Goal: Information Seeking & Learning: Learn about a topic

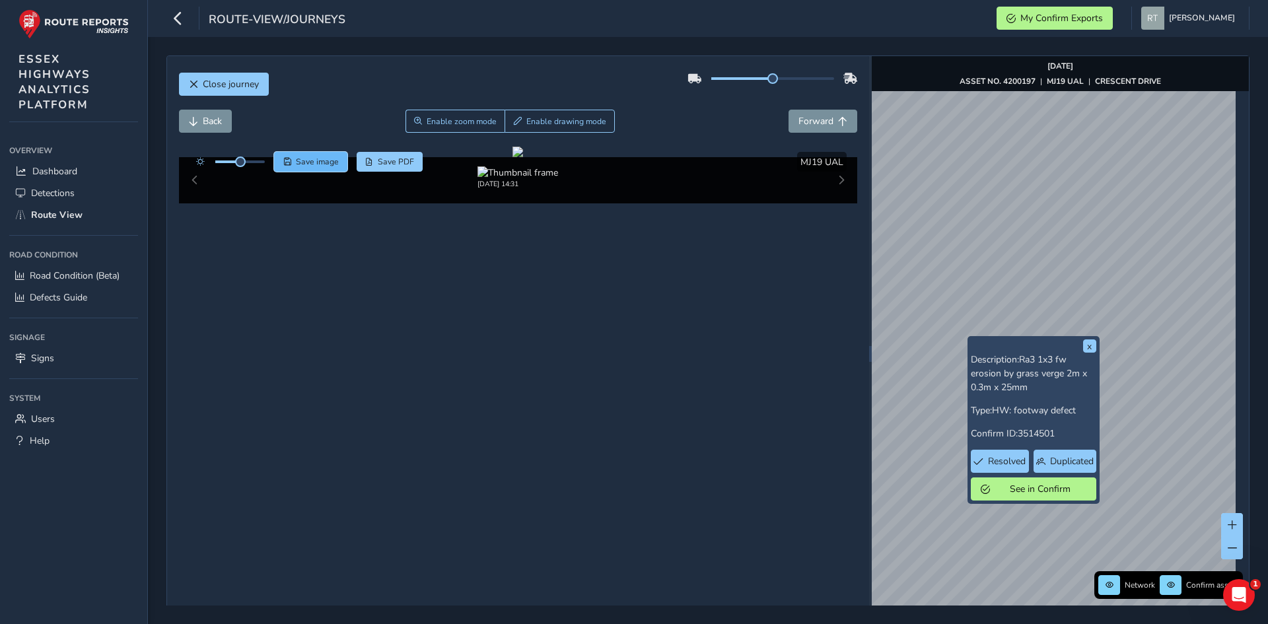
click at [320, 154] on button "Save image" at bounding box center [310, 162] width 73 height 20
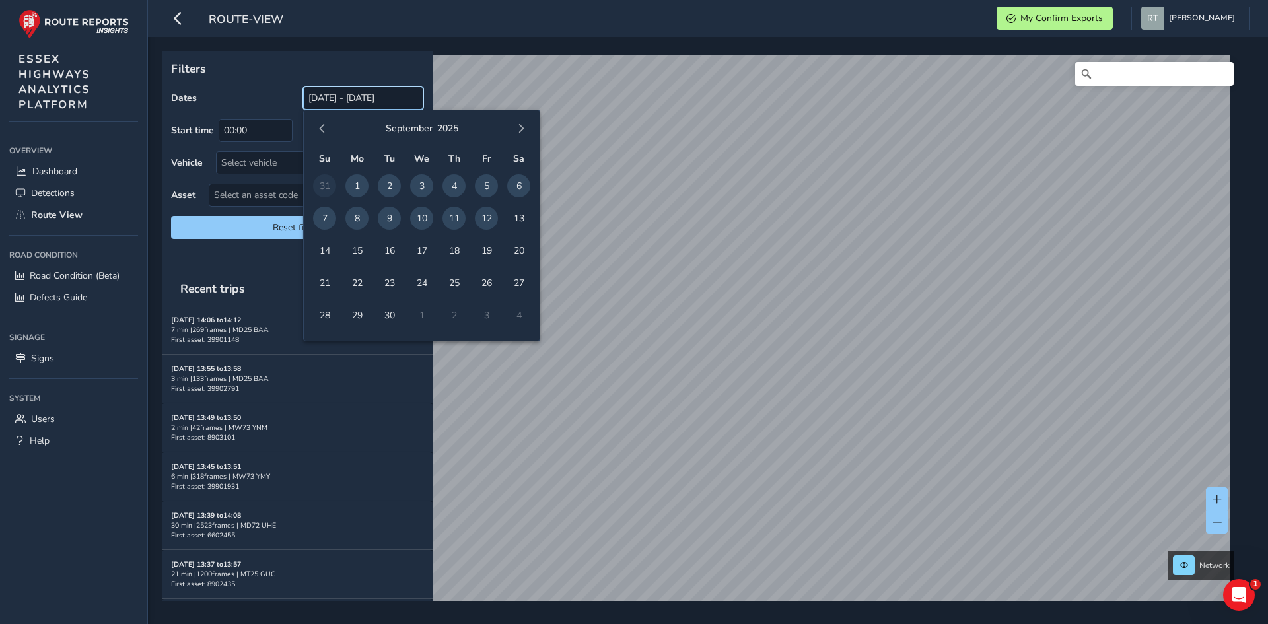
click at [336, 97] on input "13/08/2025 - 12/09/2025" at bounding box center [363, 97] width 120 height 23
click at [322, 128] on span "button" at bounding box center [322, 128] width 9 height 9
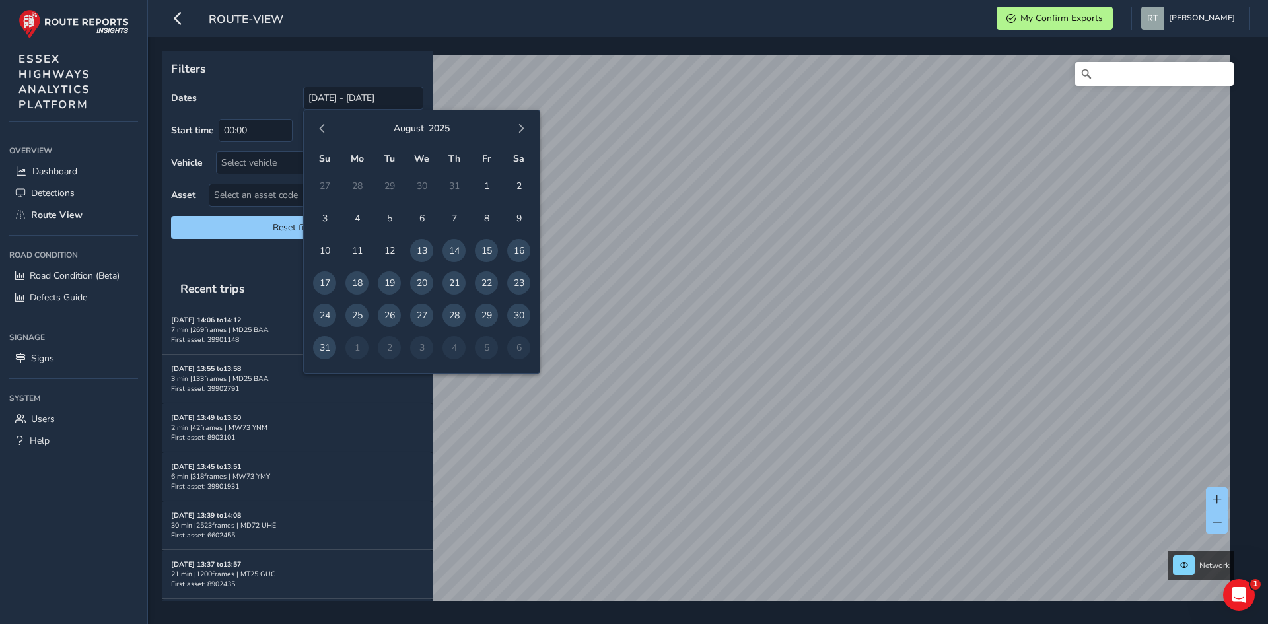
click at [322, 128] on span "button" at bounding box center [322, 128] width 9 height 9
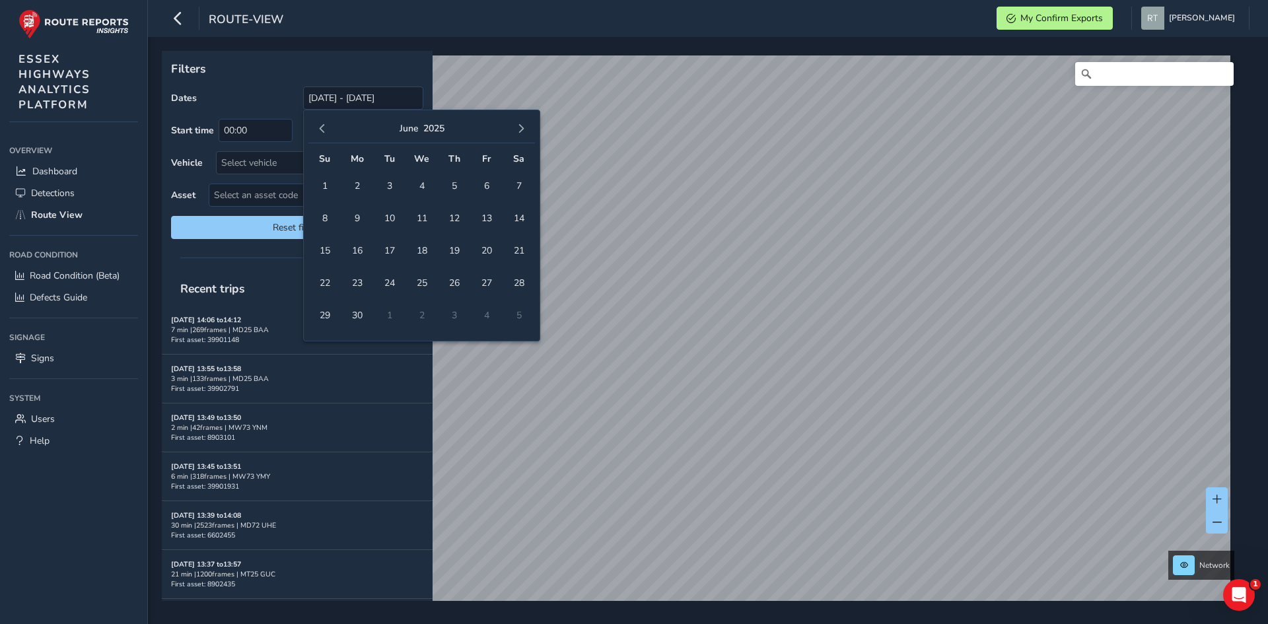
click at [322, 128] on span "button" at bounding box center [322, 128] width 9 height 9
click at [422, 191] on span "1" at bounding box center [421, 185] width 23 height 23
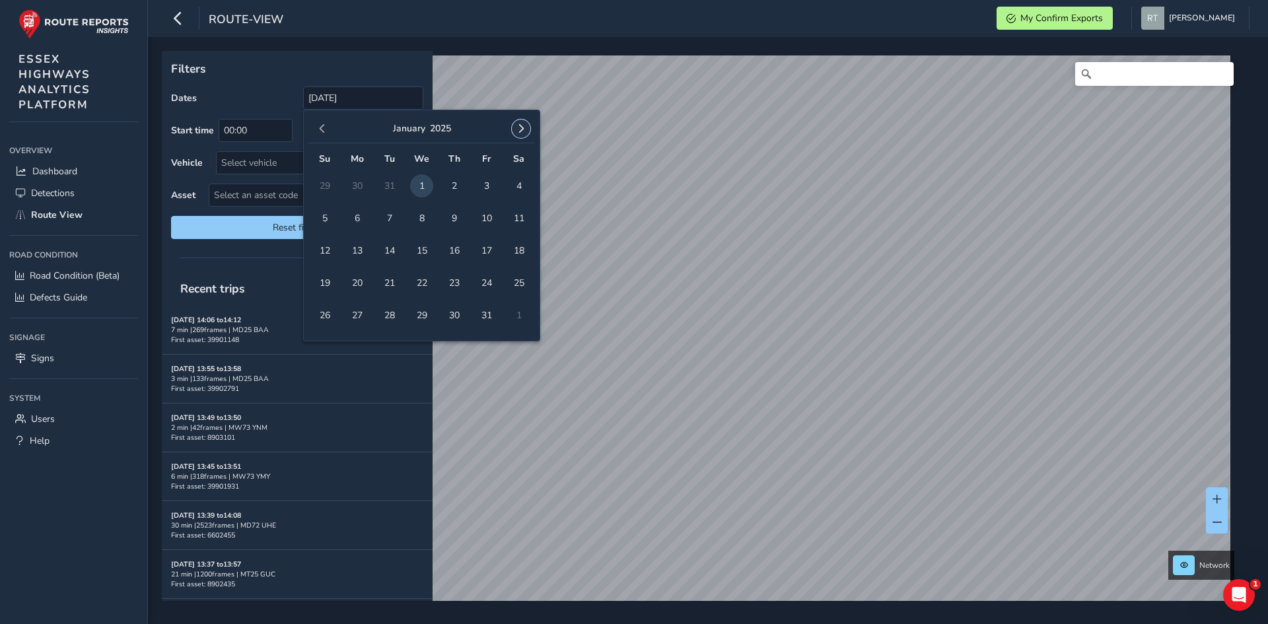
click at [514, 133] on button "button" at bounding box center [521, 128] width 18 height 18
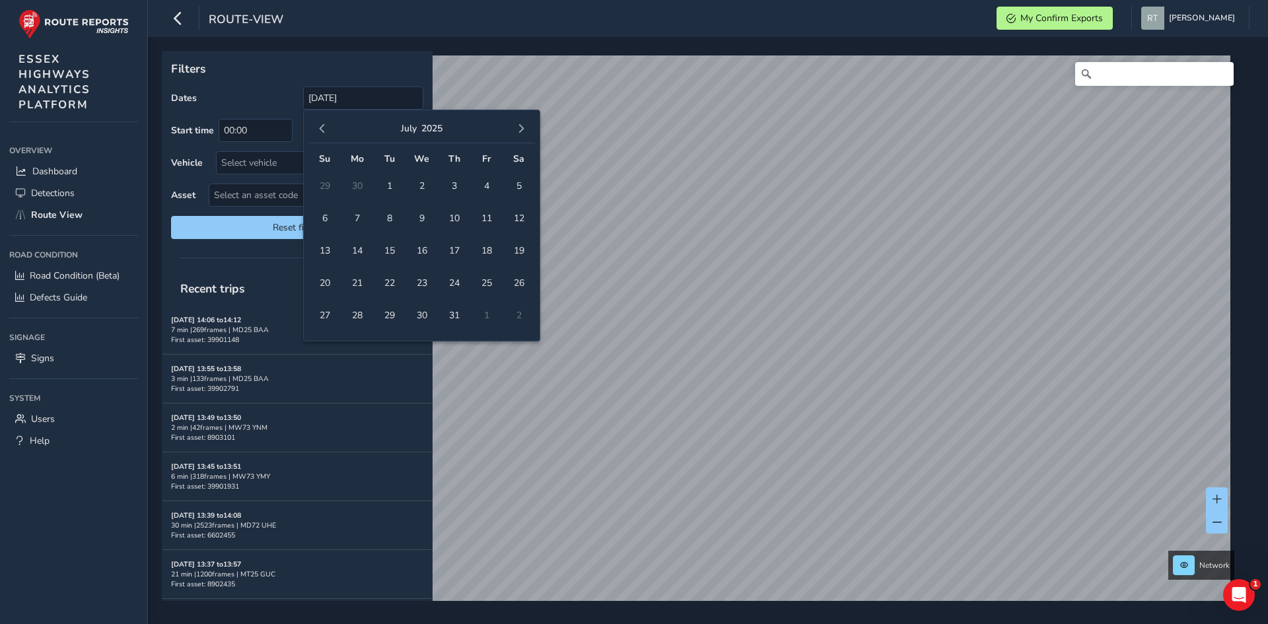
click at [514, 133] on button "button" at bounding box center [521, 128] width 18 height 18
click at [327, 133] on button "button" at bounding box center [322, 128] width 18 height 18
click at [522, 215] on span "13" at bounding box center [518, 218] width 23 height 23
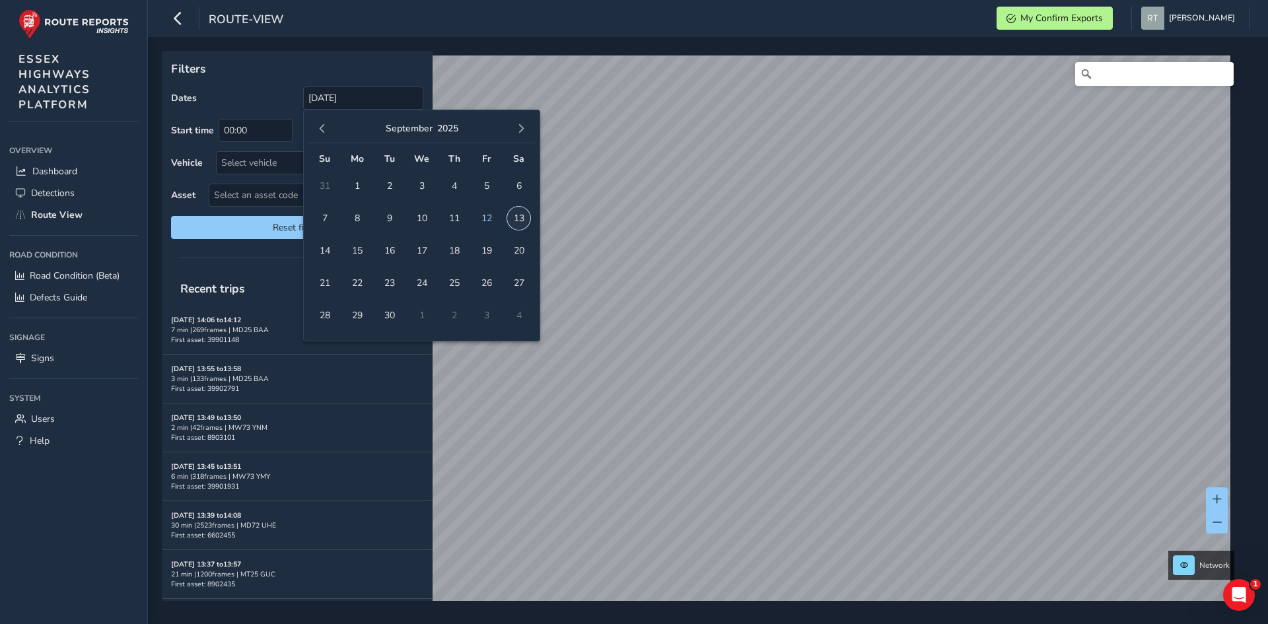
type input "01/01/2025 - 13/09/2025"
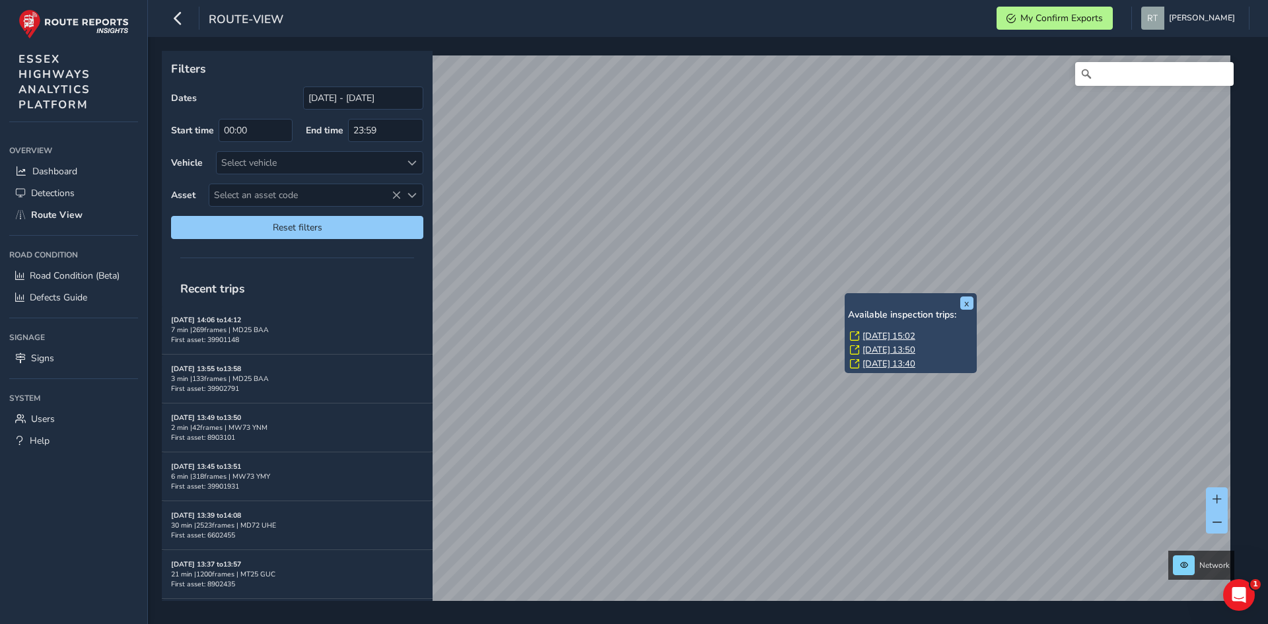
click at [868, 331] on link "Mon, 2 Jun, 15:02" at bounding box center [888, 336] width 53 height 12
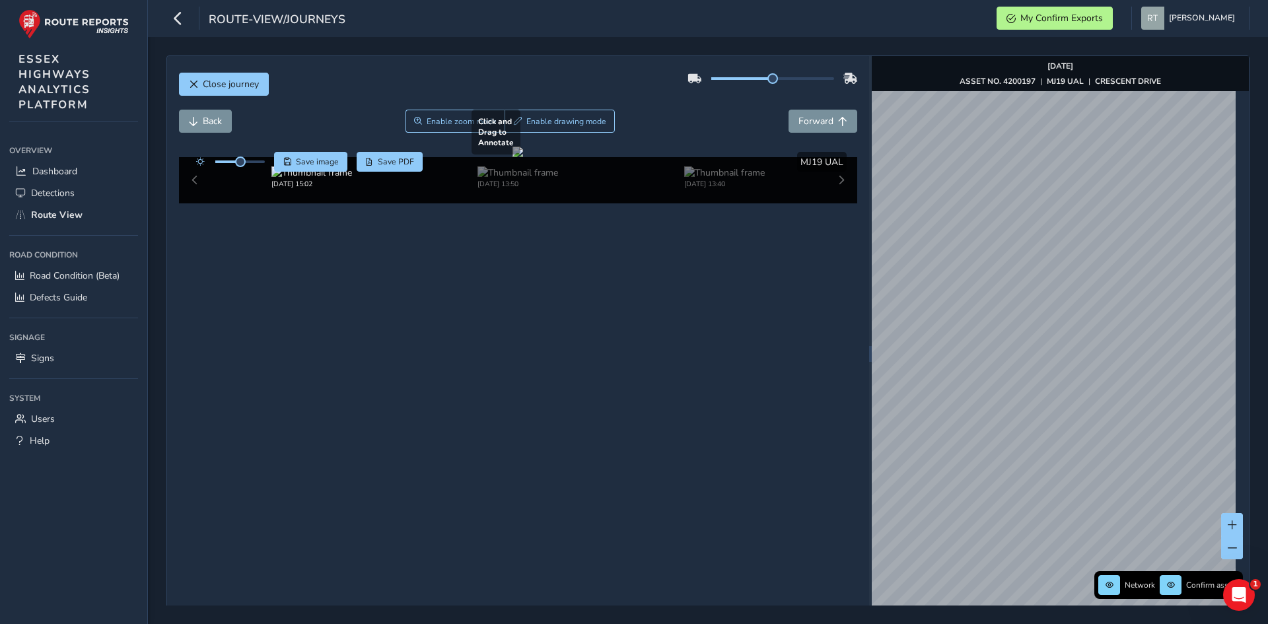
click at [825, 294] on div "Close journey Back Enable zoom mode Enable drawing mode Forward Click and Drag …" at bounding box center [707, 353] width 1083 height 597
click at [1232, 535] on div "Network Confirm assets Jun 02 2025 ASSET NO. 4200197 | MJ19 UAL | CRESCENT DRIVE" at bounding box center [1059, 354] width 377 height 596
click at [1267, 433] on div "Close journey Back Enable zoom mode Enable drawing mode Forward Click and Drag …" at bounding box center [708, 330] width 1120 height 587
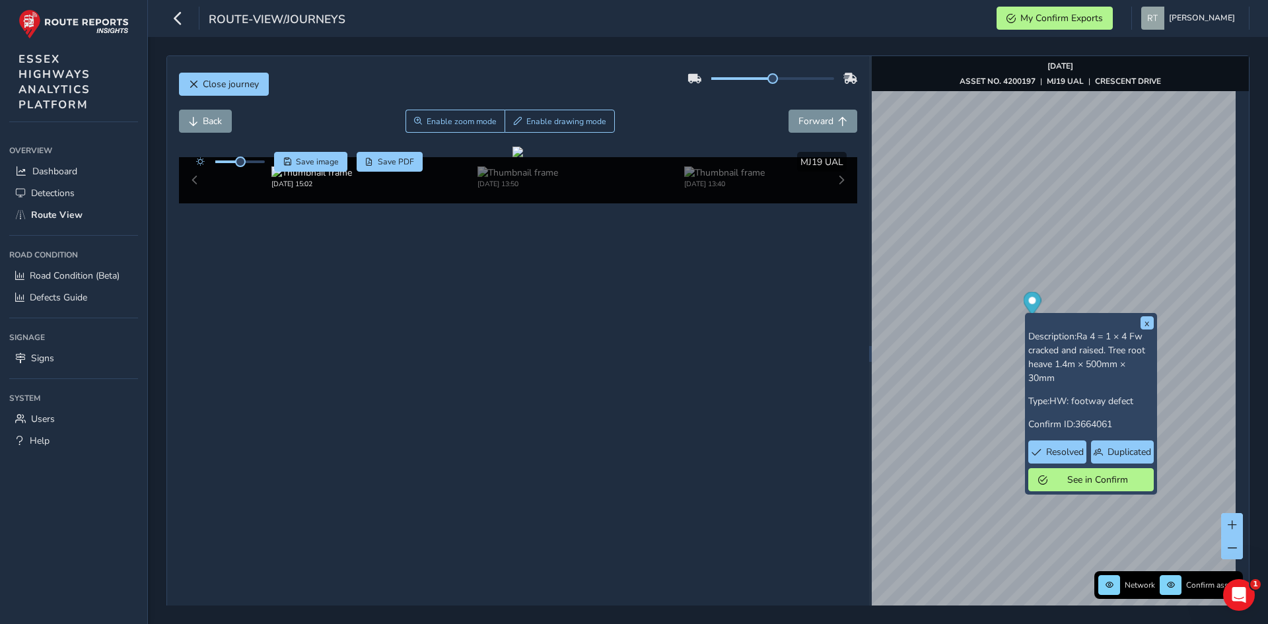
click at [1032, 309] on icon "Map marker" at bounding box center [1032, 305] width 18 height 27
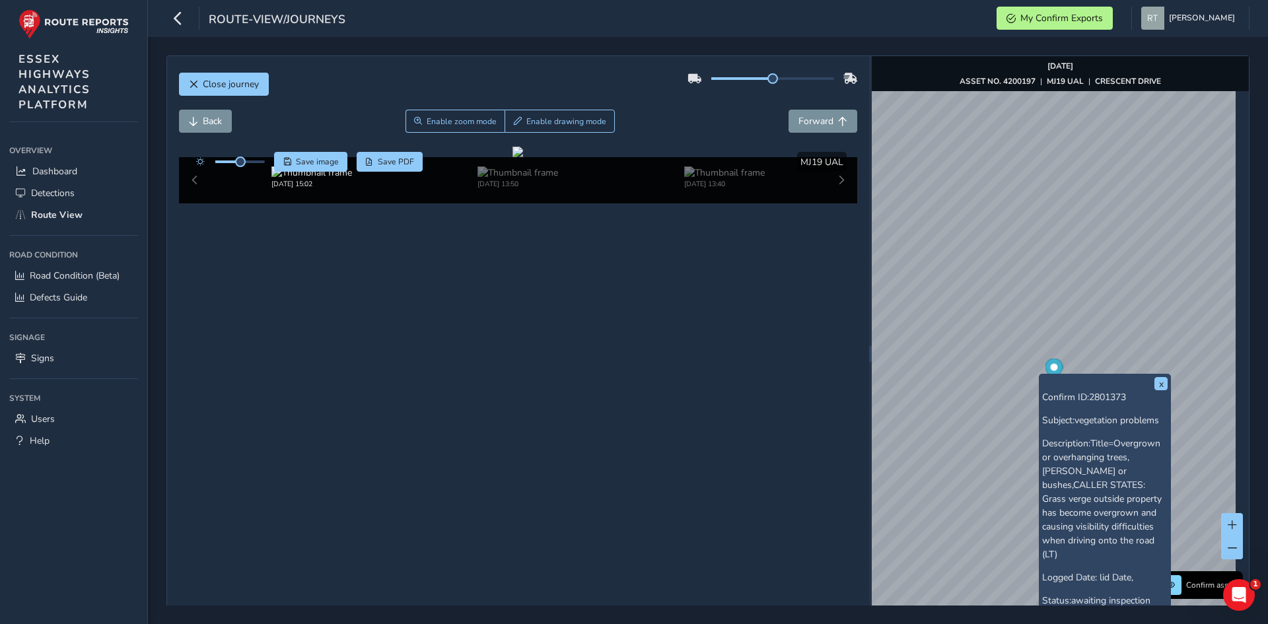
click at [1050, 368] on circle "Map marker" at bounding box center [1053, 367] width 7 height 7
click at [316, 166] on span "Save image" at bounding box center [317, 161] width 43 height 11
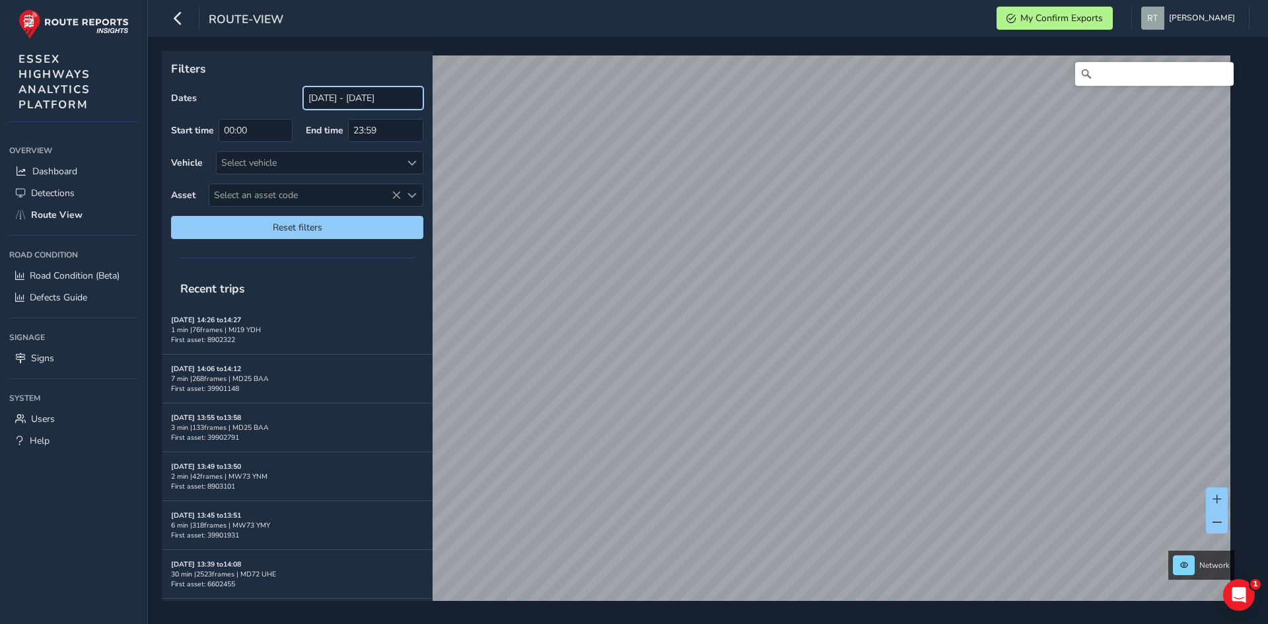
drag, startPoint x: 314, startPoint y: 100, endPoint x: 314, endPoint y: 109, distance: 8.6
click at [314, 100] on input "13/08/2025 - 12/09/2025" at bounding box center [363, 97] width 120 height 23
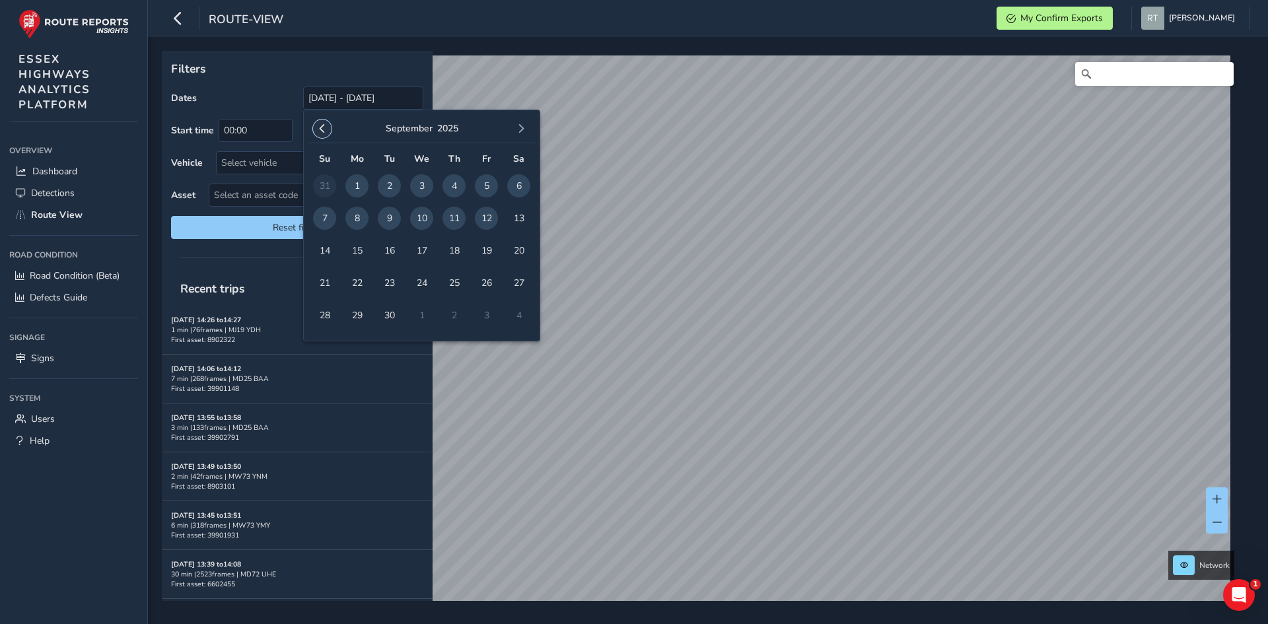
click at [317, 131] on button "button" at bounding box center [322, 128] width 18 height 18
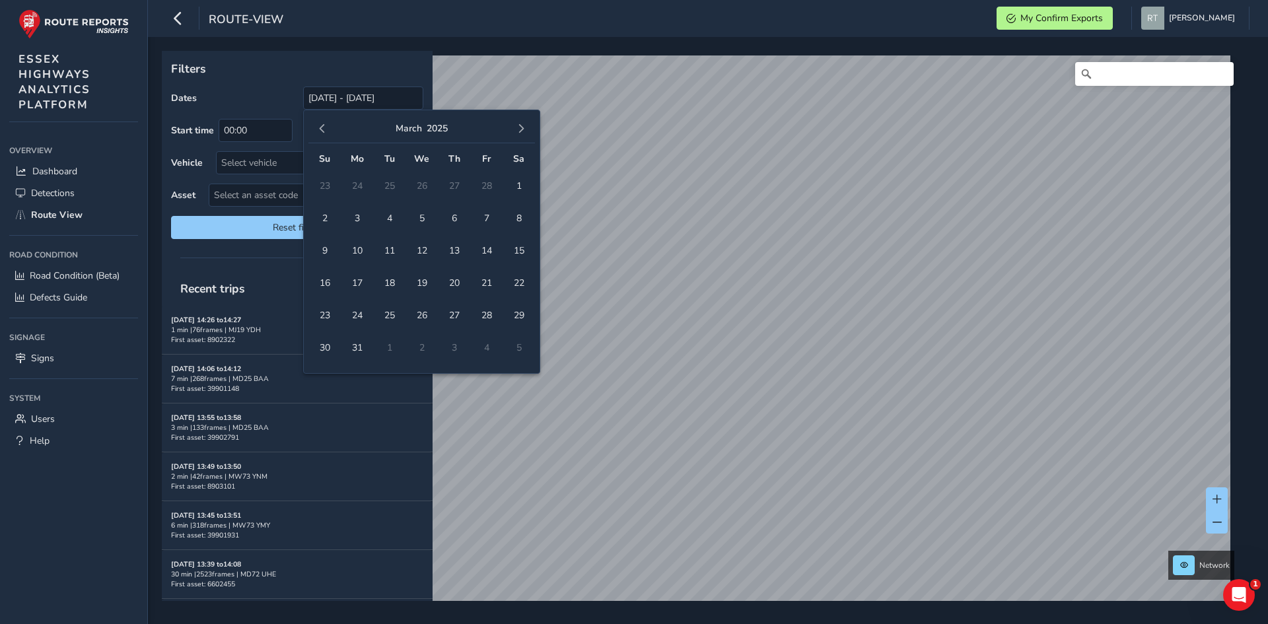
click at [317, 131] on button "button" at bounding box center [322, 128] width 18 height 18
click at [423, 187] on span "1" at bounding box center [421, 185] width 23 height 23
click at [527, 127] on button "button" at bounding box center [521, 128] width 18 height 18
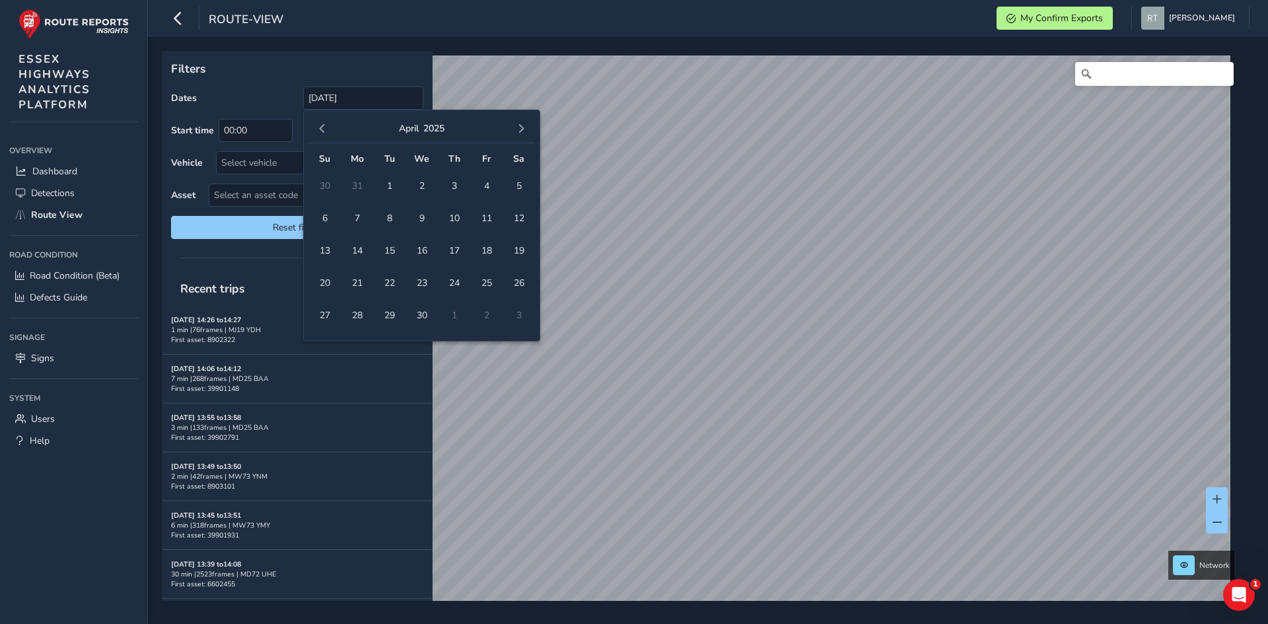
click at [527, 127] on button "button" at bounding box center [521, 128] width 18 height 18
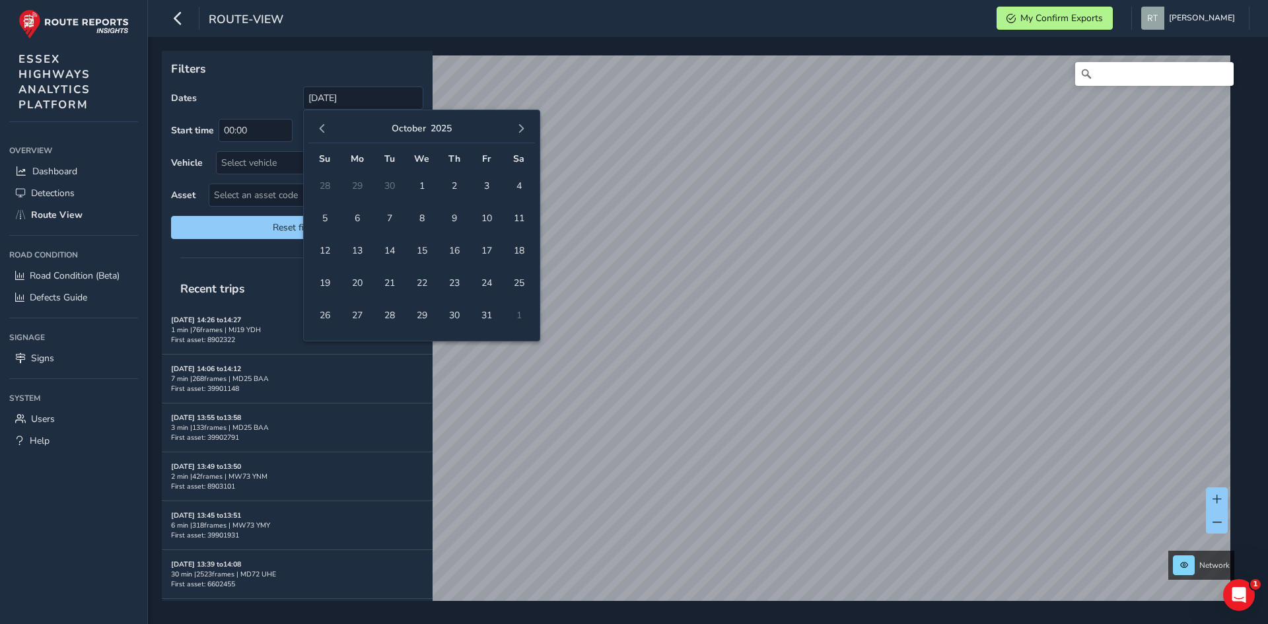
click at [527, 127] on button "button" at bounding box center [521, 128] width 18 height 18
click at [518, 186] on span "1" at bounding box center [518, 185] width 23 height 23
type input "01/01/2025 - 01/11/2025"
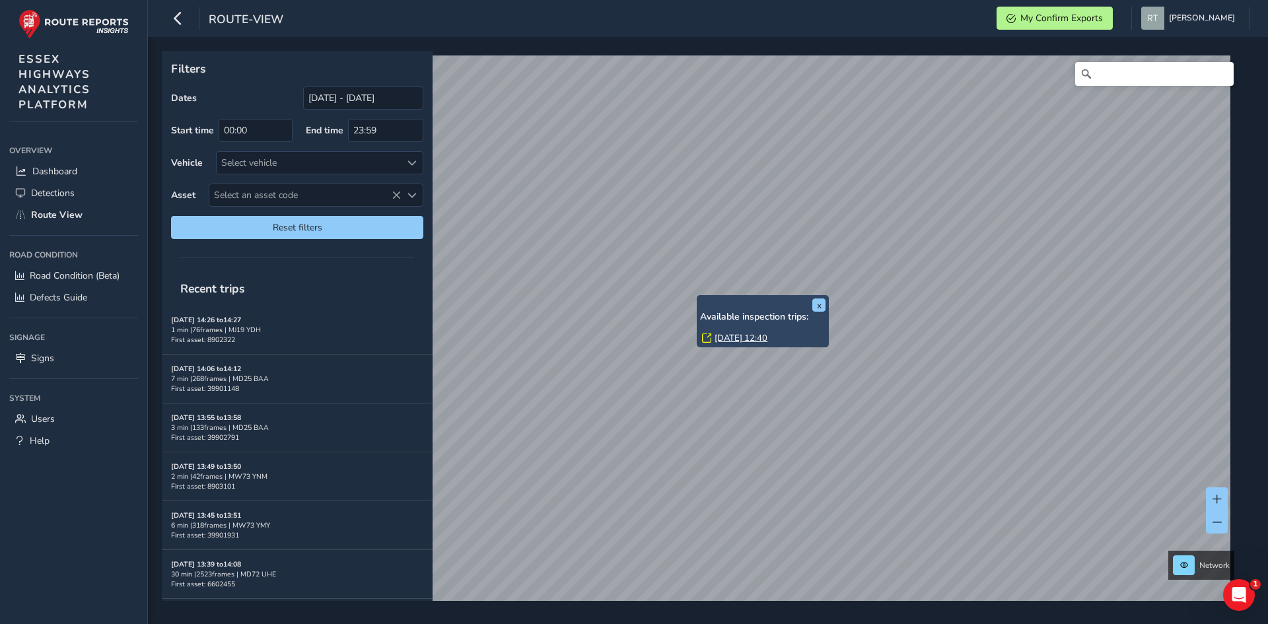
click at [724, 337] on link "Tue, 26 Aug, 12:40" at bounding box center [740, 338] width 53 height 12
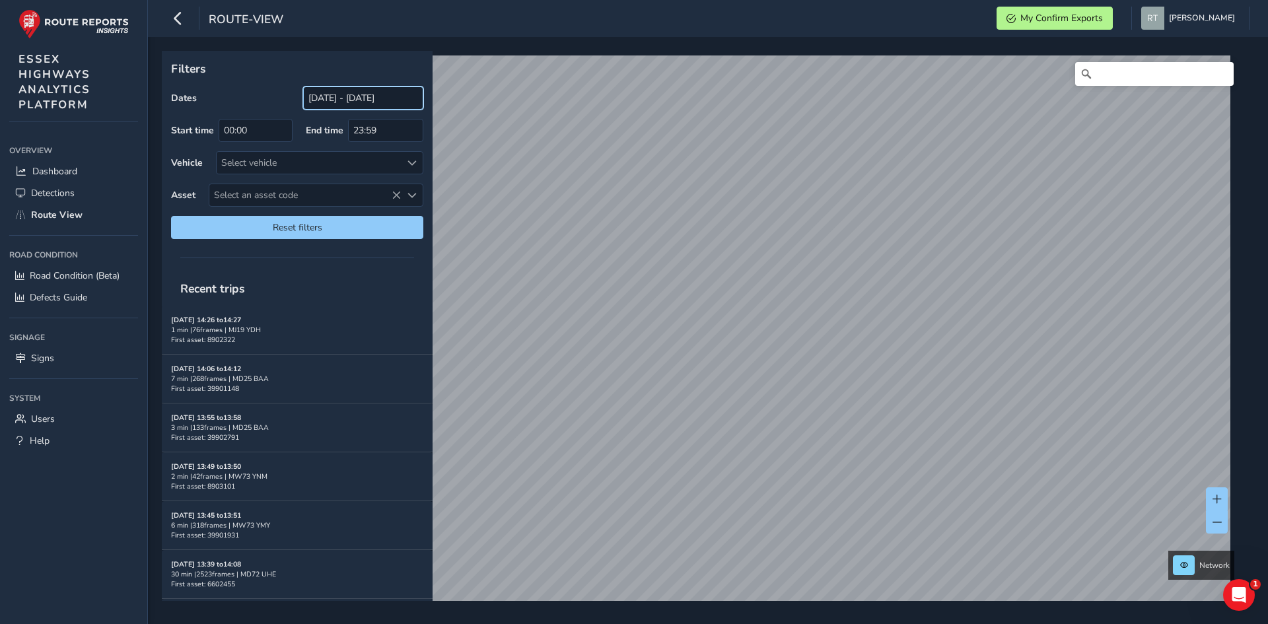
click at [363, 104] on input "[DATE] - [DATE]" at bounding box center [363, 97] width 120 height 23
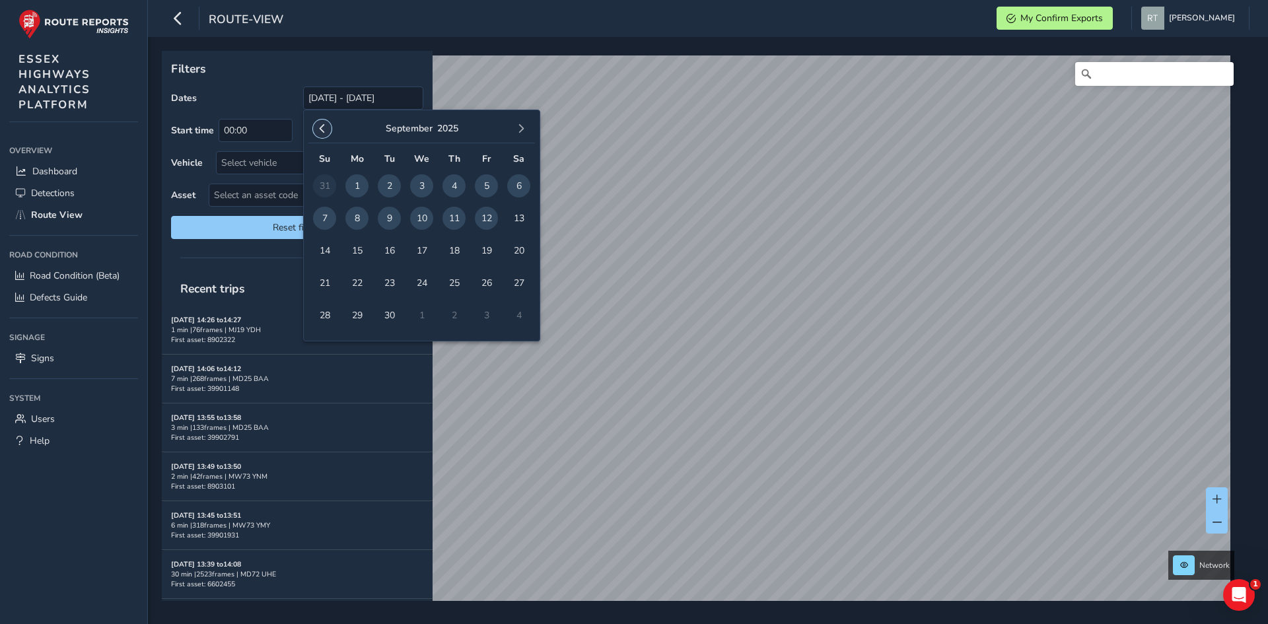
click at [314, 131] on button "button" at bounding box center [322, 128] width 18 height 18
click at [315, 131] on button "button" at bounding box center [322, 128] width 18 height 18
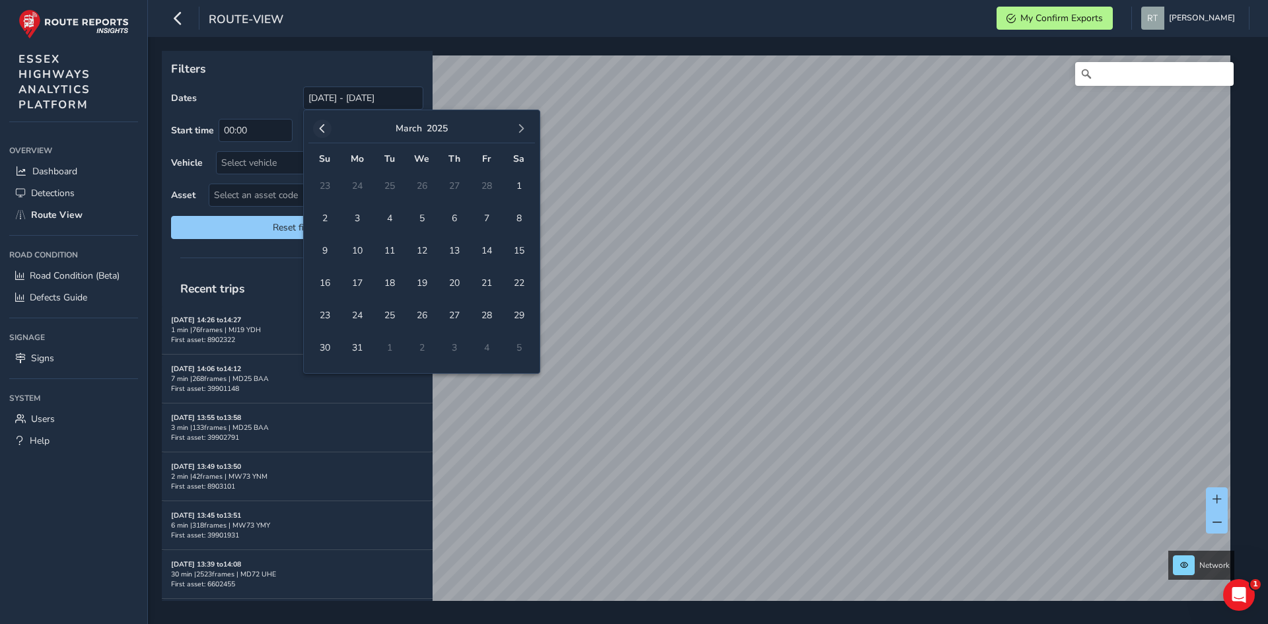
click at [317, 131] on button "button" at bounding box center [322, 128] width 18 height 18
click at [318, 131] on span "button" at bounding box center [322, 128] width 9 height 9
click at [423, 188] on span "1" at bounding box center [421, 185] width 23 height 23
click at [517, 126] on span "button" at bounding box center [520, 128] width 9 height 9
click at [517, 125] on span "button" at bounding box center [520, 128] width 9 height 9
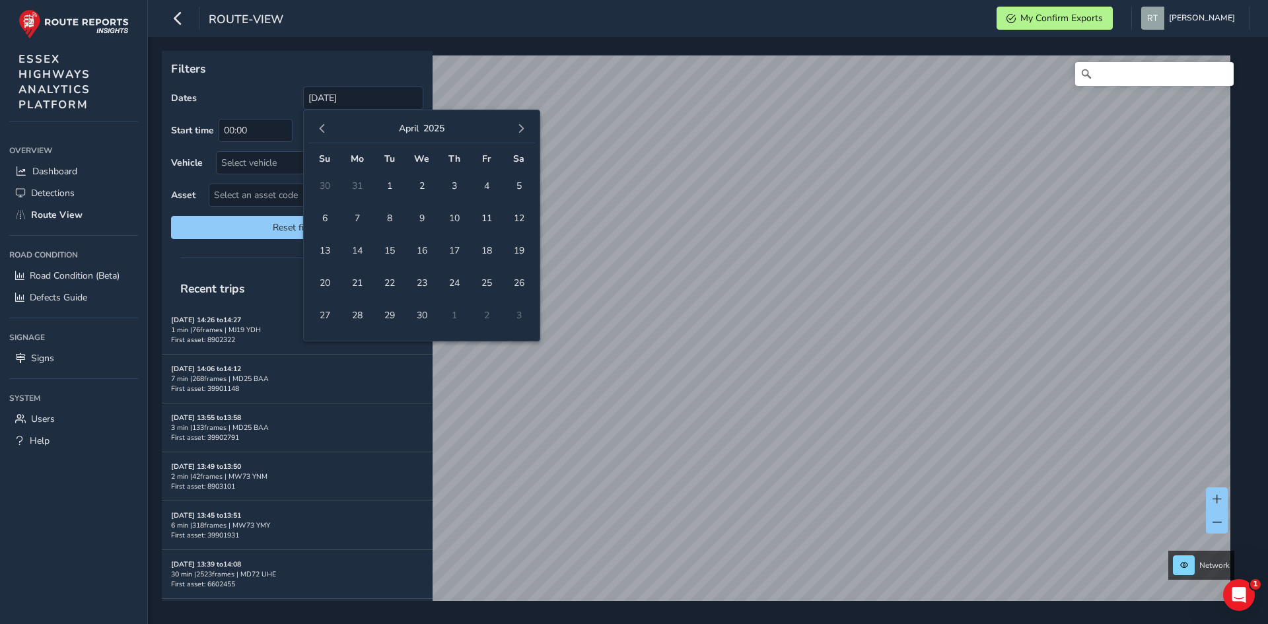
click at [517, 125] on span "button" at bounding box center [520, 128] width 9 height 9
click at [529, 249] on span "20" at bounding box center [518, 250] width 23 height 23
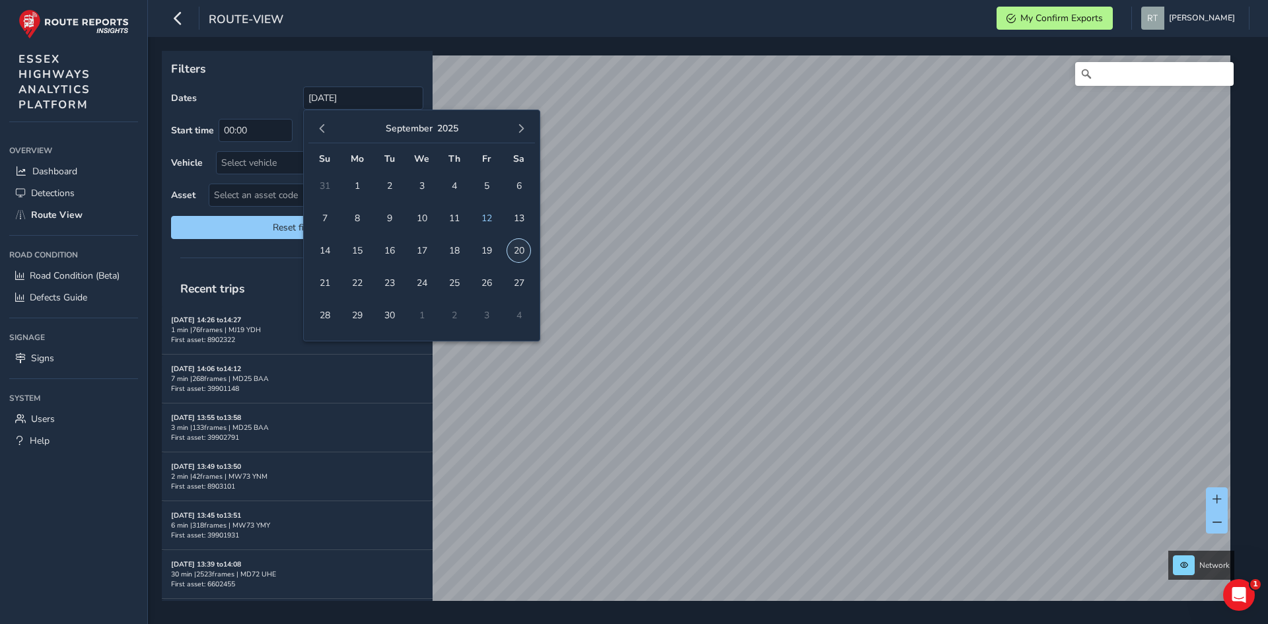
type input "[DATE] - [DATE]"
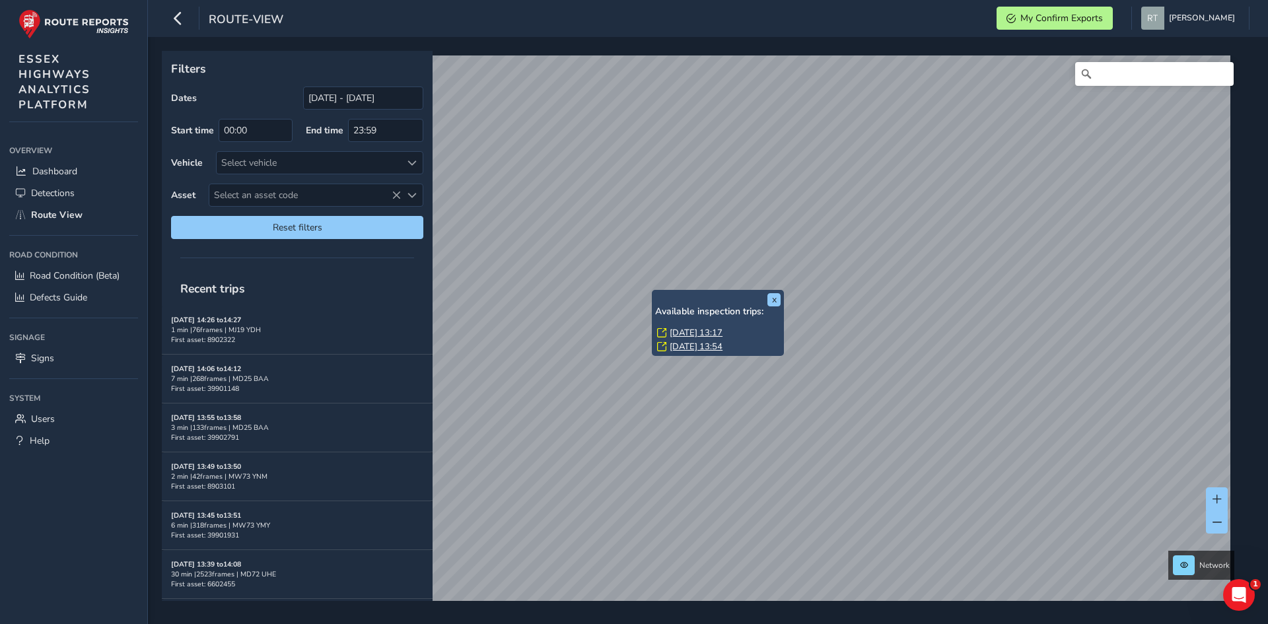
click at [680, 333] on link "Fri, 7 Mar, 13:17" at bounding box center [695, 333] width 53 height 12
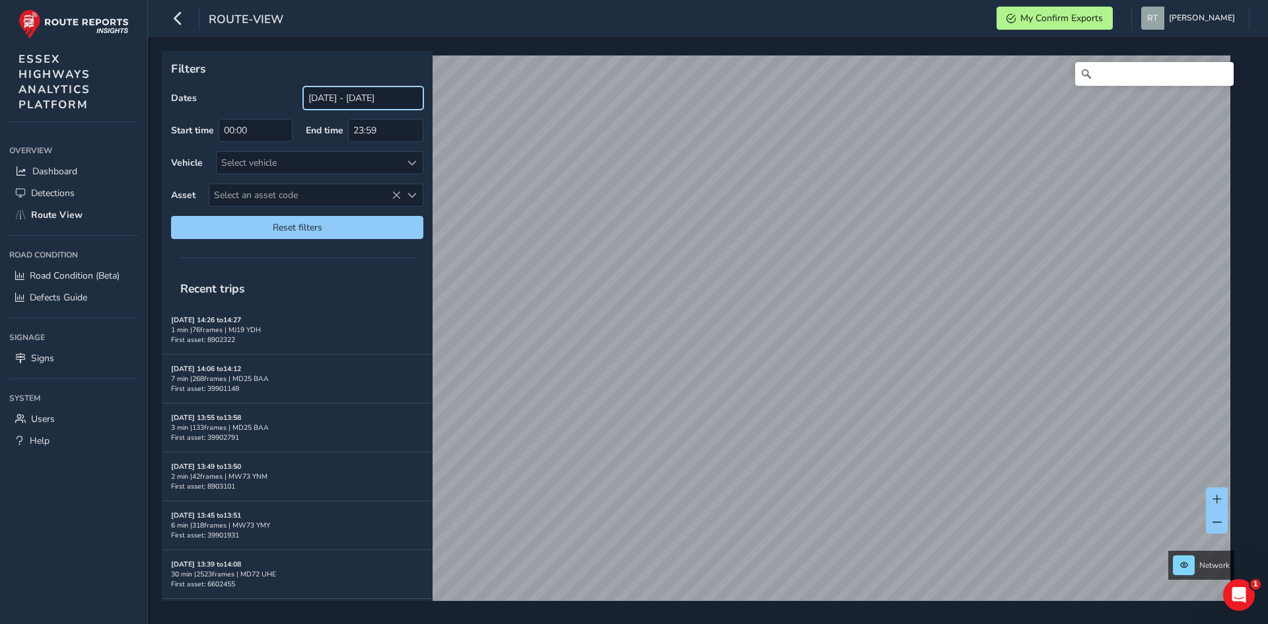
click at [339, 94] on input "[DATE] - [DATE]" at bounding box center [363, 97] width 120 height 23
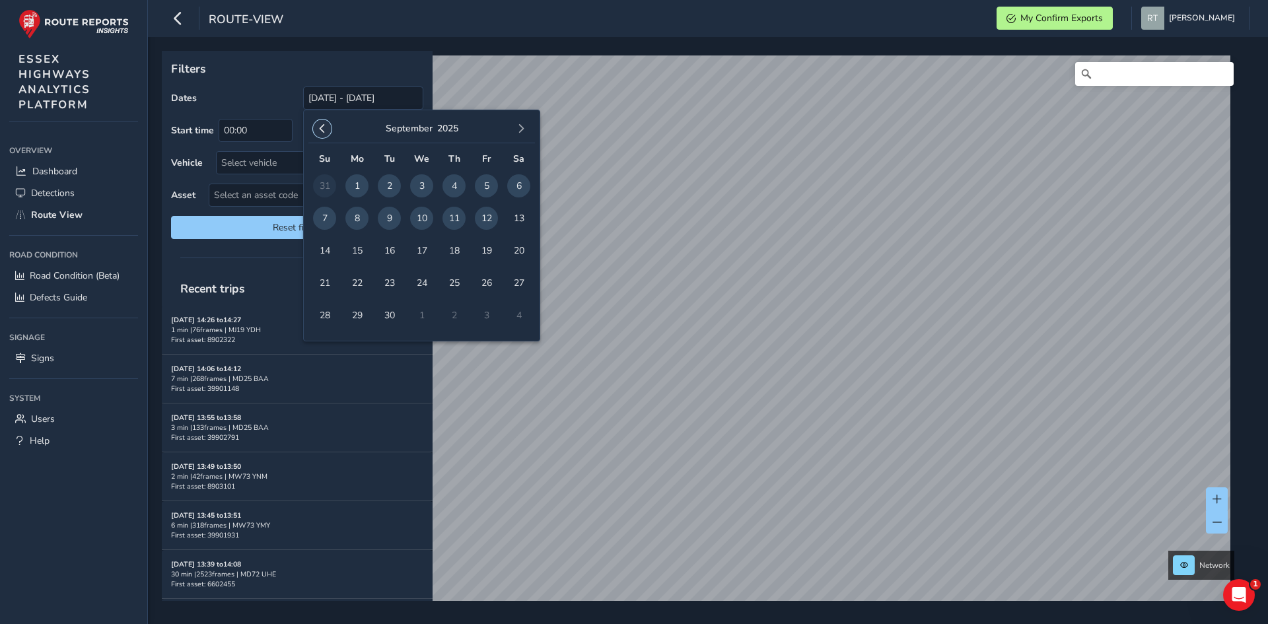
click at [324, 135] on button "button" at bounding box center [322, 128] width 18 height 18
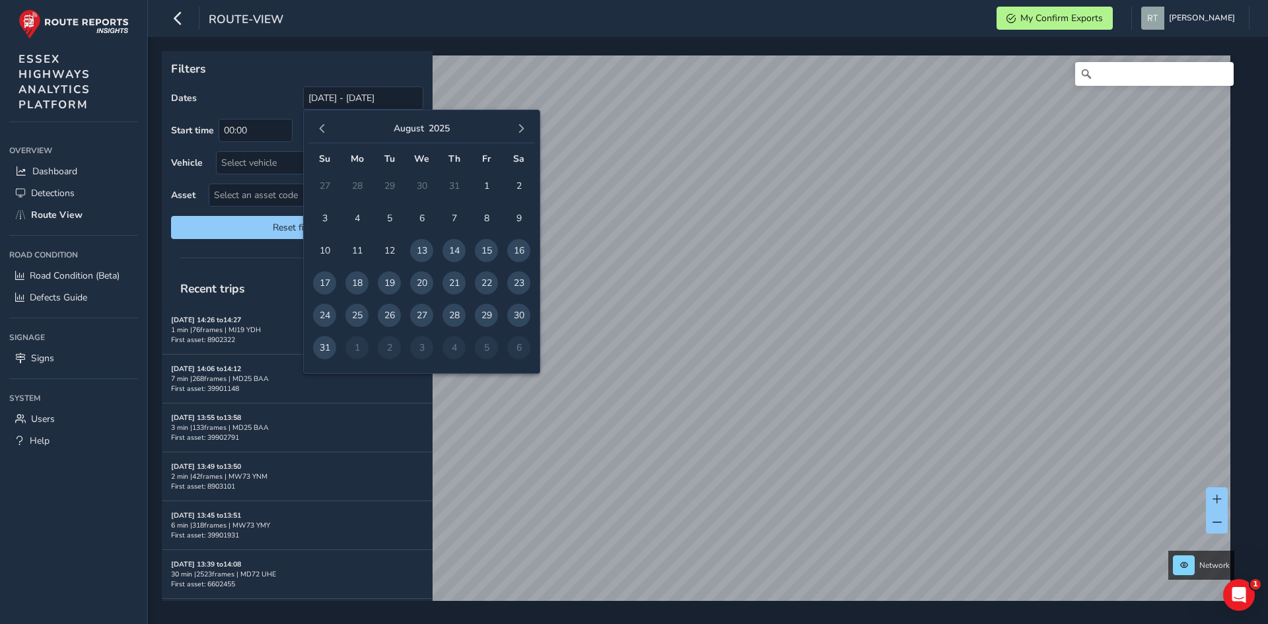
click at [324, 135] on button "button" at bounding box center [322, 128] width 18 height 18
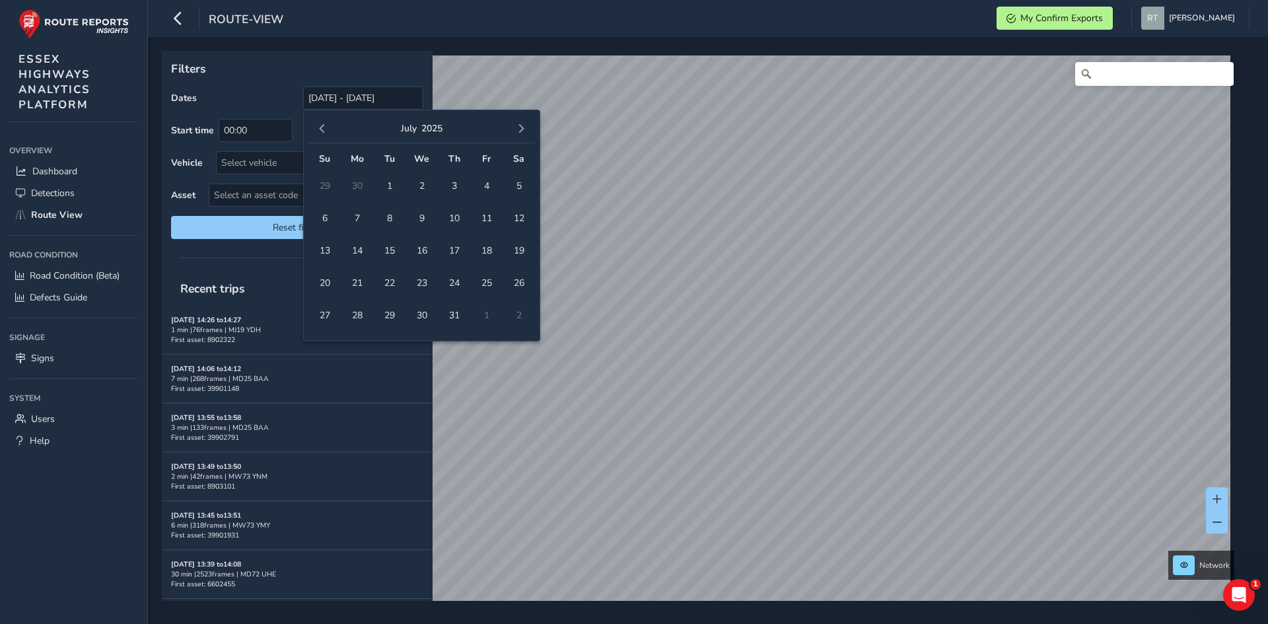
click at [324, 135] on button "button" at bounding box center [322, 128] width 18 height 18
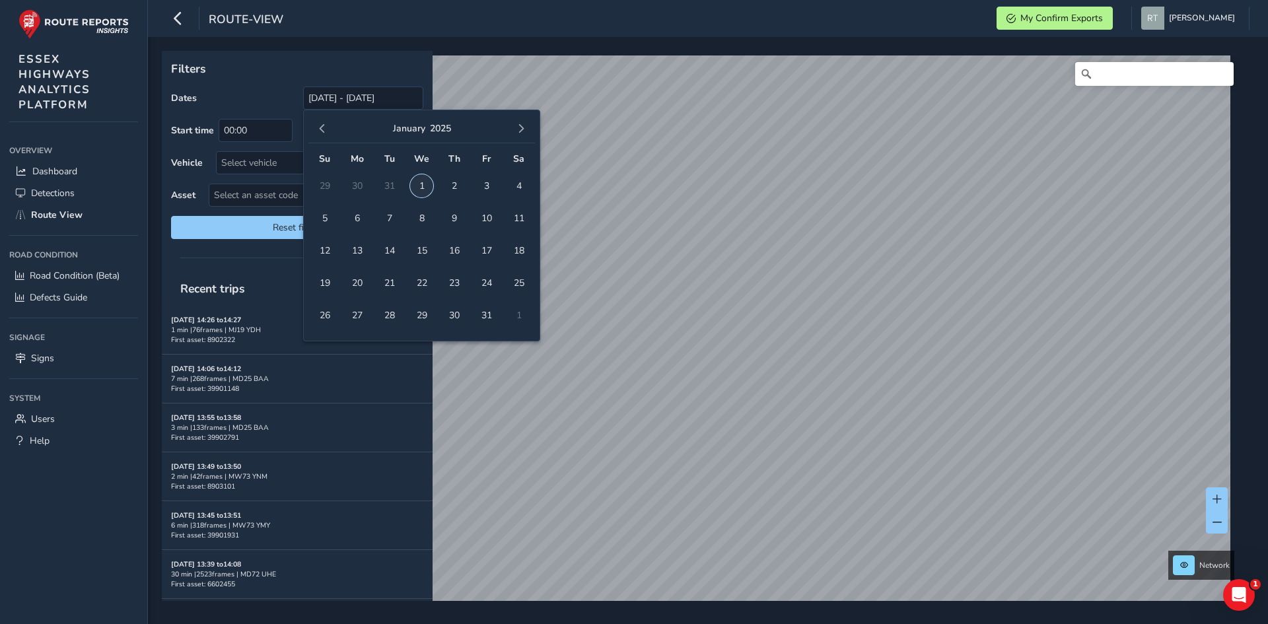
click at [419, 189] on span "1" at bounding box center [421, 185] width 23 height 23
click at [523, 129] on span "button" at bounding box center [520, 128] width 9 height 9
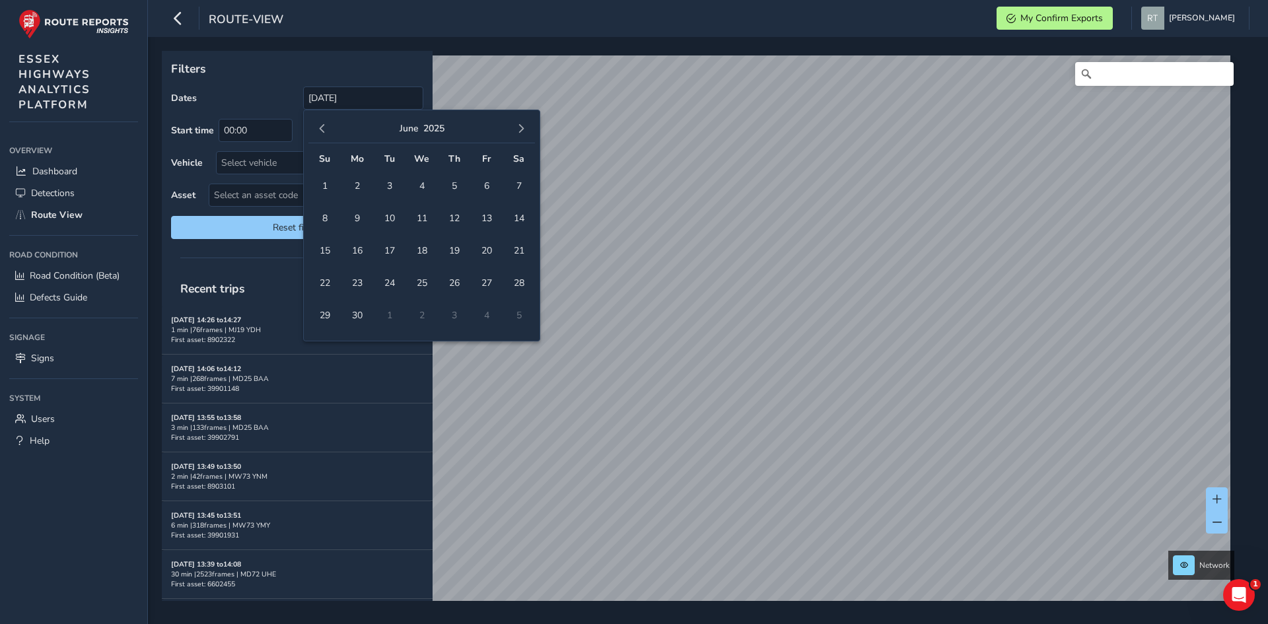
click at [523, 129] on span "button" at bounding box center [520, 128] width 9 height 9
click at [520, 247] on span "20" at bounding box center [518, 250] width 23 height 23
type input "[DATE] - [DATE]"
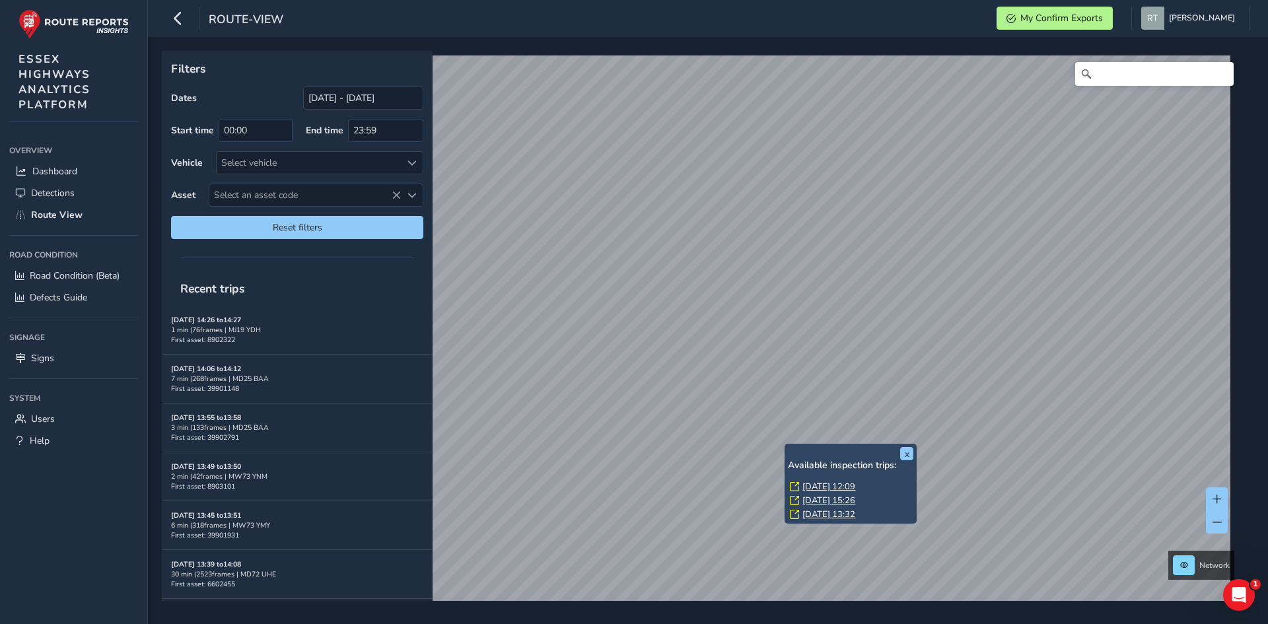
click at [829, 487] on link "[DATE] 12:09" at bounding box center [828, 487] width 53 height 12
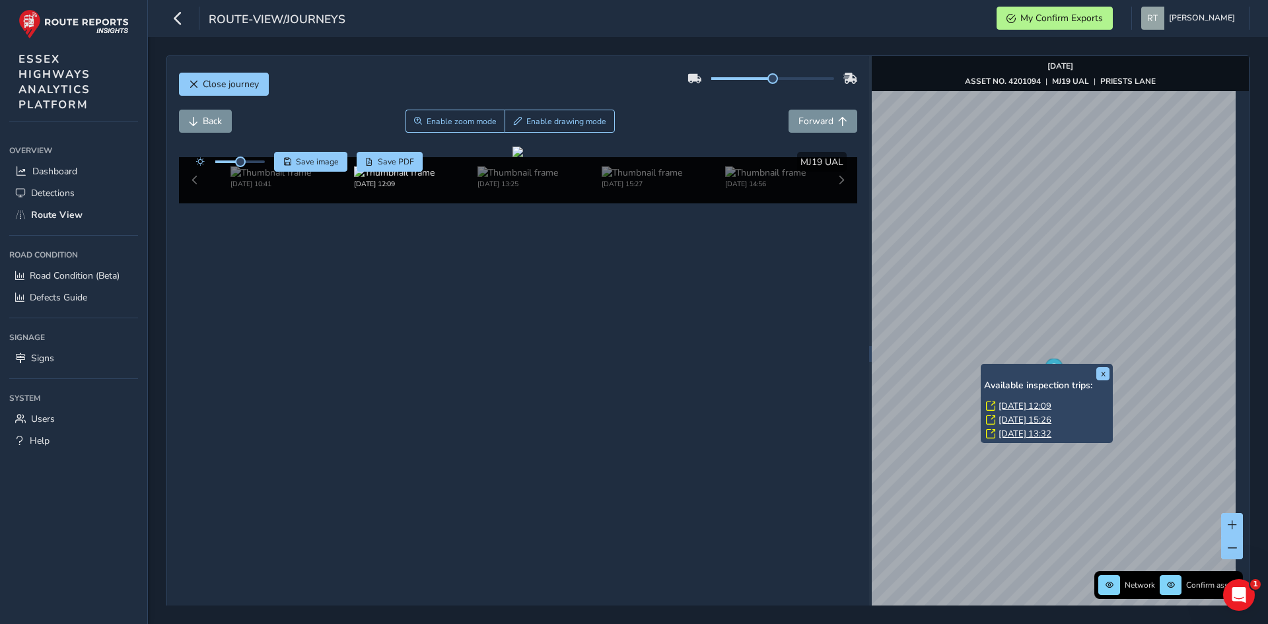
click at [983, 366] on div "x Available inspection trips: [GEOGRAPHIC_DATA][DATE] 12:09 [DATE] 15:26 [DATE]…" at bounding box center [1046, 404] width 132 height 80
click at [1005, 403] on link "[DATE] 12:09" at bounding box center [1024, 406] width 53 height 12
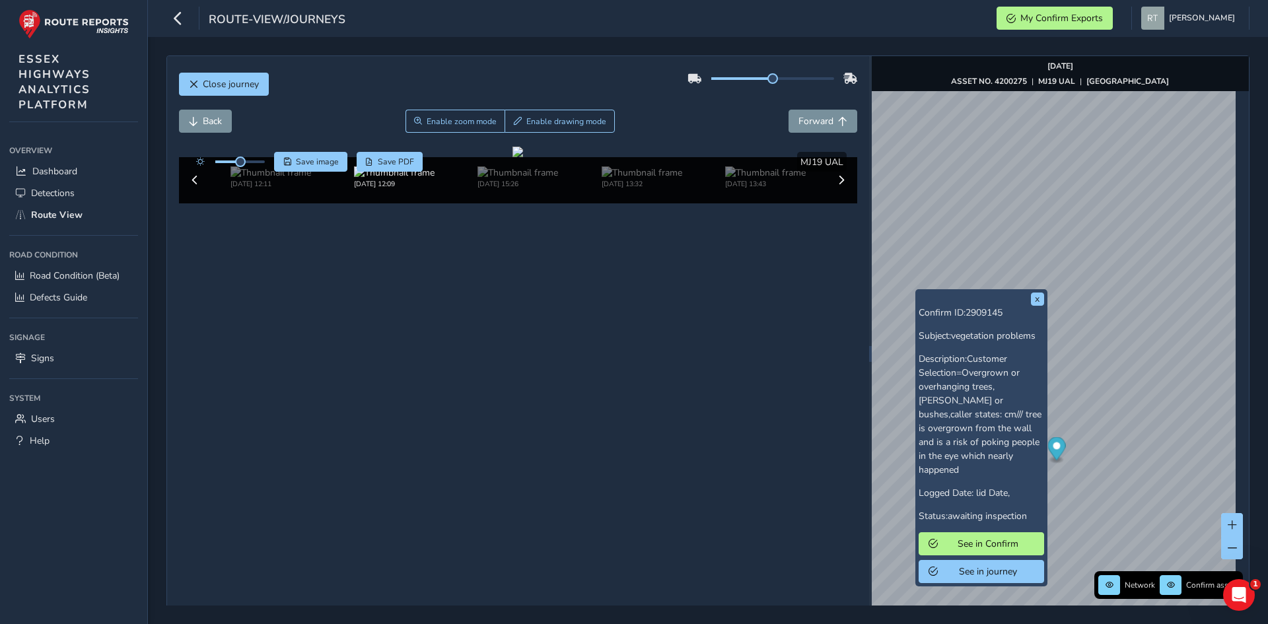
click at [928, 295] on div "x Confirm ID: 2909145 Subject: vegetation problems Description: Customer Select…" at bounding box center [980, 437] width 125 height 290
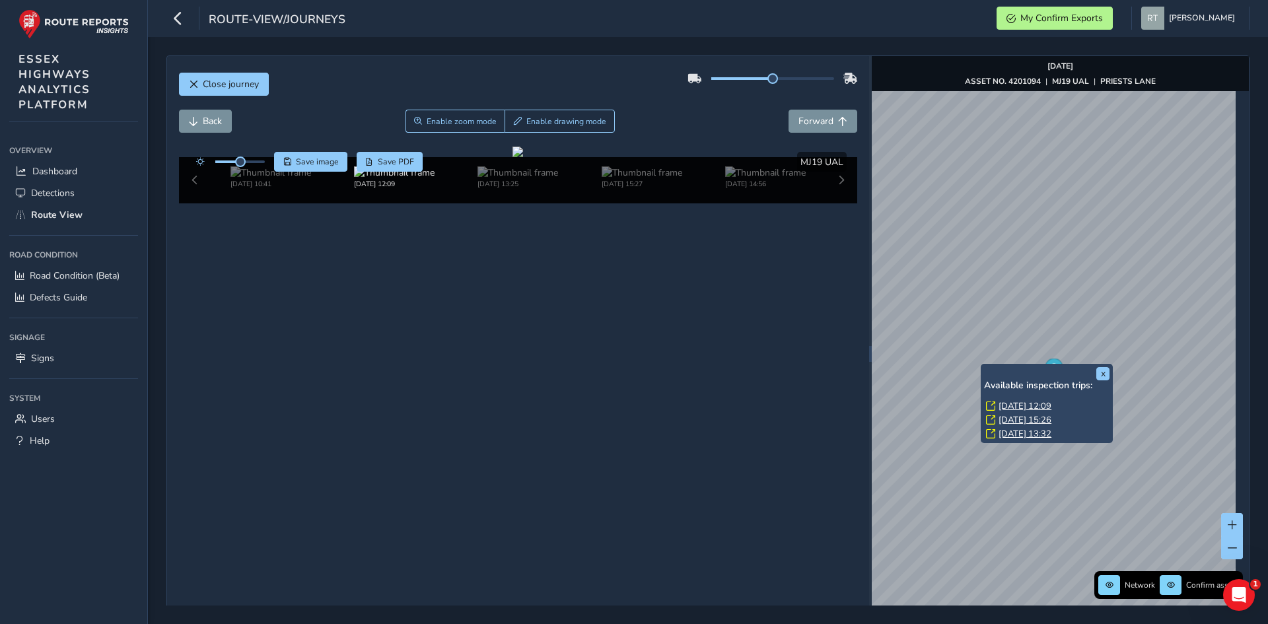
click at [1010, 404] on link "Tue, 22 Jul, 12:09" at bounding box center [1024, 406] width 53 height 12
click at [1009, 407] on link "Tue, 22 Jul, 12:09" at bounding box center [1024, 406] width 53 height 12
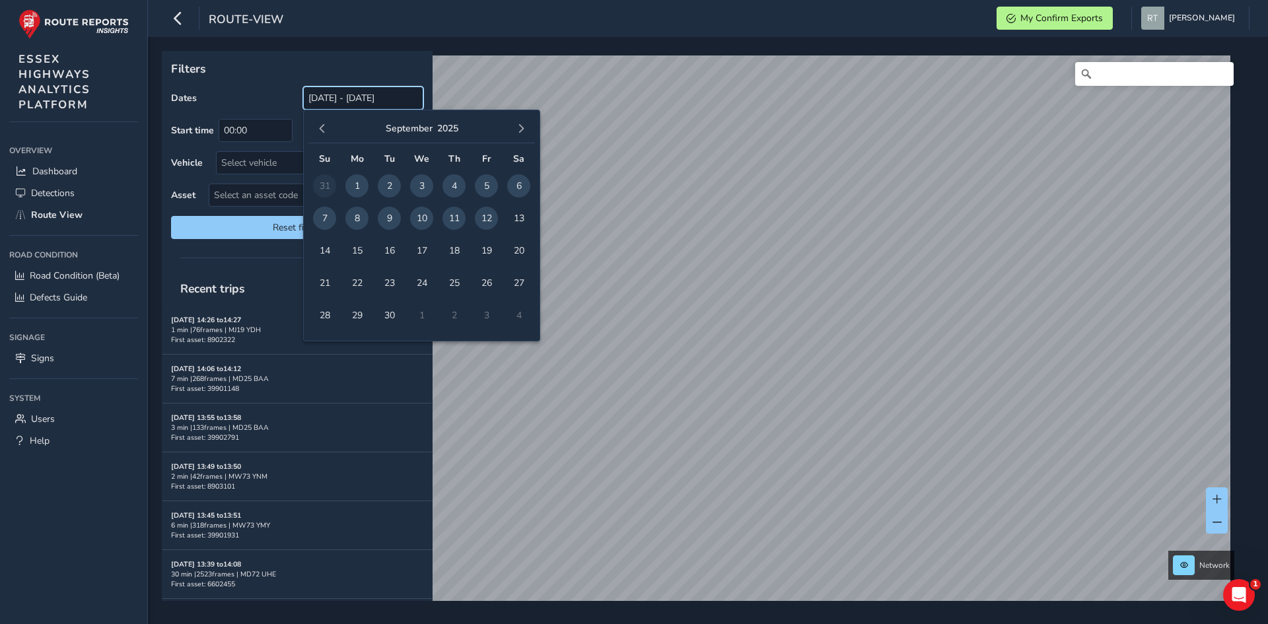
click at [331, 100] on input "[DATE] - [DATE]" at bounding box center [363, 97] width 120 height 23
click at [323, 131] on span "button" at bounding box center [322, 128] width 9 height 9
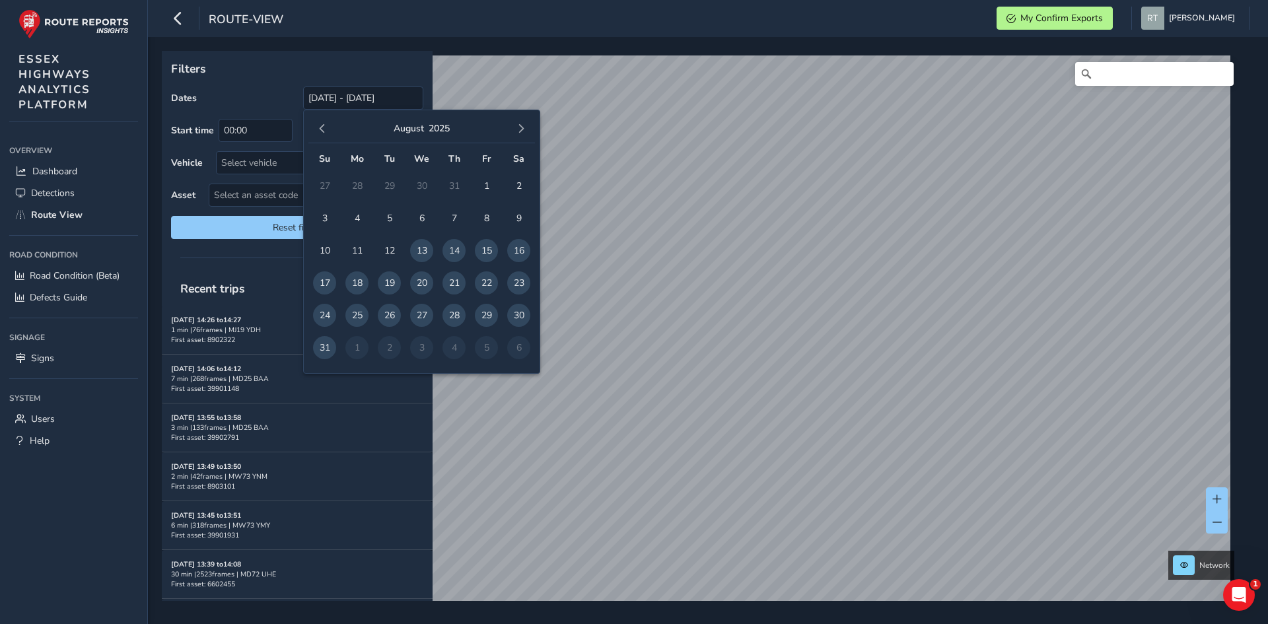
click at [323, 131] on span "button" at bounding box center [322, 128] width 9 height 9
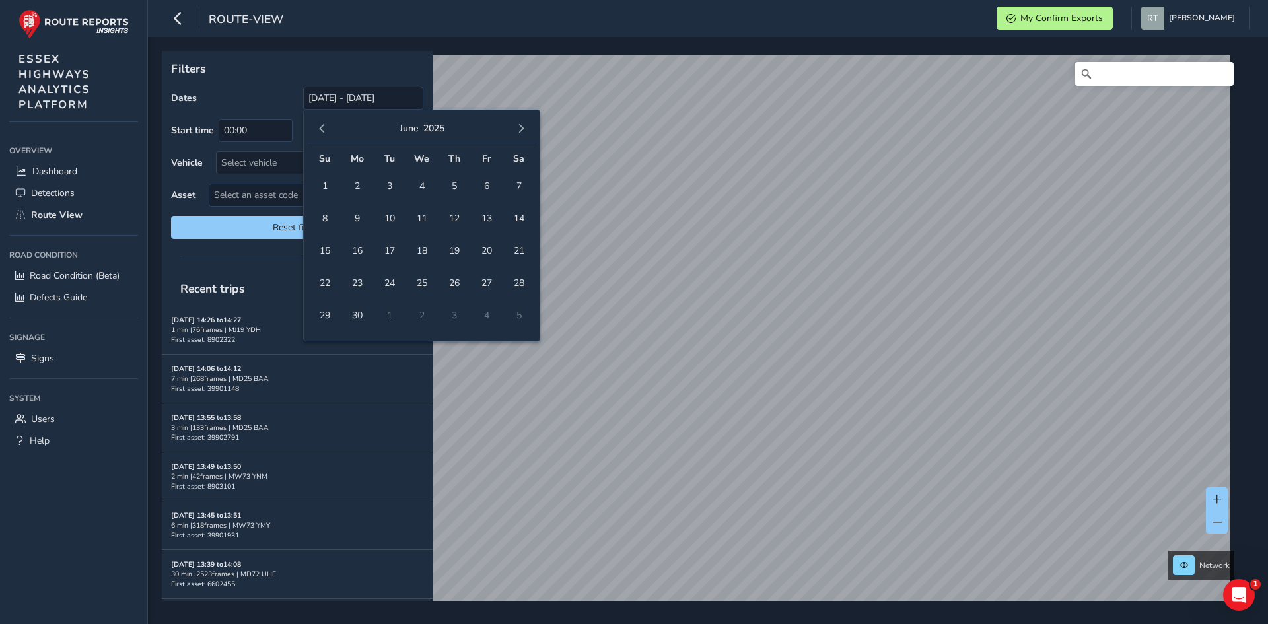
click at [323, 131] on span "button" at bounding box center [322, 128] width 9 height 9
click at [521, 184] on span "1" at bounding box center [518, 185] width 23 height 23
click at [325, 128] on span "button" at bounding box center [322, 128] width 9 height 9
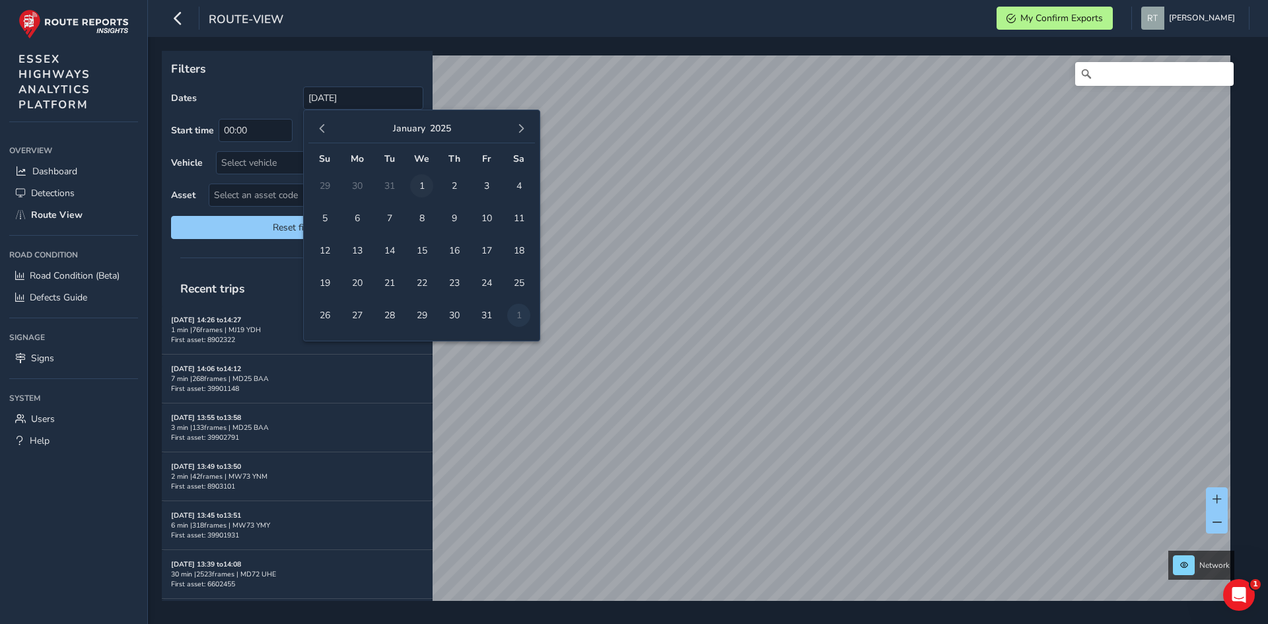
click at [419, 186] on span "1" at bounding box center [421, 185] width 23 height 23
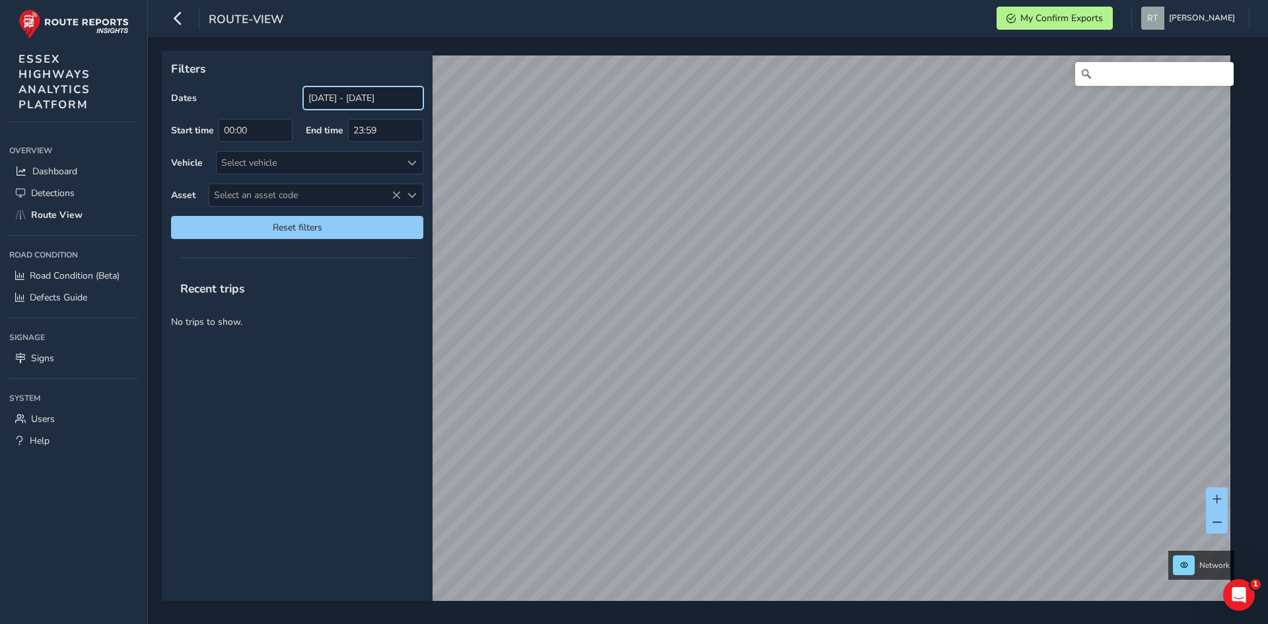
click at [322, 96] on input "01/02/2025 - 01/01/2025" at bounding box center [363, 97] width 120 height 23
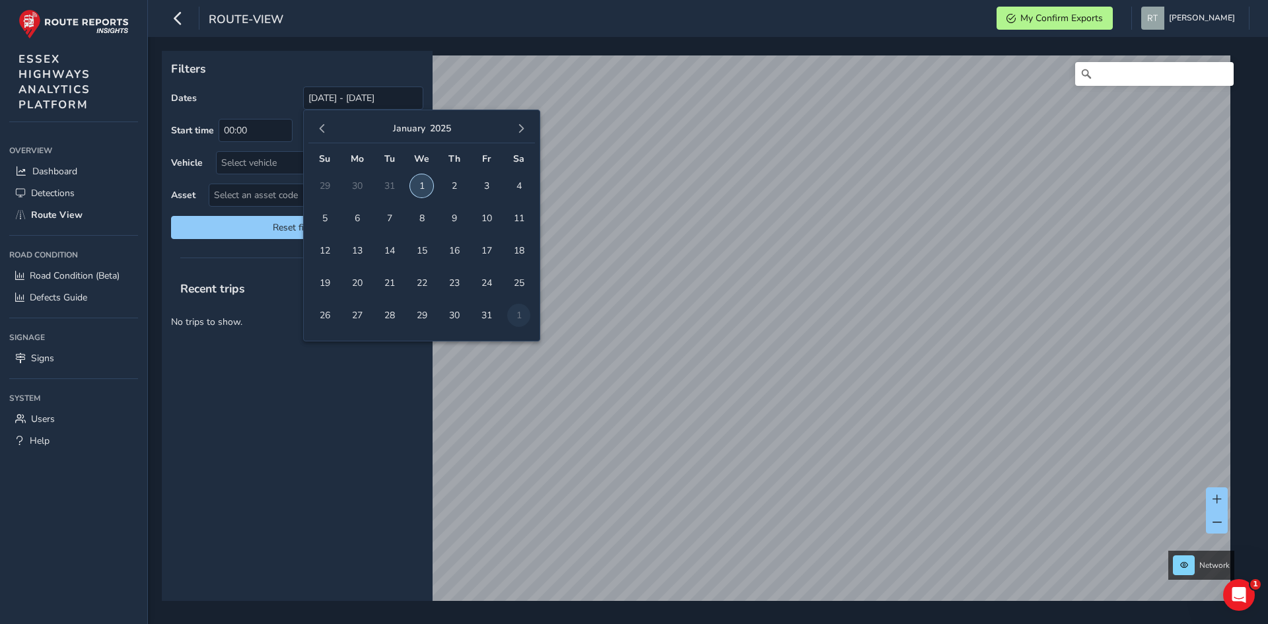
click at [425, 185] on span "1" at bounding box center [421, 185] width 23 height 23
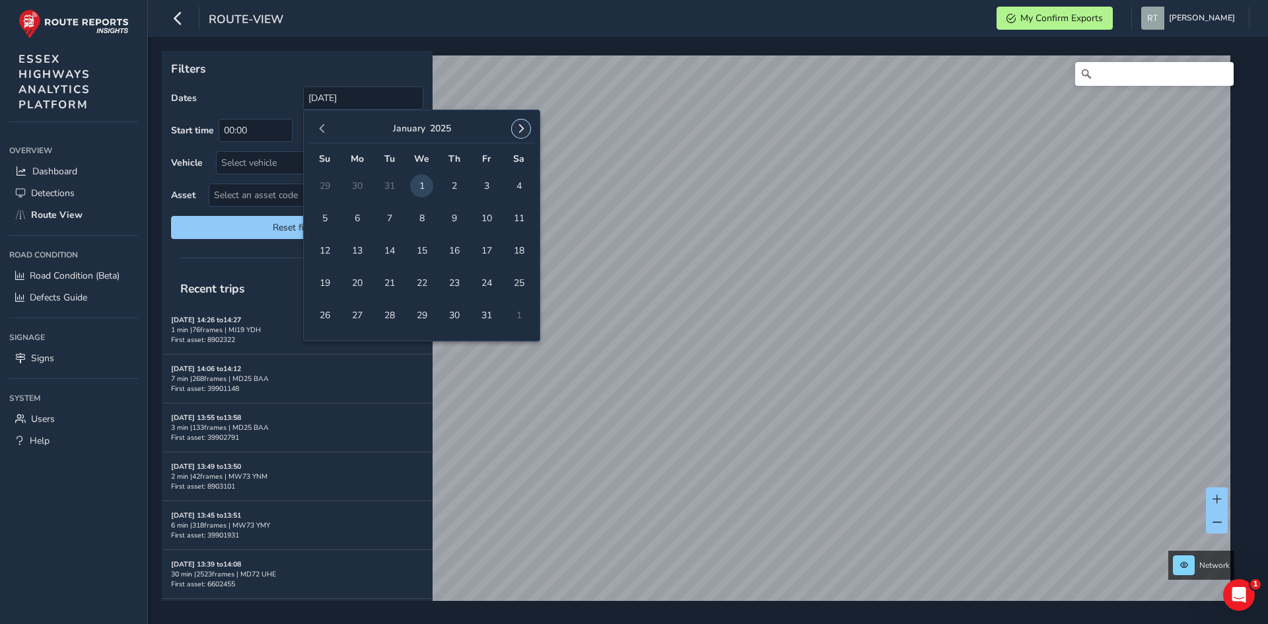
click at [522, 127] on span "button" at bounding box center [520, 128] width 9 height 9
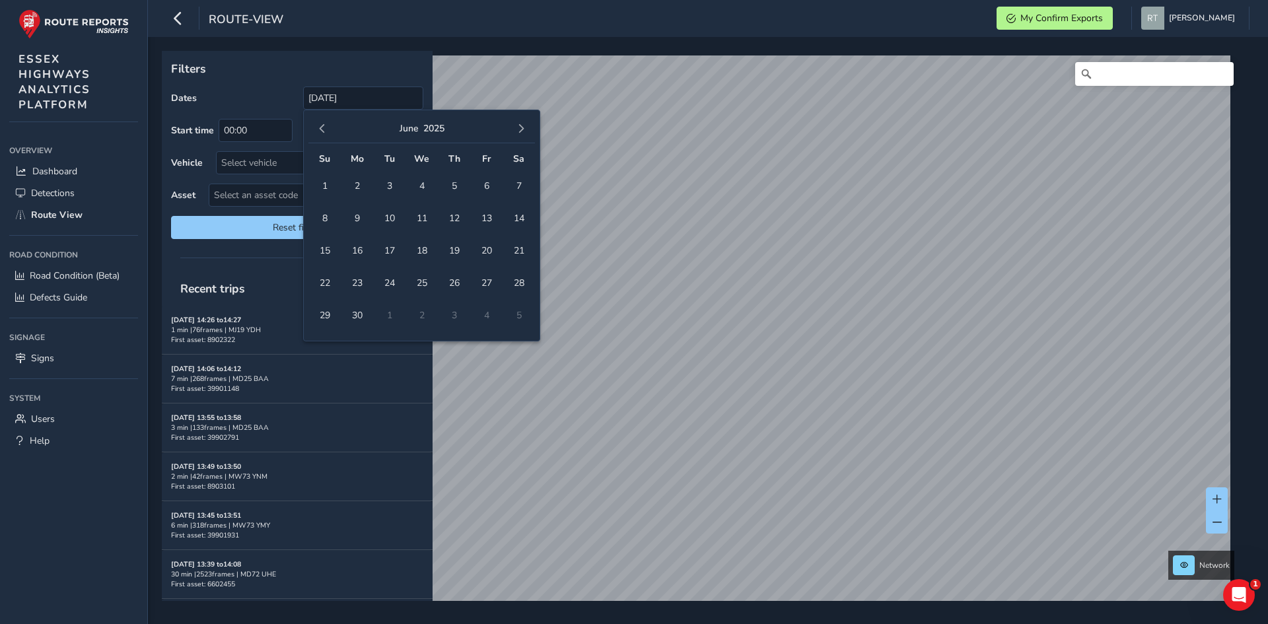
click at [522, 127] on span "button" at bounding box center [520, 128] width 9 height 9
click at [519, 184] on span "1" at bounding box center [518, 185] width 23 height 23
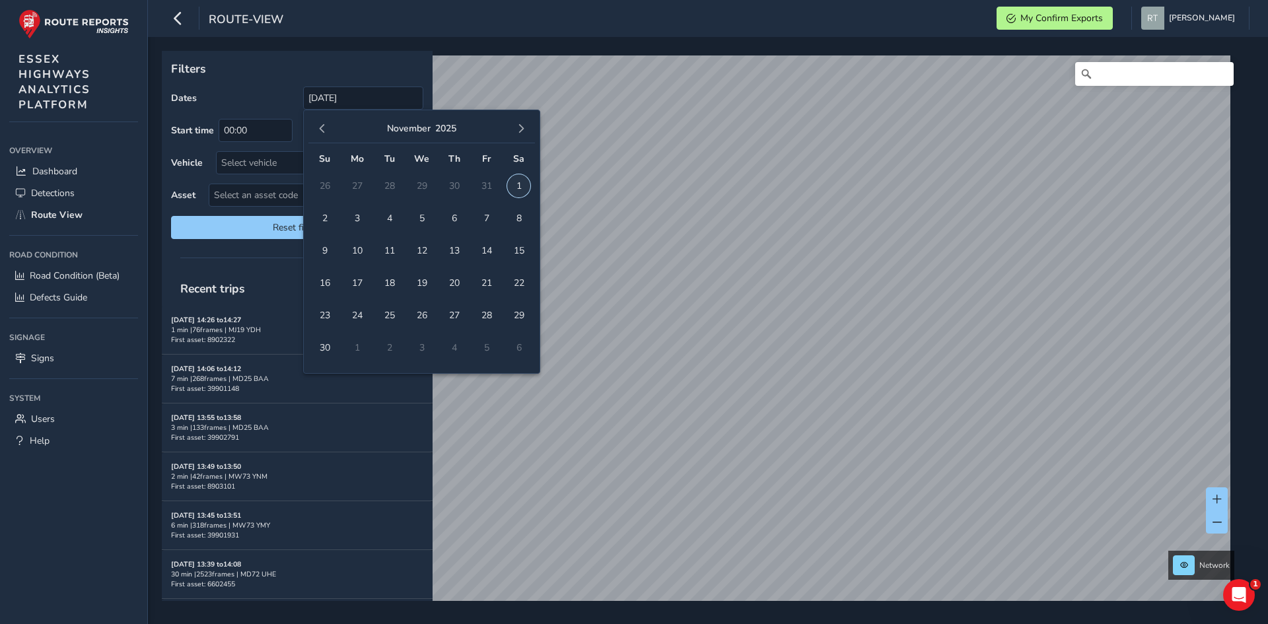
type input "01/01/2025 - 01/11/2025"
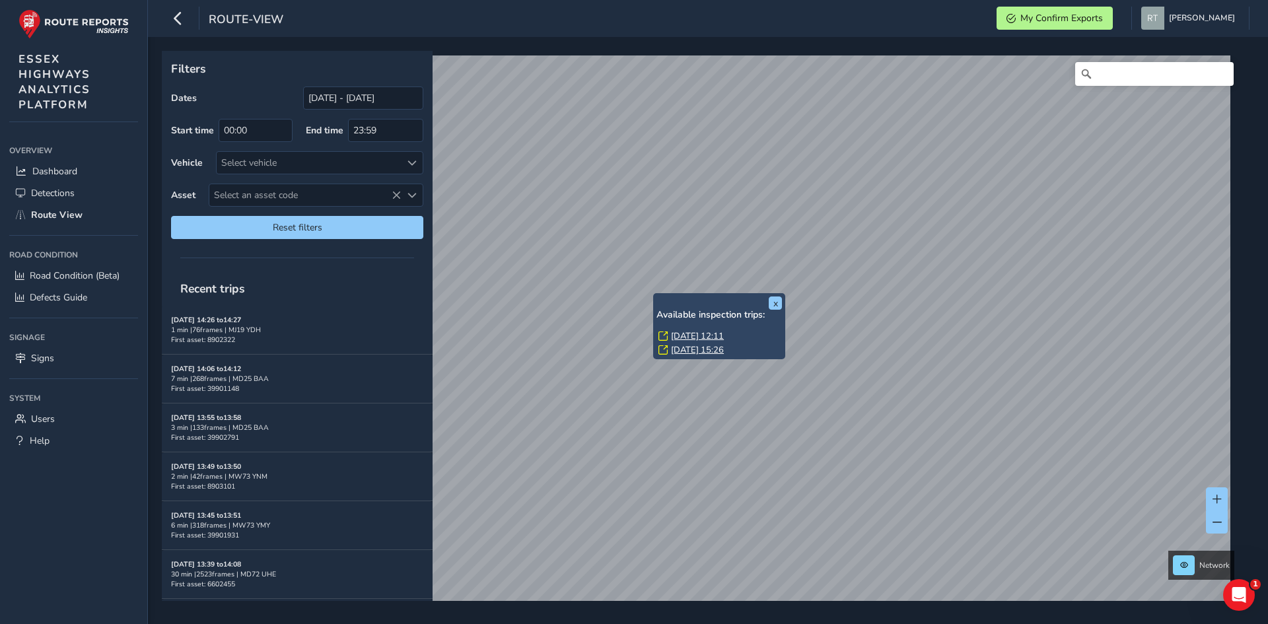
click at [681, 339] on link "[DATE] 12:11" at bounding box center [697, 336] width 53 height 12
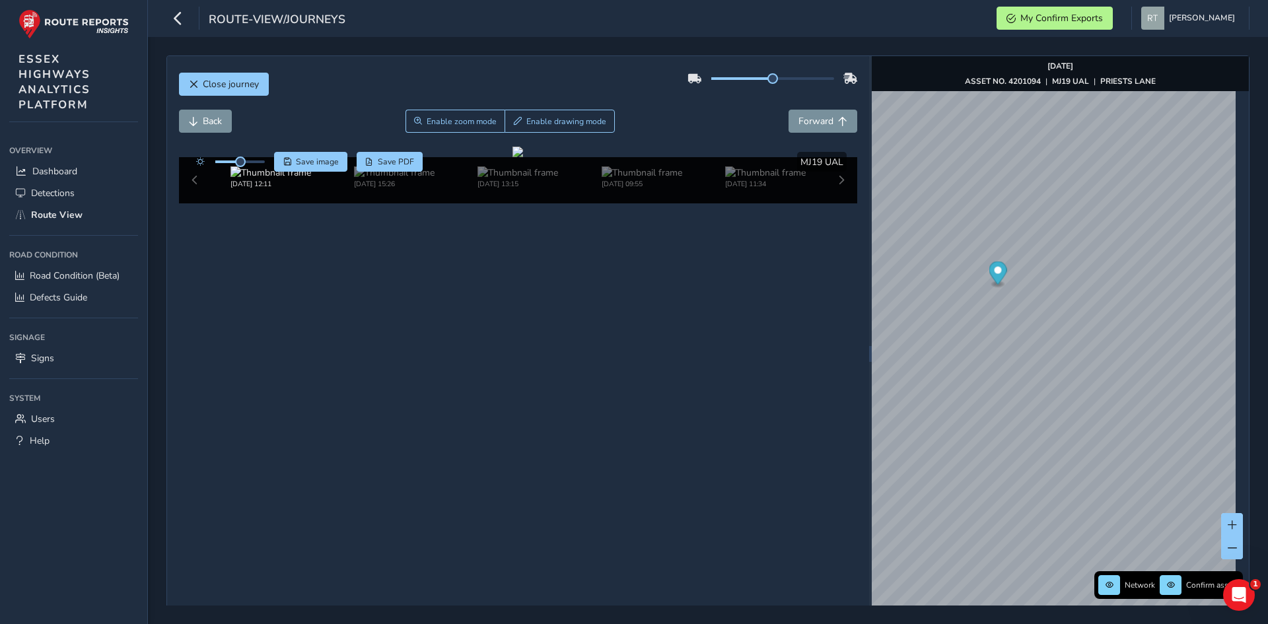
click at [988, 276] on icon "Map marker" at bounding box center [997, 272] width 18 height 23
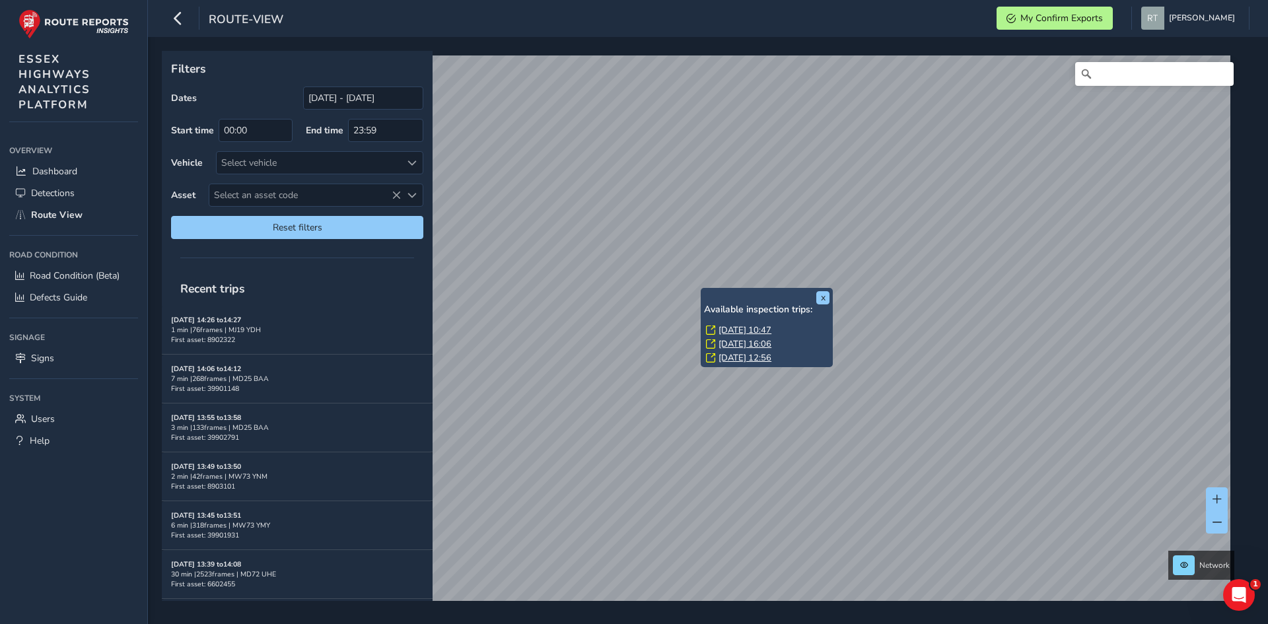
click at [738, 334] on link "Thu, 11 Sep, 10:47" at bounding box center [744, 330] width 53 height 12
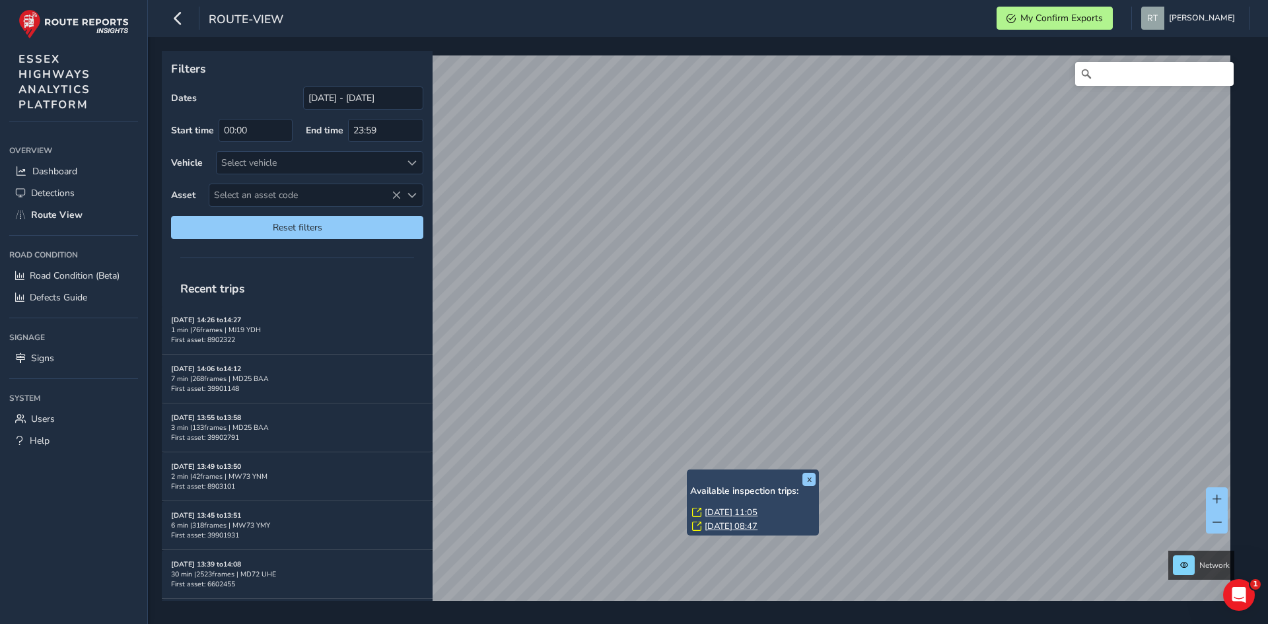
click at [708, 512] on link "[DATE] 11:05" at bounding box center [730, 512] width 53 height 12
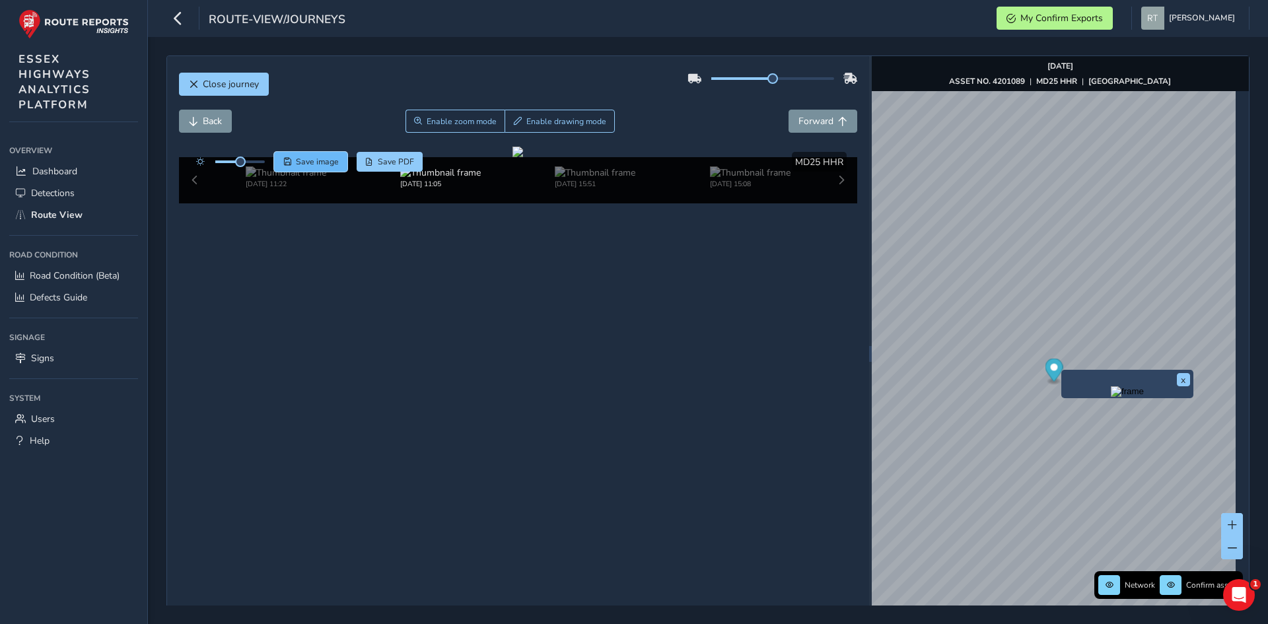
click at [308, 159] on span "Save image" at bounding box center [317, 161] width 43 height 11
click at [951, 32] on div "route-view/journeys My Confirm Exports Rosie Trifonova Colour Scheme: Dark Dim …" at bounding box center [708, 18] width 1120 height 37
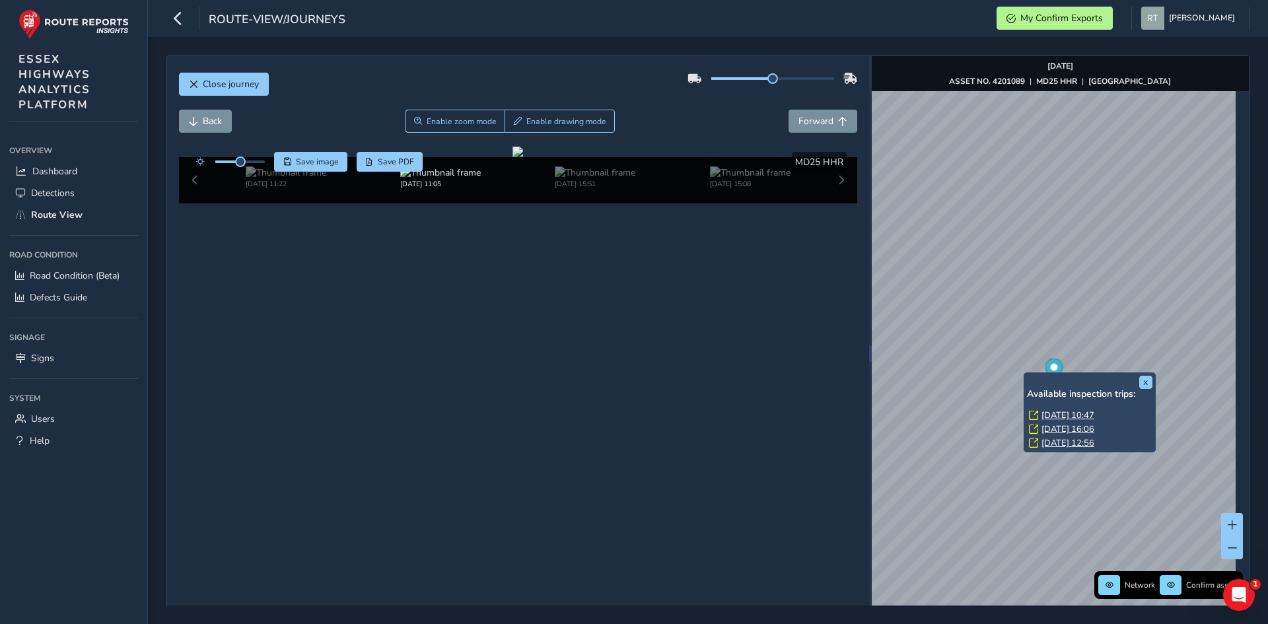
click at [1024, 376] on div "x Available inspection trips: Thu, 11 Sep, 10:47 Fri, 5 Sep, 16:06 Fri, 29 Aug,…" at bounding box center [1089, 412] width 132 height 80
click at [1052, 413] on link "Thu, 11 Sep, 10:47" at bounding box center [1067, 415] width 53 height 12
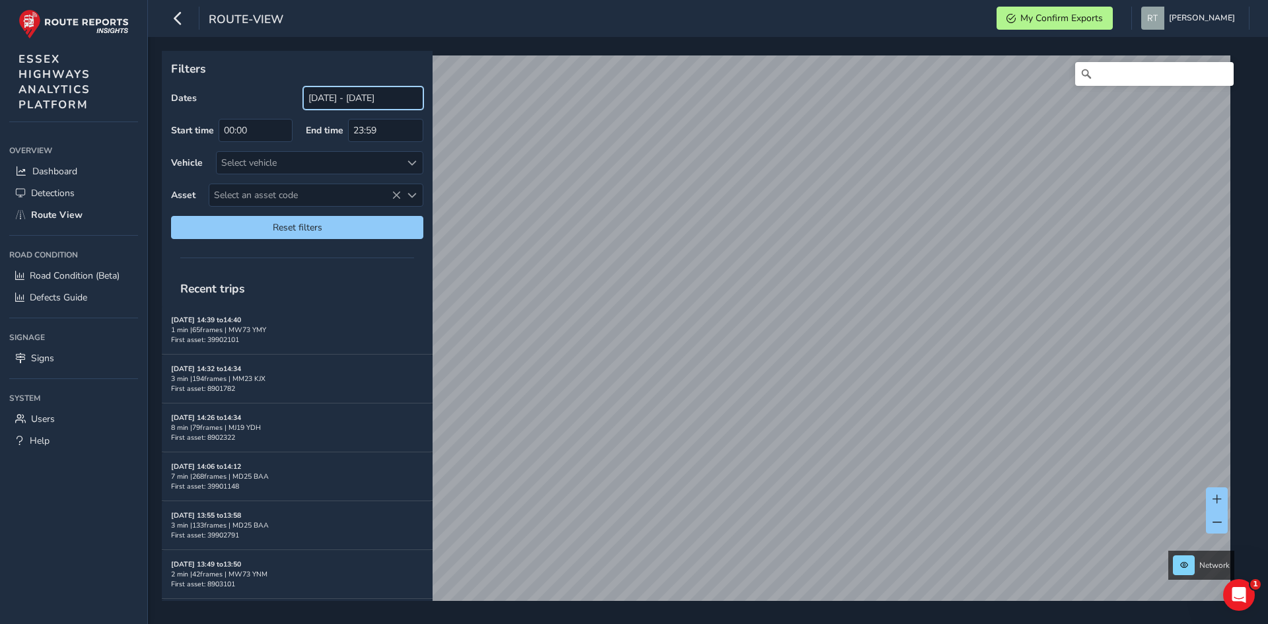
click at [374, 96] on input "[DATE] - [DATE]" at bounding box center [363, 97] width 120 height 23
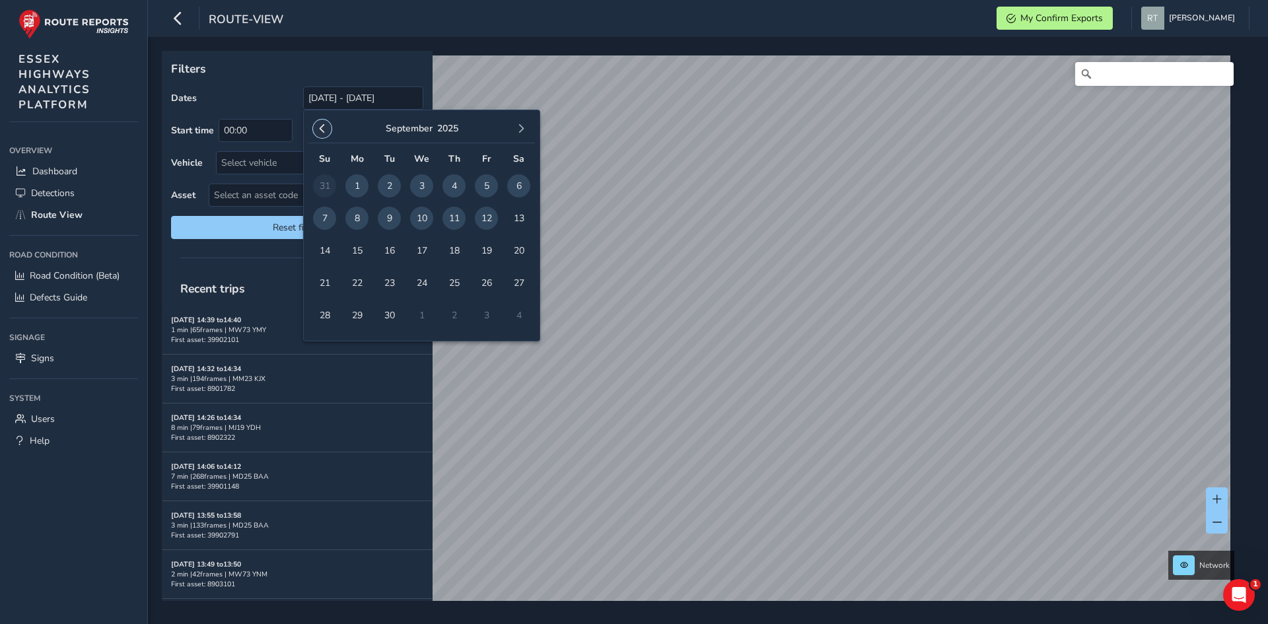
click at [324, 127] on span "button" at bounding box center [322, 128] width 9 height 9
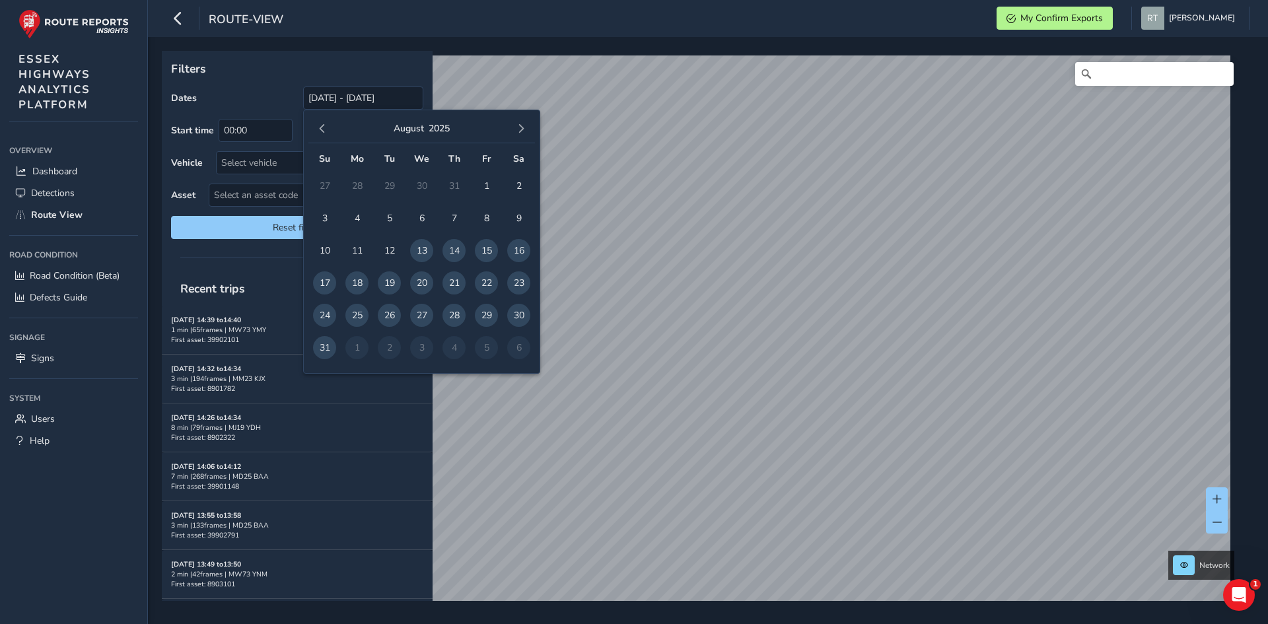
click at [324, 127] on span "button" at bounding box center [322, 128] width 9 height 9
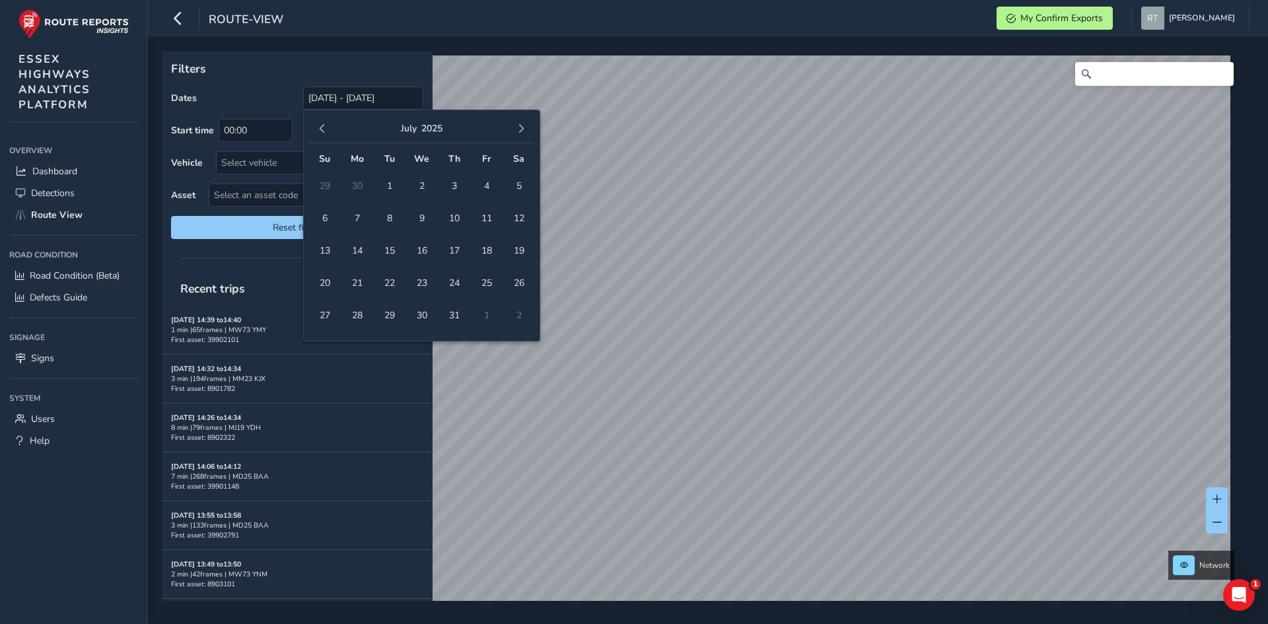
click at [324, 127] on span "button" at bounding box center [322, 128] width 9 height 9
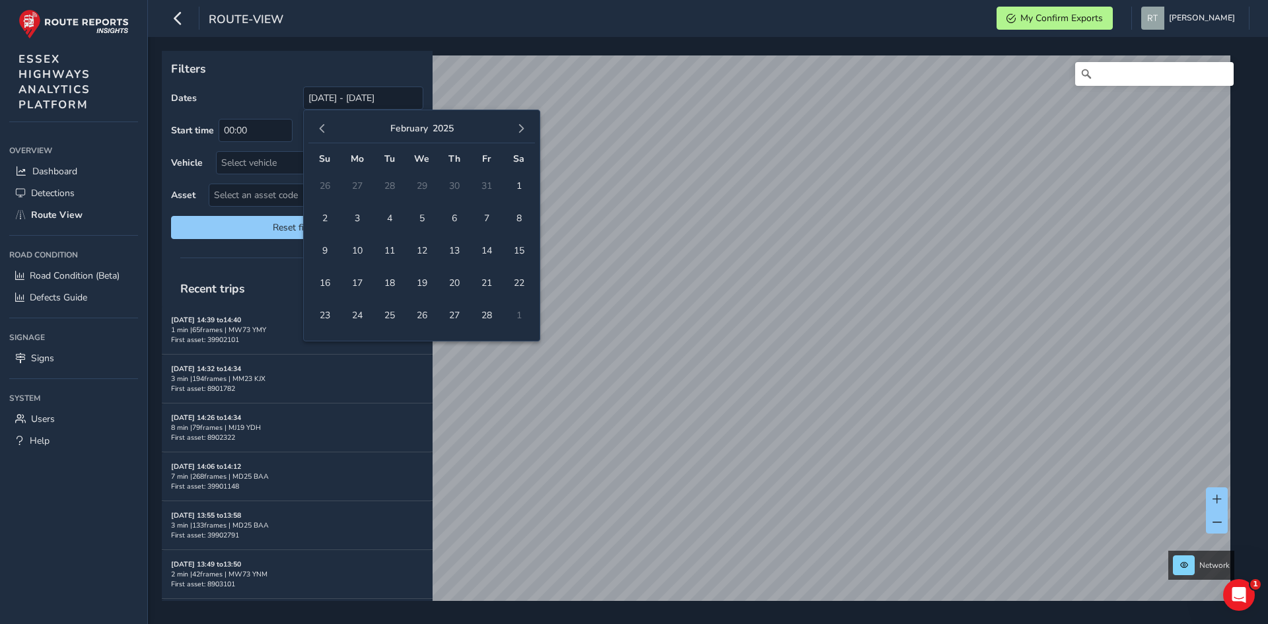
click at [324, 127] on span "button" at bounding box center [322, 128] width 9 height 9
click at [432, 186] on span "1" at bounding box center [421, 185] width 23 height 23
click at [526, 131] on button "button" at bounding box center [521, 128] width 18 height 18
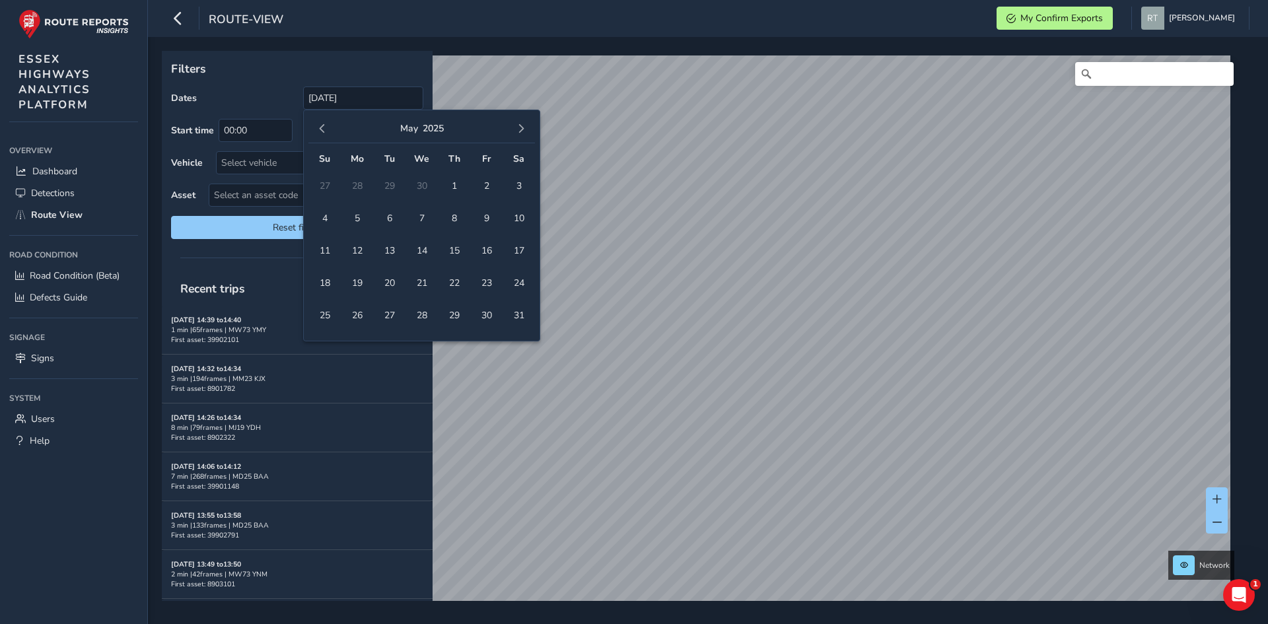
click at [526, 131] on button "button" at bounding box center [521, 128] width 18 height 18
click at [323, 134] on button "button" at bounding box center [322, 128] width 18 height 18
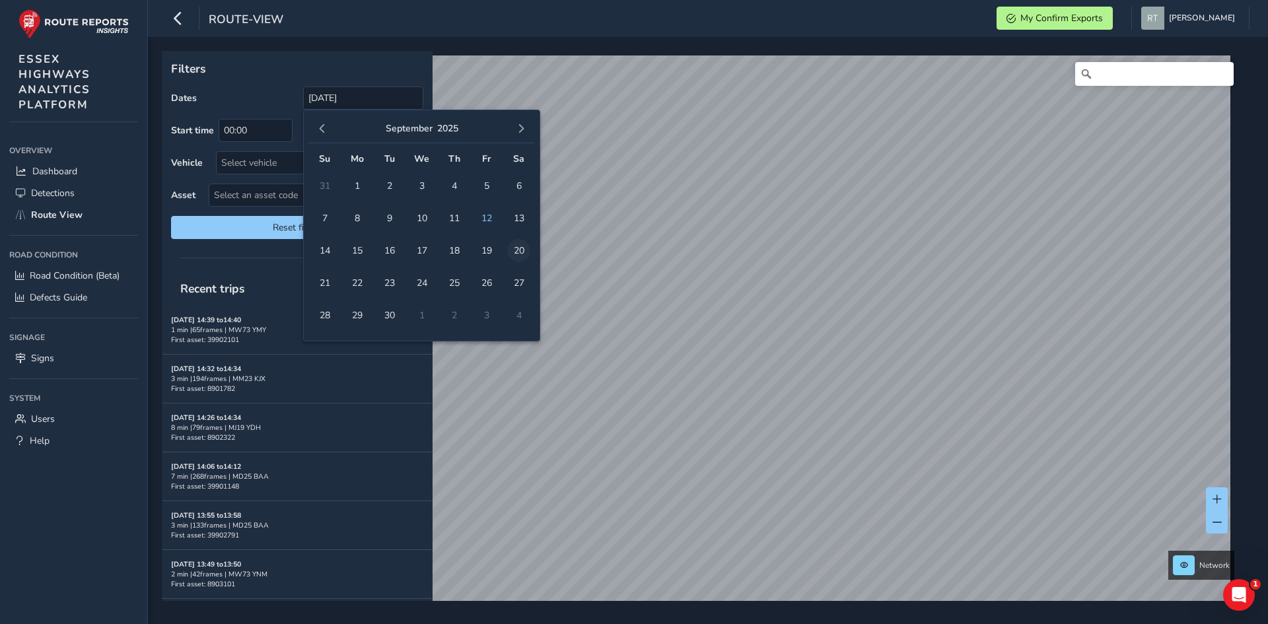
click at [519, 247] on span "20" at bounding box center [518, 250] width 23 height 23
type input "[DATE] - [DATE]"
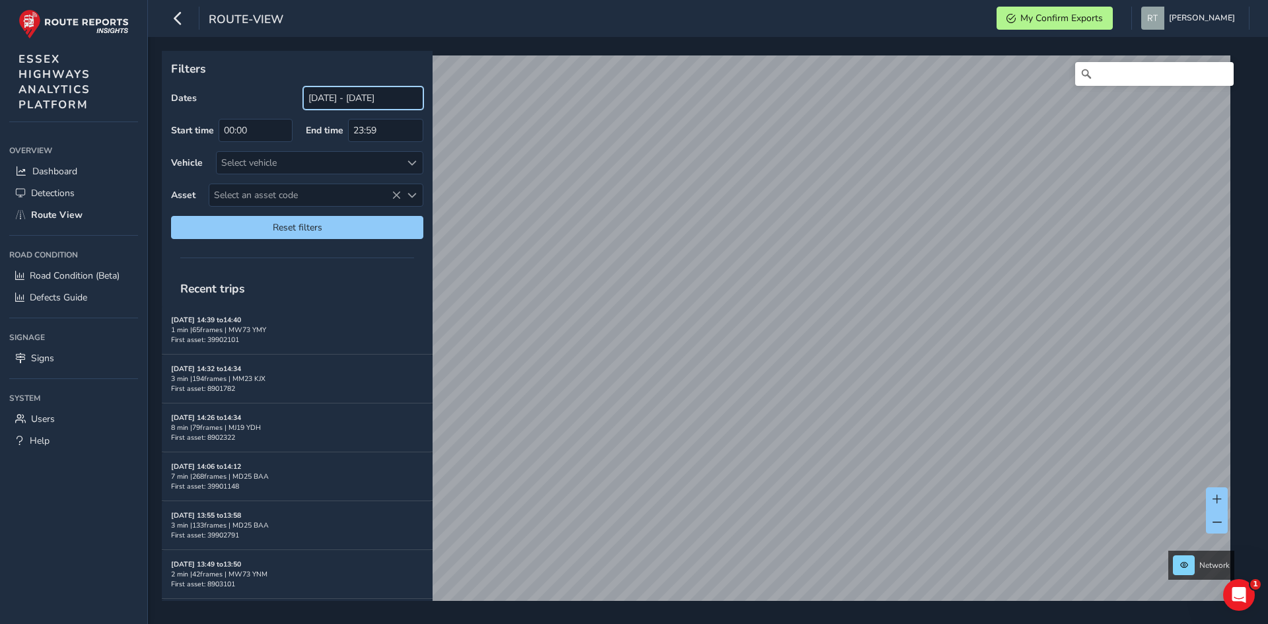
click at [357, 102] on input "[DATE] - [DATE]" at bounding box center [363, 97] width 120 height 23
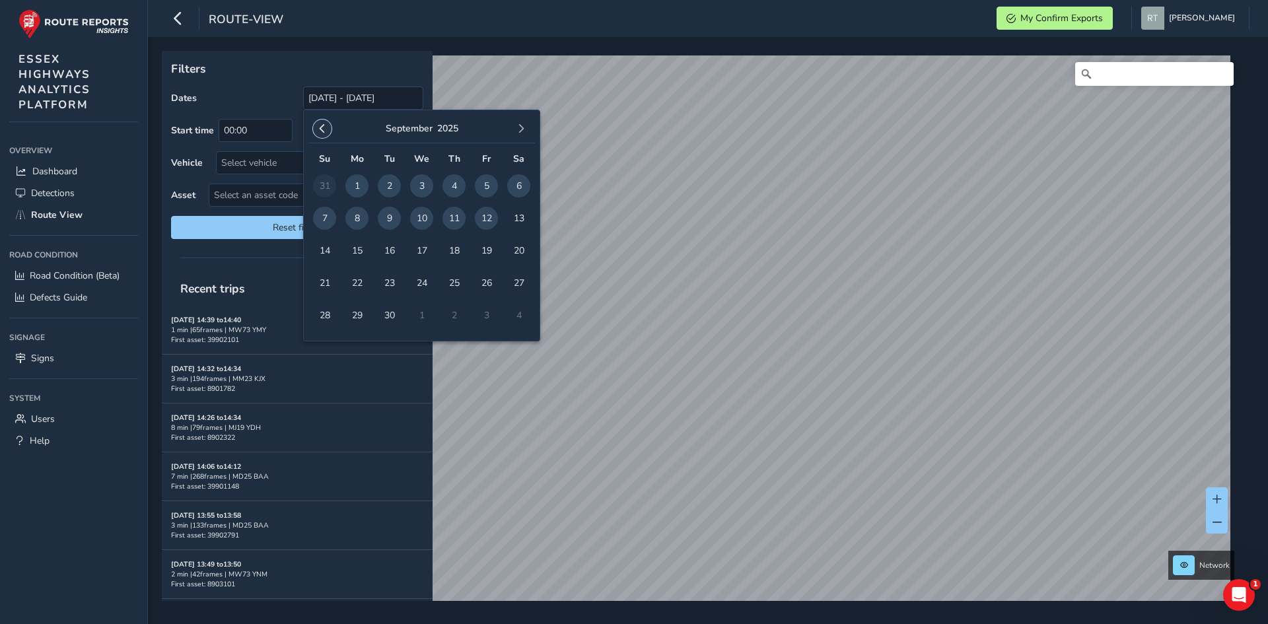
click at [318, 127] on span "button" at bounding box center [322, 128] width 9 height 9
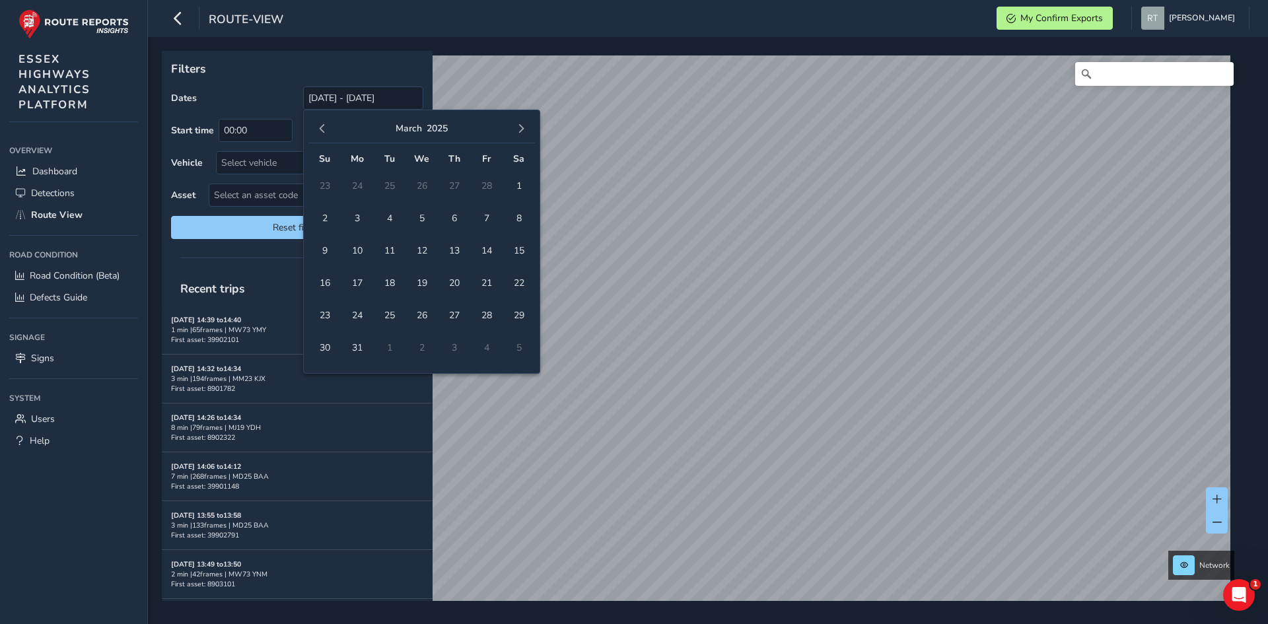
click at [318, 127] on span "button" at bounding box center [322, 128] width 9 height 9
click at [520, 125] on span "button" at bounding box center [520, 128] width 9 height 9
click at [320, 131] on span "button" at bounding box center [322, 128] width 9 height 9
click at [416, 183] on span "1" at bounding box center [421, 185] width 23 height 23
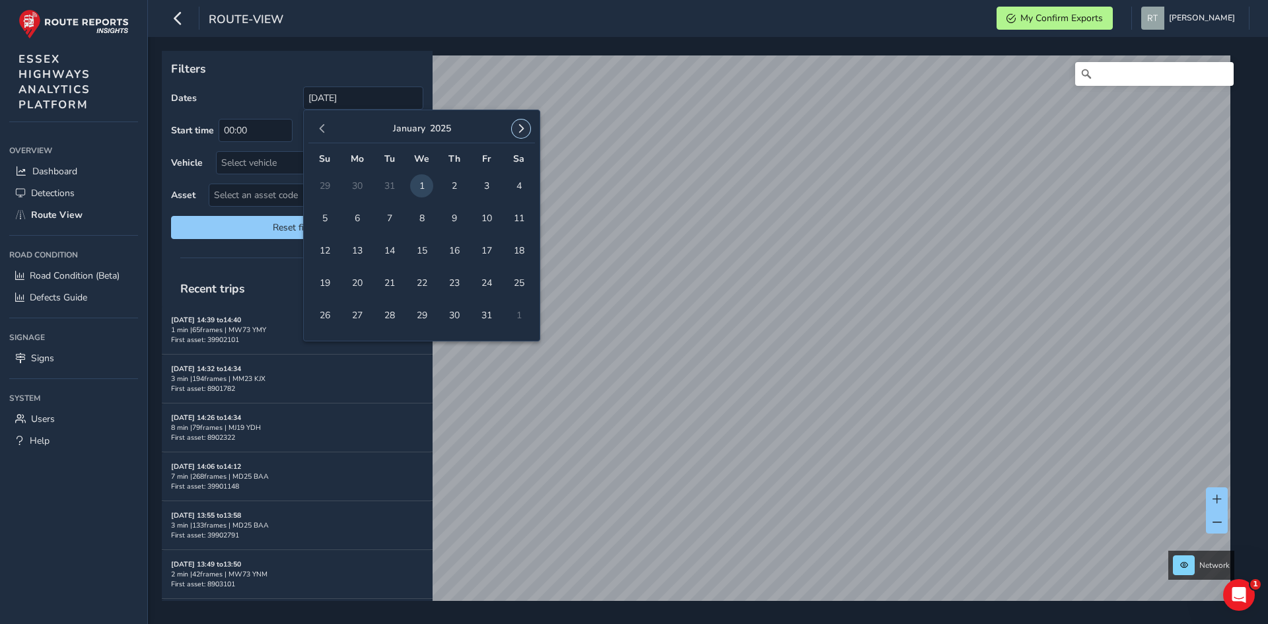
click at [524, 132] on span "button" at bounding box center [520, 128] width 9 height 9
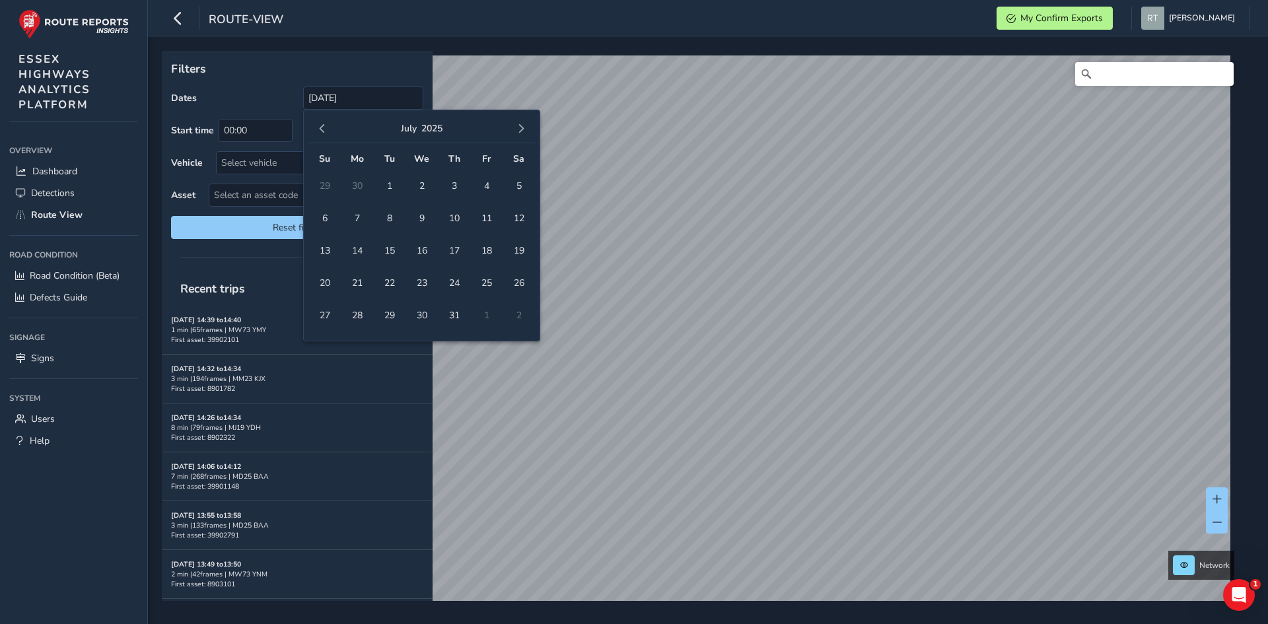
click at [524, 132] on span "button" at bounding box center [520, 128] width 9 height 9
click at [518, 218] on span "11" at bounding box center [518, 218] width 23 height 23
type input "01/01/2025 - 11/10/2025"
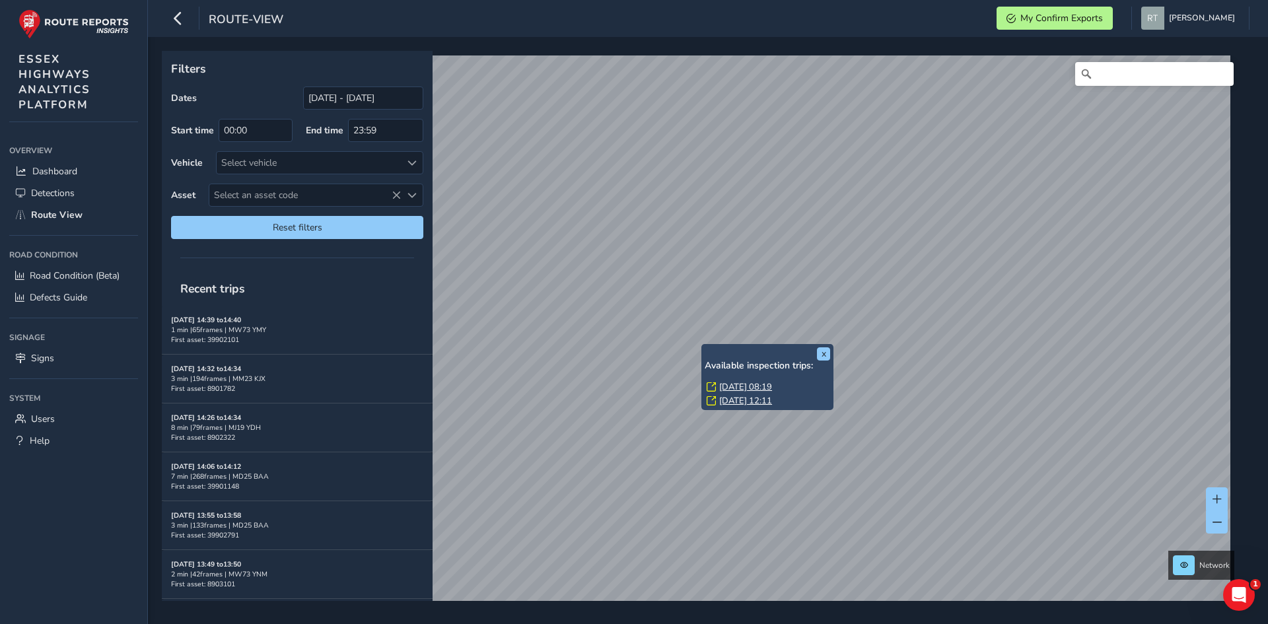
click at [735, 386] on link "[DATE] 08:19" at bounding box center [745, 387] width 53 height 12
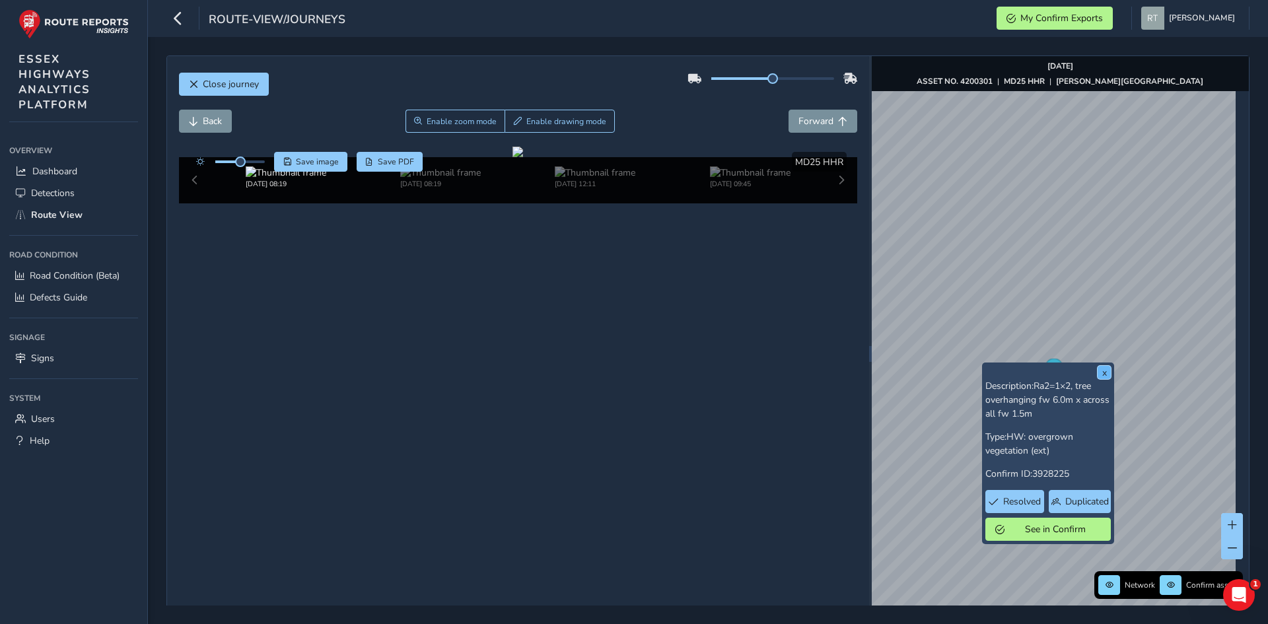
click at [1110, 372] on button "x" at bounding box center [1103, 372] width 13 height 13
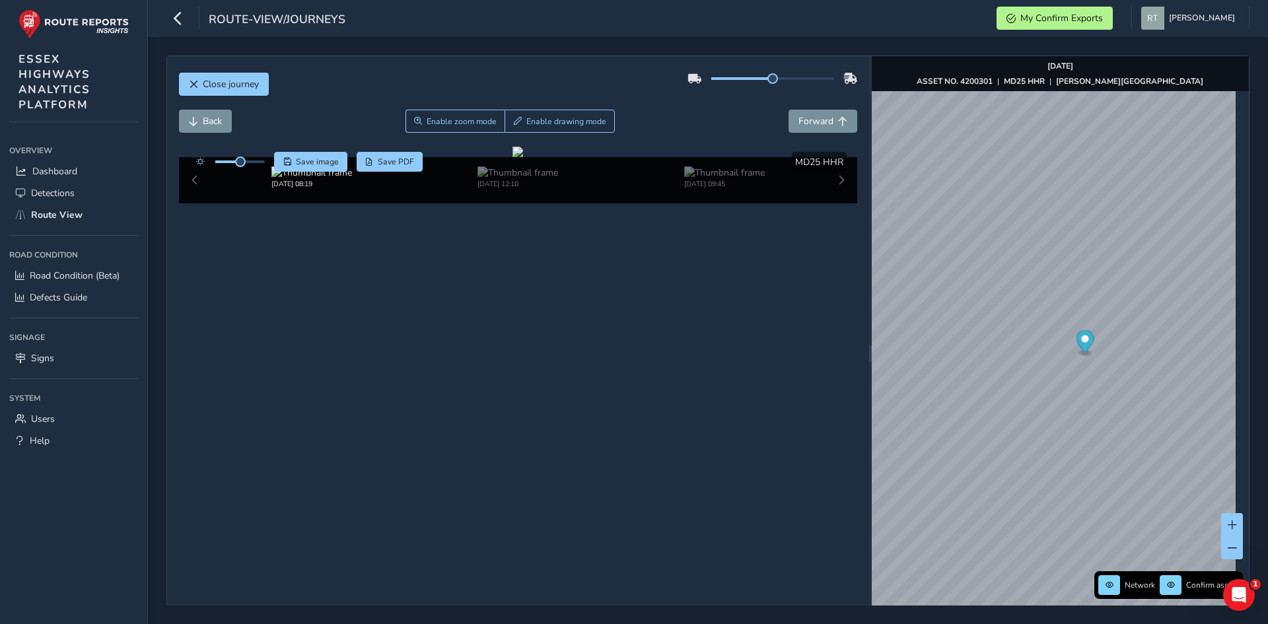
click at [1077, 344] on icon "Map marker" at bounding box center [1084, 341] width 18 height 23
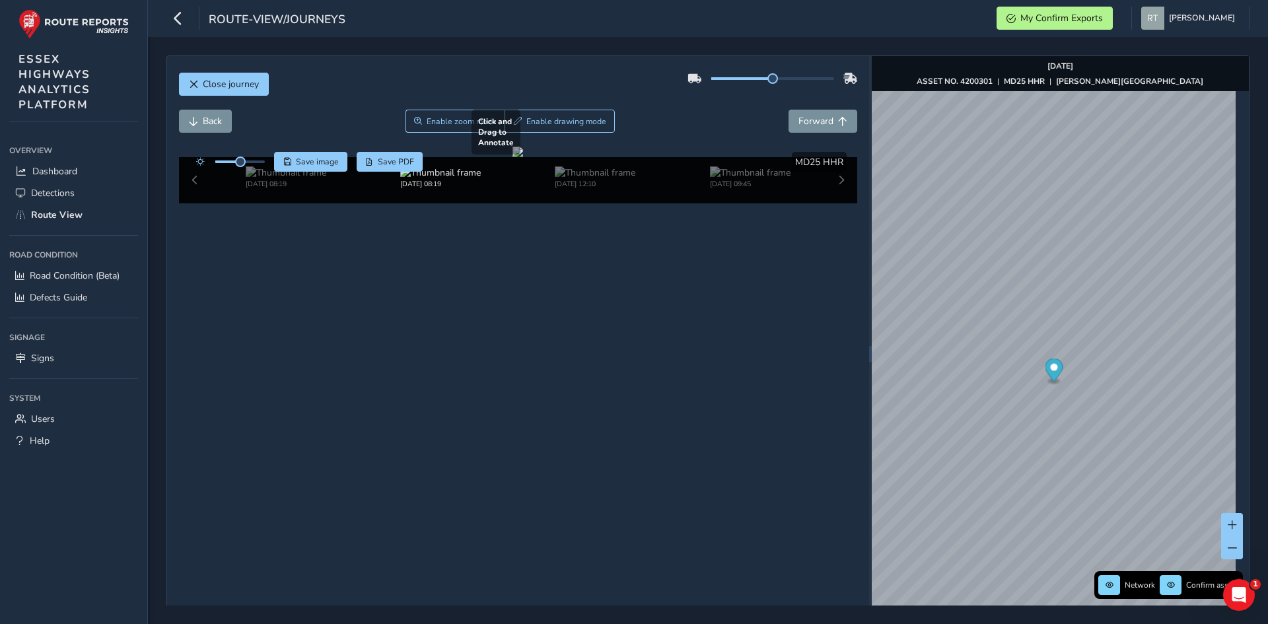
drag, startPoint x: 607, startPoint y: 286, endPoint x: 506, endPoint y: 268, distance: 102.6
click at [512, 157] on div at bounding box center [517, 152] width 11 height 11
click at [289, 162] on span "Save" at bounding box center [287, 162] width 8 height 8
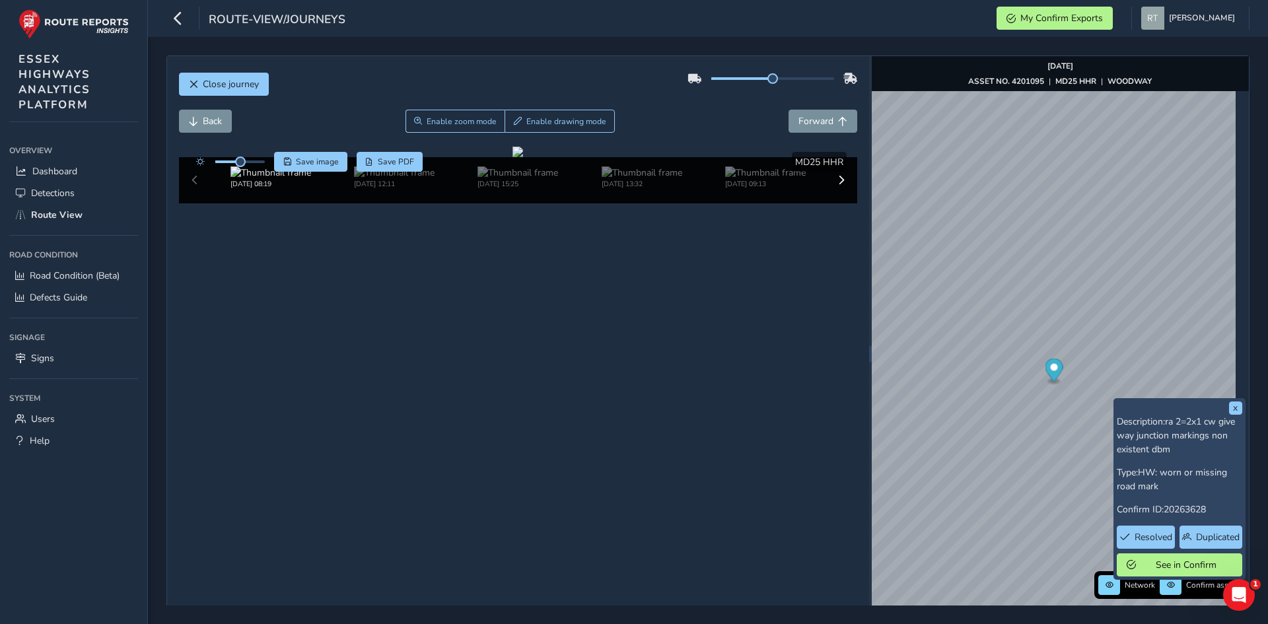
click at [1114, 434] on div "x Description: ra 2=2x1 cw give way junction markings non existent dbm Type: HW…" at bounding box center [1179, 489] width 132 height 182
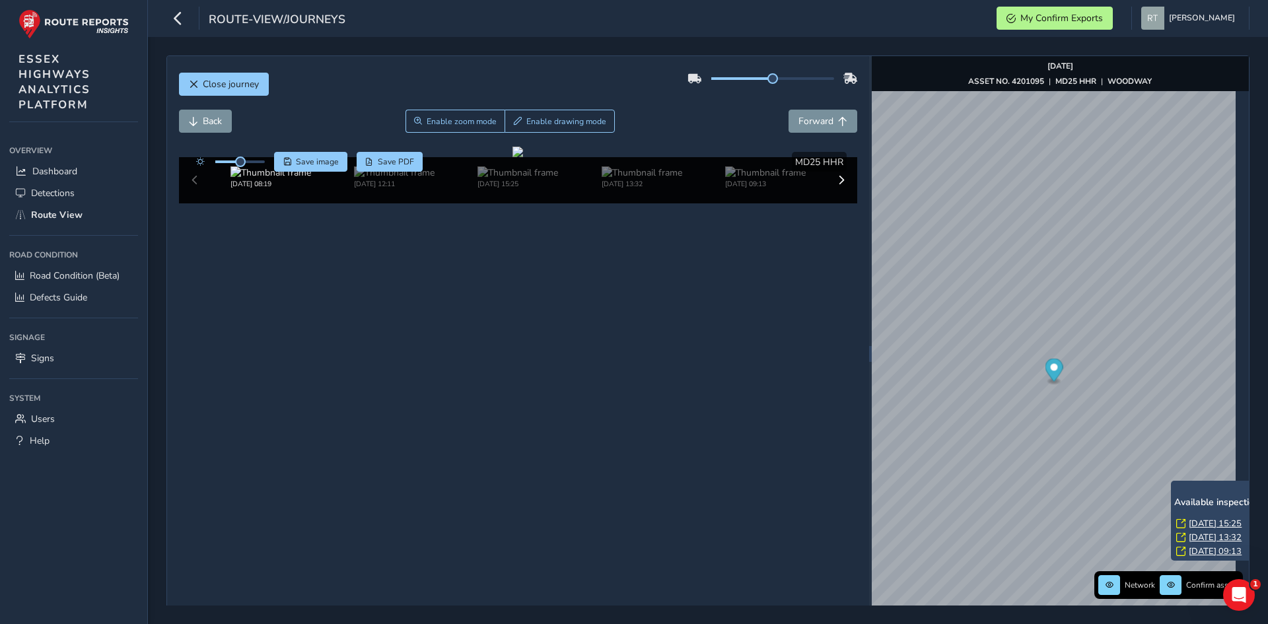
click at [1198, 522] on link "Thu, 19 Jun, 15:25" at bounding box center [1214, 524] width 53 height 12
click at [1198, 524] on link "Thu, 19 Jun, 15:25" at bounding box center [1214, 524] width 53 height 12
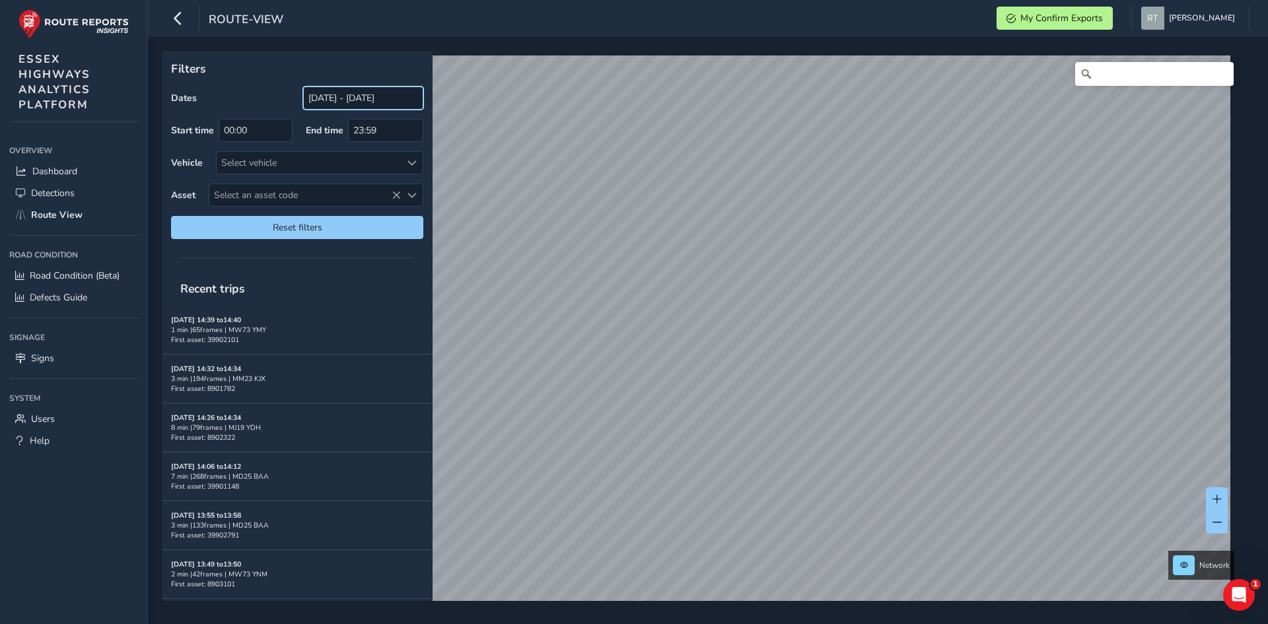
click at [351, 96] on input "[DATE] - [DATE]" at bounding box center [363, 97] width 120 height 23
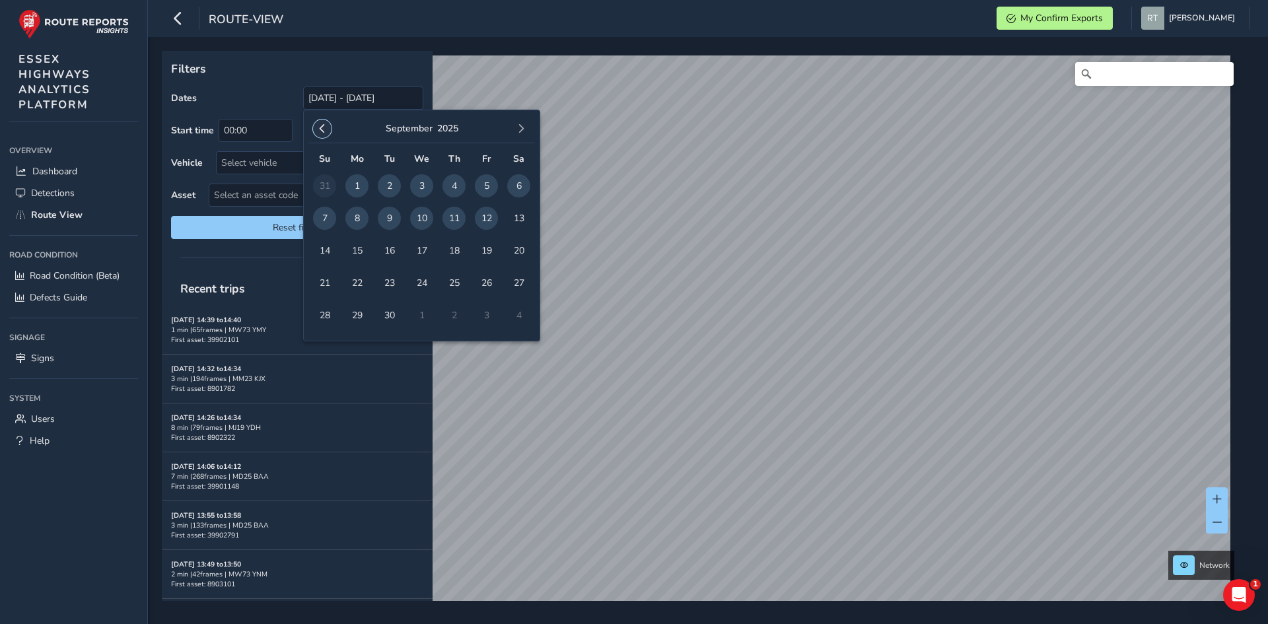
click at [320, 122] on button "button" at bounding box center [322, 128] width 18 height 18
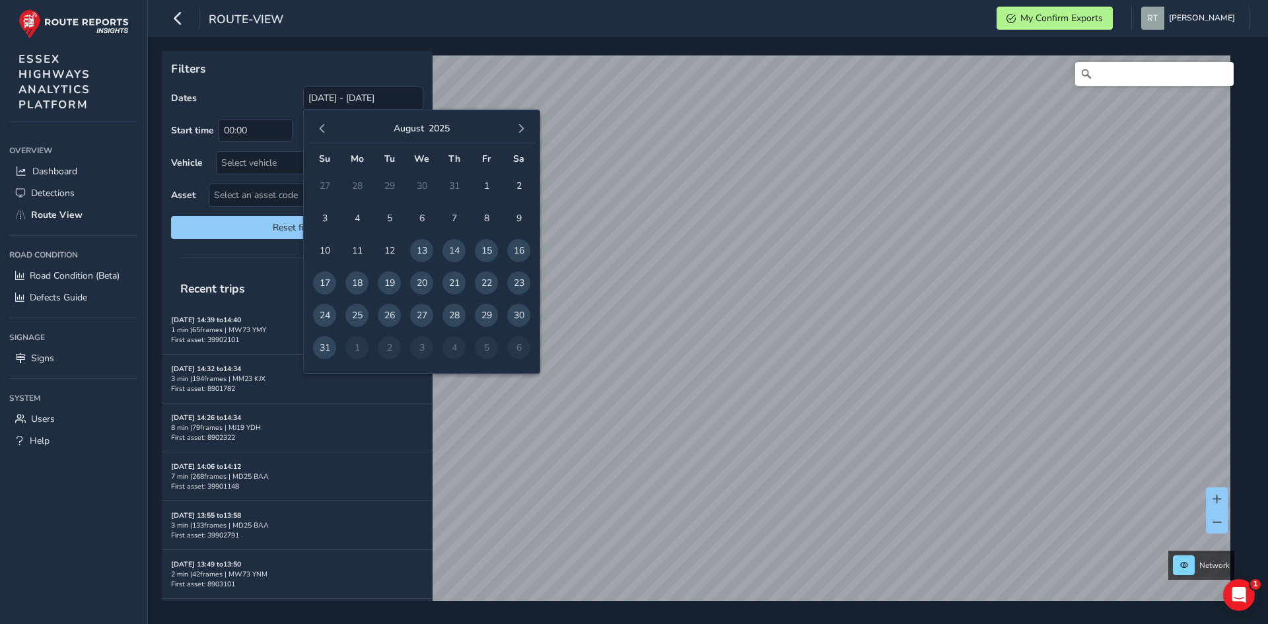
click at [320, 122] on button "button" at bounding box center [322, 128] width 18 height 18
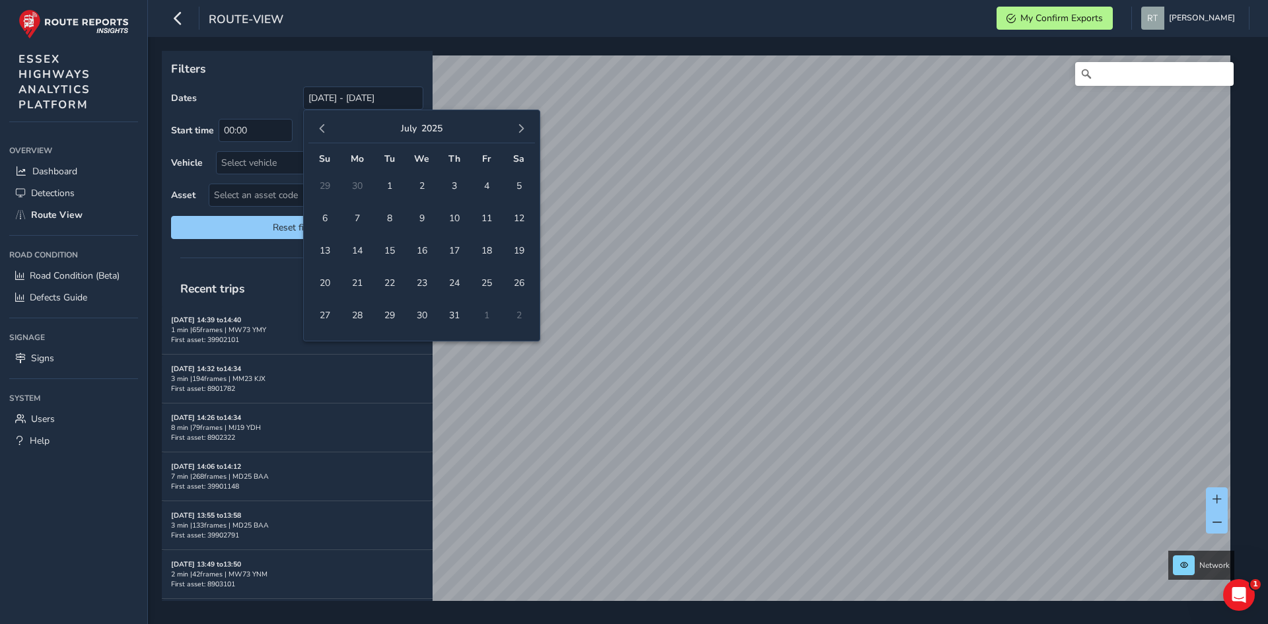
click at [320, 122] on button "button" at bounding box center [322, 128] width 18 height 18
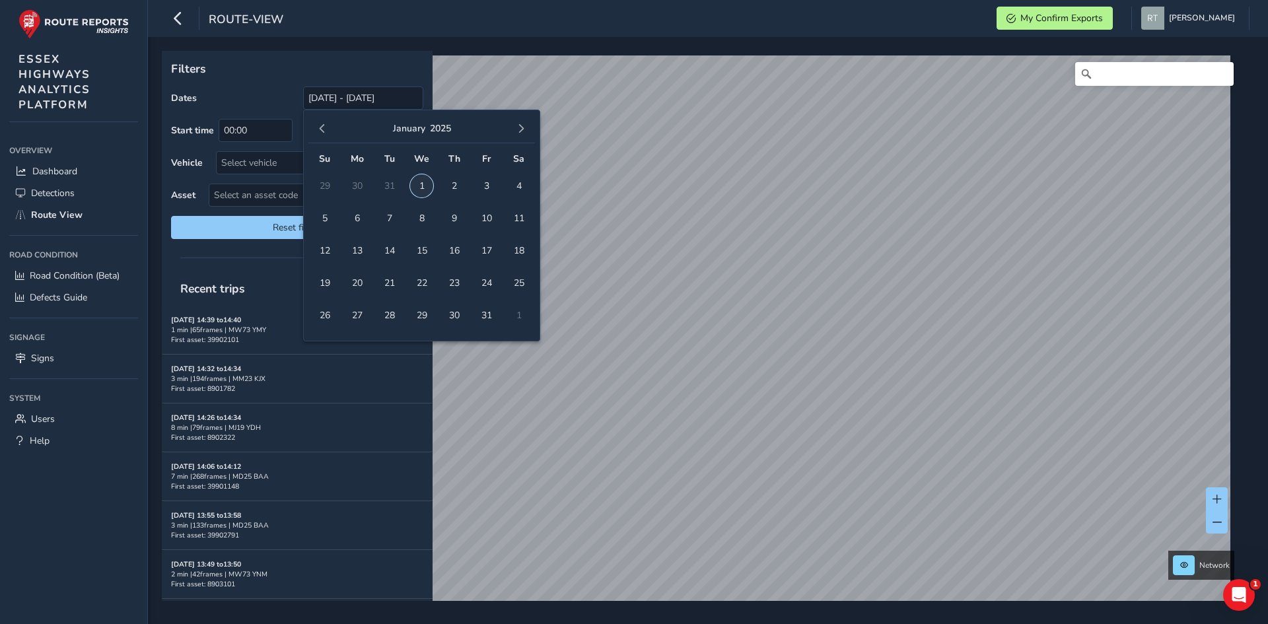
click at [431, 188] on span "1" at bounding box center [421, 185] width 23 height 23
click at [526, 127] on button "button" at bounding box center [521, 128] width 18 height 18
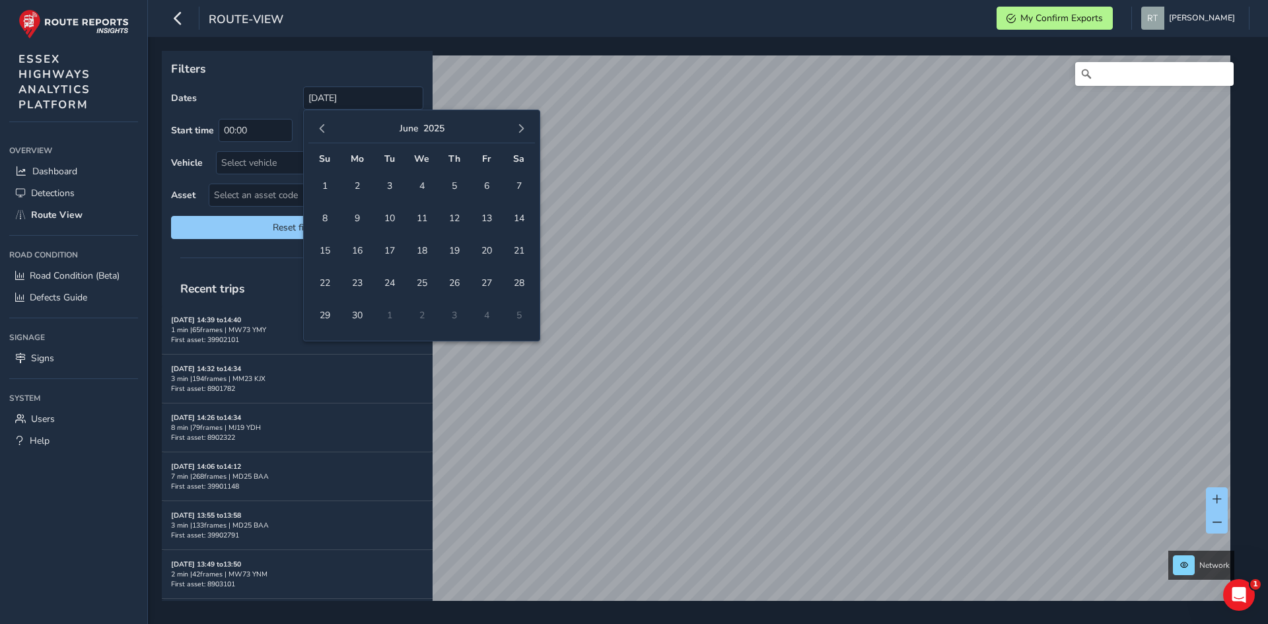
click at [526, 127] on button "button" at bounding box center [521, 128] width 18 height 18
click at [520, 252] on span "20" at bounding box center [518, 250] width 23 height 23
type input "[DATE] - [DATE]"
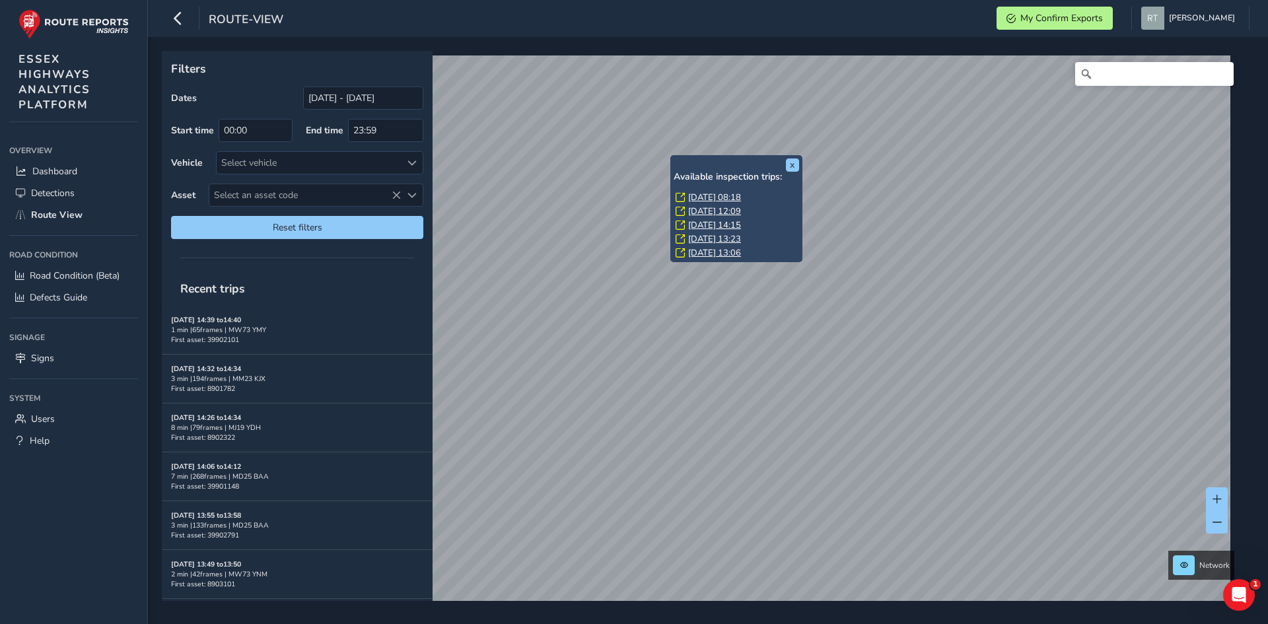
click at [693, 198] on link "[DATE] 08:18" at bounding box center [714, 197] width 53 height 12
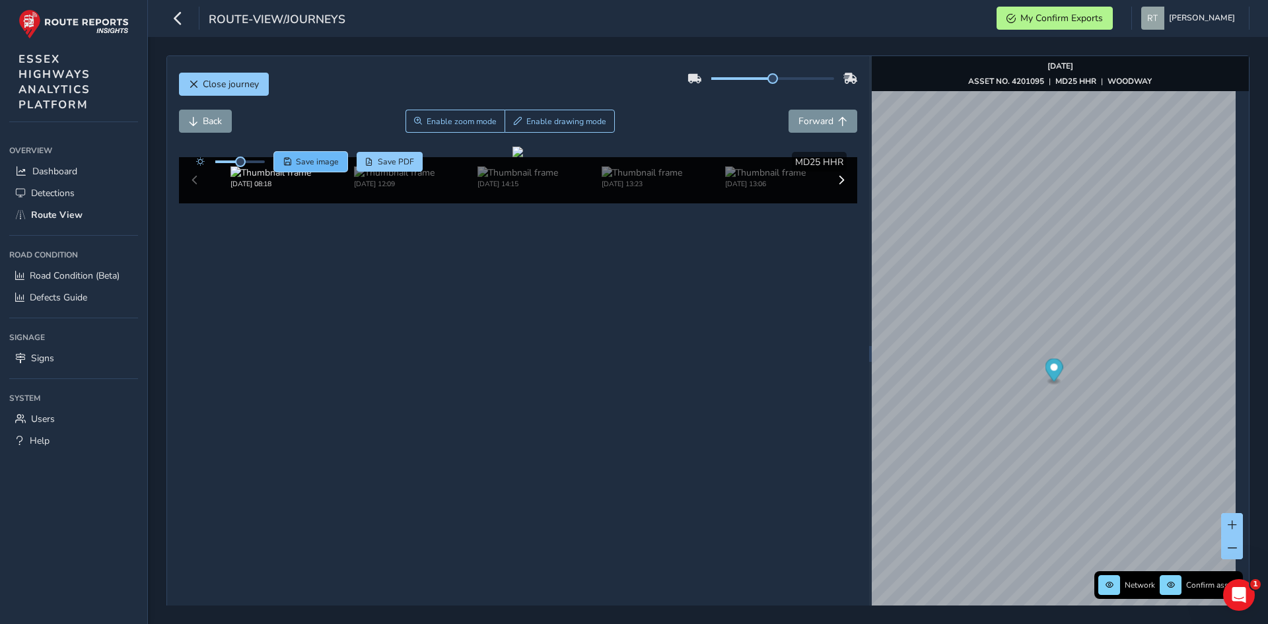
click at [298, 162] on span "Save image" at bounding box center [317, 161] width 43 height 11
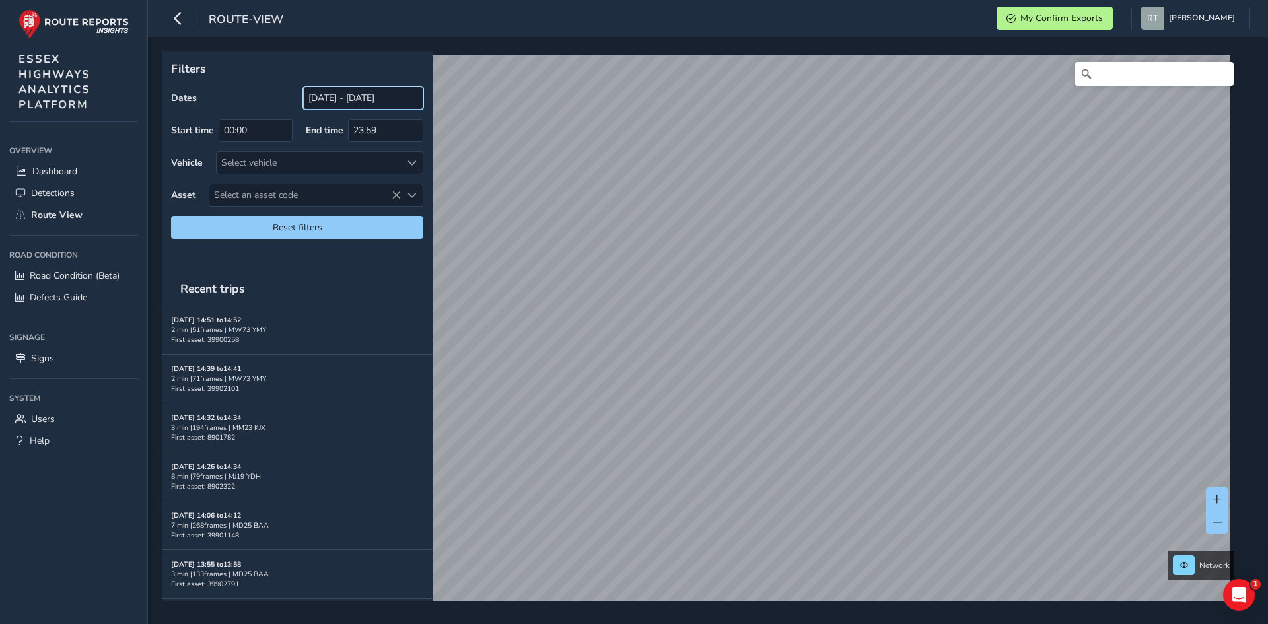
click at [356, 102] on input "[DATE] - [DATE]" at bounding box center [363, 97] width 120 height 23
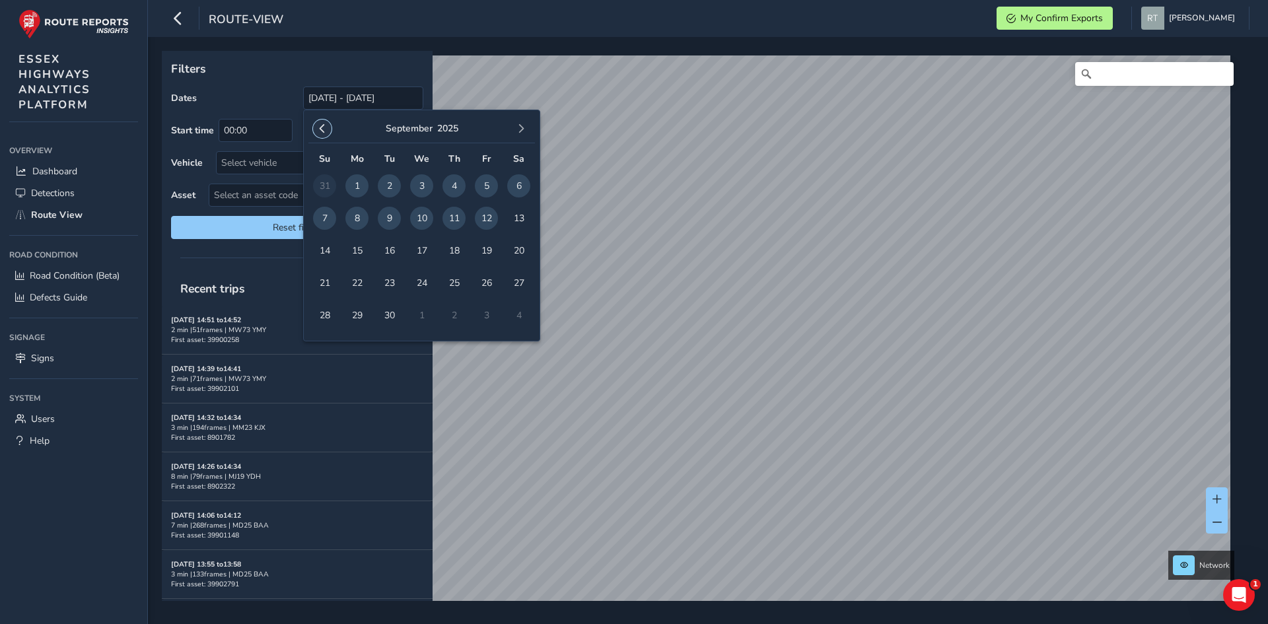
click at [326, 129] on span "button" at bounding box center [322, 128] width 9 height 9
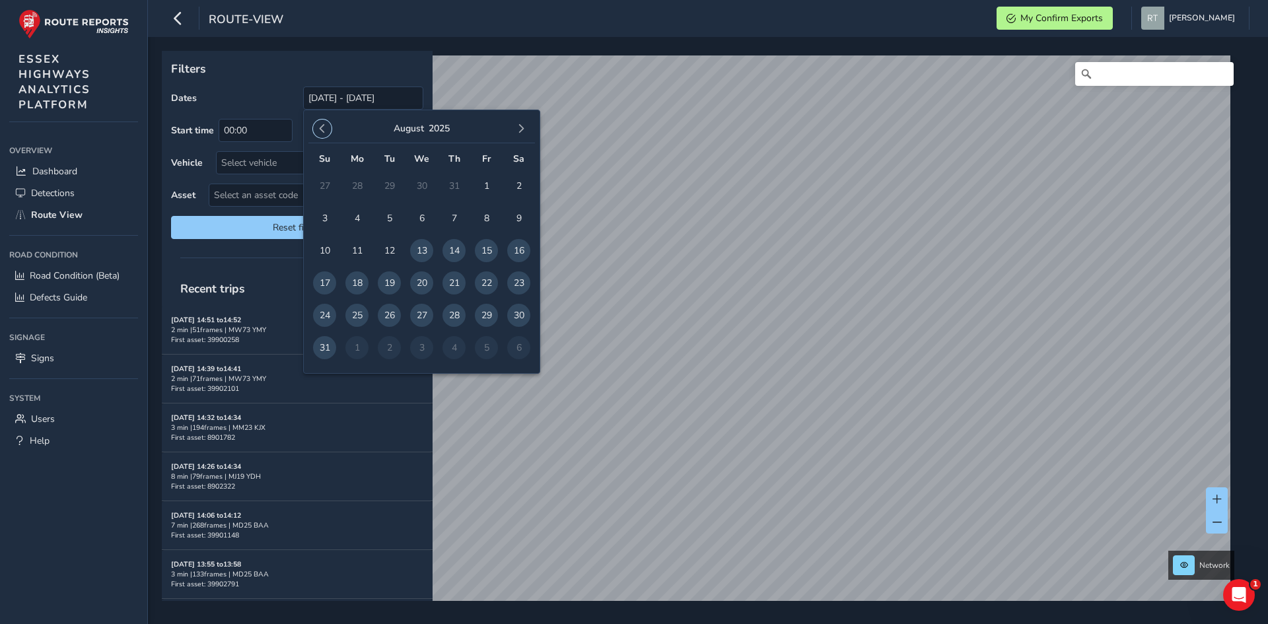
click at [326, 129] on span "button" at bounding box center [322, 128] width 9 height 9
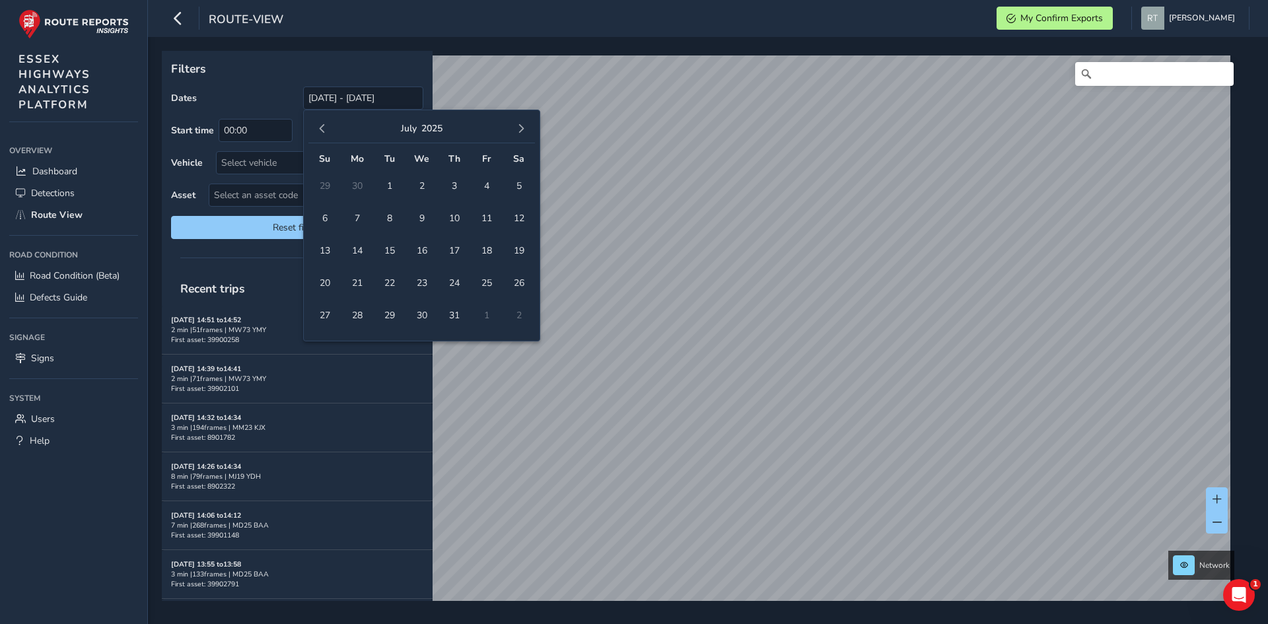
click at [326, 129] on span "button" at bounding box center [322, 128] width 9 height 9
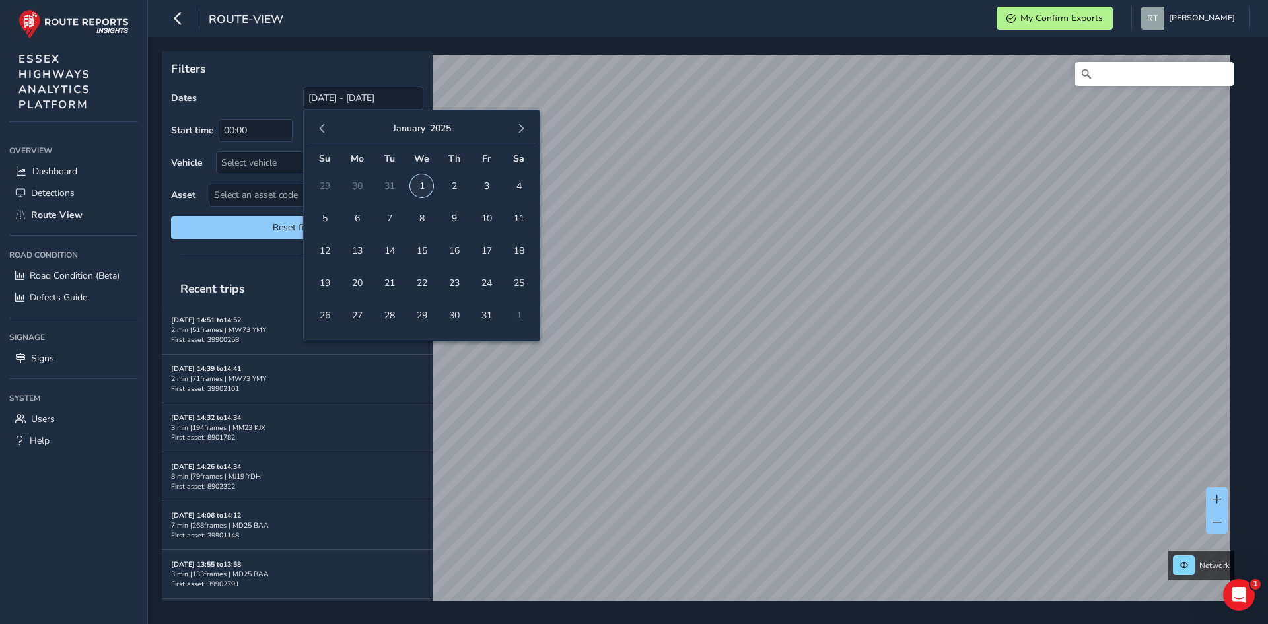
click at [421, 182] on span "1" at bounding box center [421, 185] width 23 height 23
click at [518, 133] on span "button" at bounding box center [520, 128] width 9 height 9
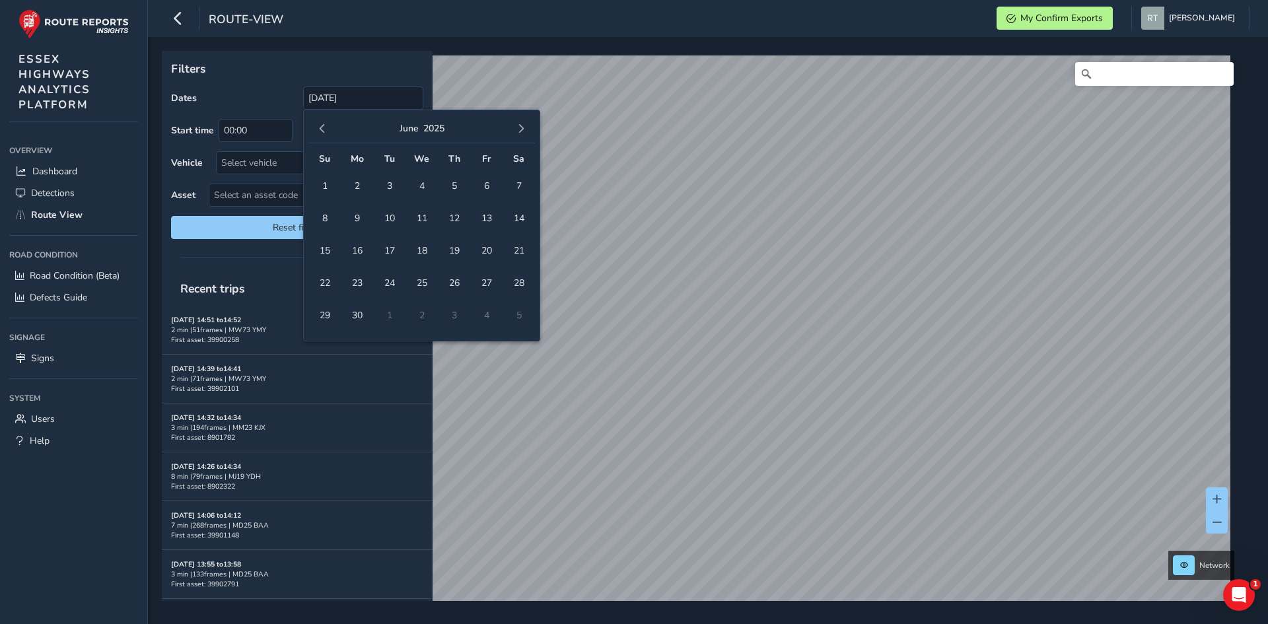
click at [518, 133] on span "button" at bounding box center [520, 128] width 9 height 9
click at [518, 251] on span "20" at bounding box center [518, 250] width 23 height 23
type input "[DATE] - [DATE]"
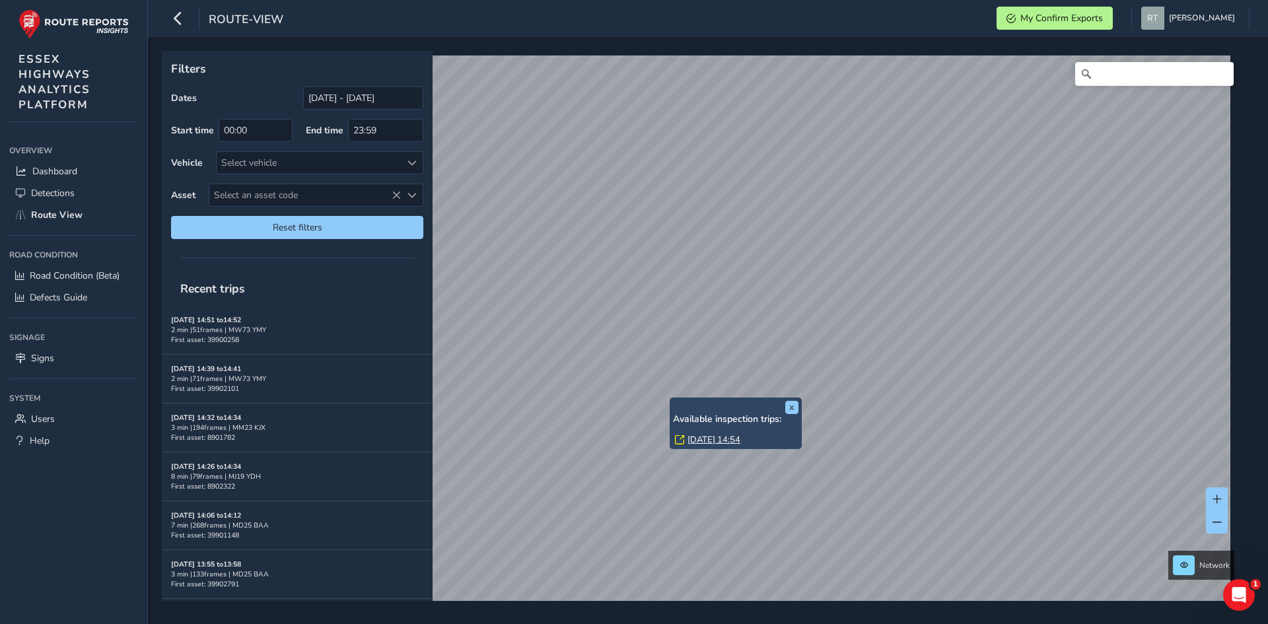
click at [693, 438] on link "Wed, 30 Apr, 14:54" at bounding box center [713, 440] width 53 height 12
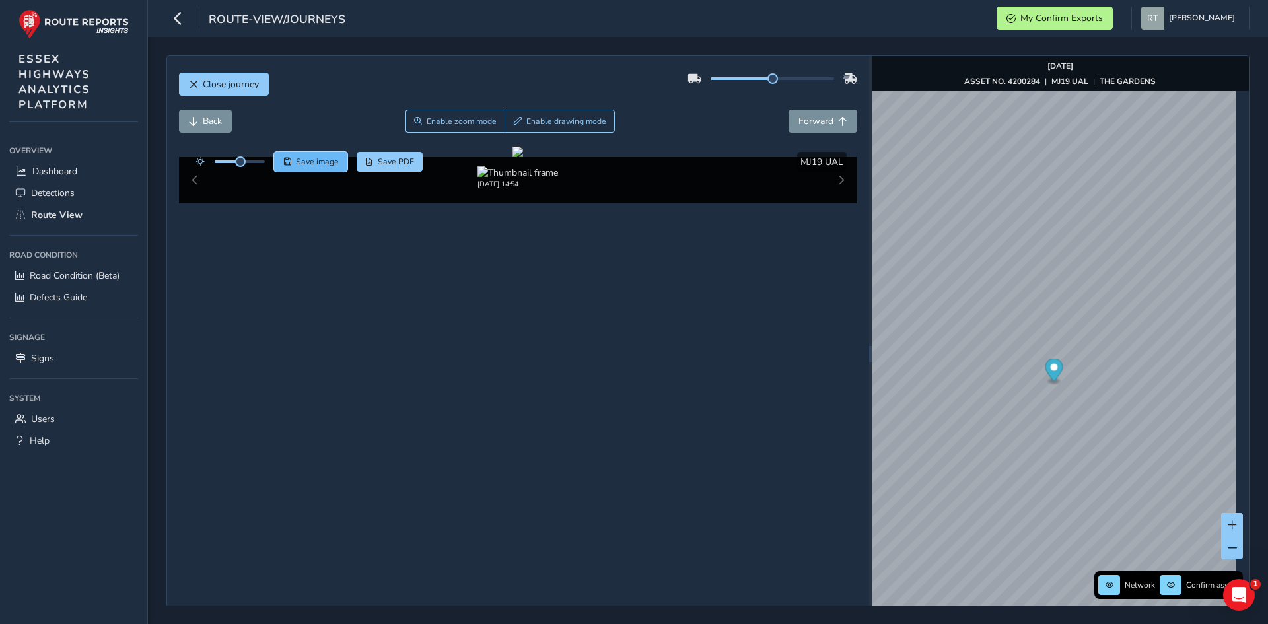
click at [310, 160] on span "Save image" at bounding box center [317, 161] width 43 height 11
click at [1050, 372] on icon "Map marker" at bounding box center [1053, 369] width 18 height 23
click at [1050, 366] on circle "Map marker" at bounding box center [1053, 367] width 7 height 7
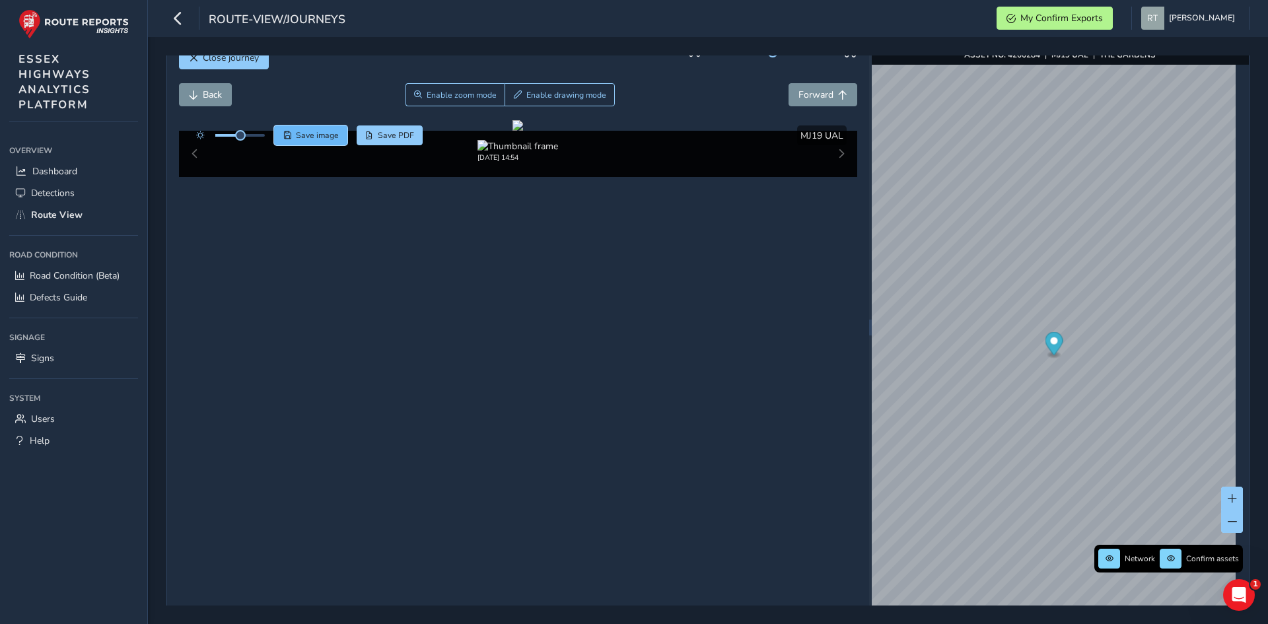
click at [326, 137] on span "Save image" at bounding box center [317, 135] width 43 height 11
